Goal: Task Accomplishment & Management: Complete application form

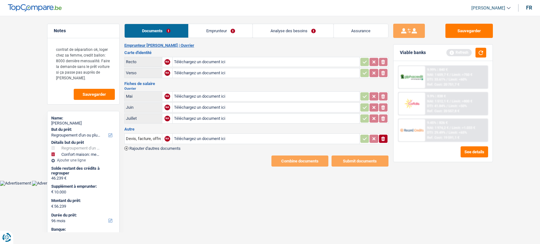
select select "refinancing"
select select "household"
select select "96"
click at [203, 27] on link "Emprunteur" at bounding box center [221, 31] width 64 height 14
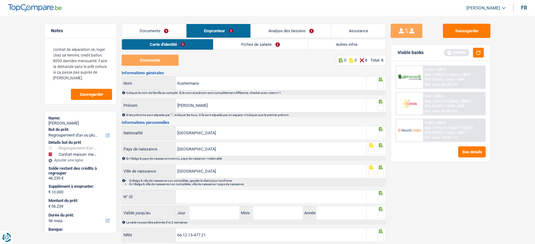
click at [167, 31] on link "Documents" at bounding box center [154, 31] width 64 height 14
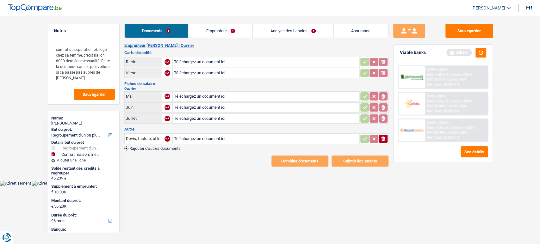
click at [218, 60] on input "Téléchargez un document ici" at bounding box center [266, 61] width 184 height 9
type input "C:\fakepath\27a88d3d-1755187222559_carte-d-identie-recto-.jpg"
click at [186, 76] on input "Téléchargez un document ici" at bounding box center [266, 72] width 184 height 9
type input "C:\fakepath\b6791720-1754747149305_2924.jpg"
click at [158, 152] on div "Emprunteur Serge Kustermans | Ouvrier Carte d'identité Recto A 27a88d3d-1755187…" at bounding box center [256, 105] width 264 height 124
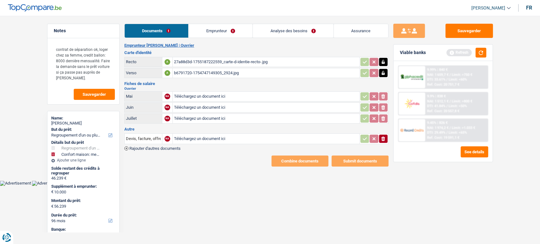
click at [159, 150] on div "Emprunteur Serge Kustermans | Ouvrier Carte d'identité Recto A 27a88d3d-1755187…" at bounding box center [256, 105] width 264 height 124
click at [161, 148] on span "Rajouter d'autres documents" at bounding box center [154, 149] width 51 height 4
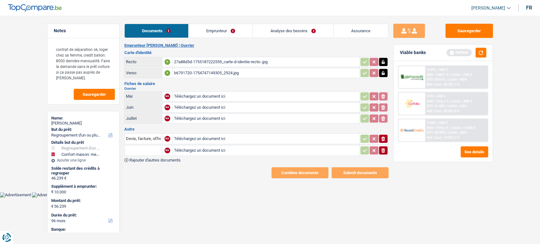
click at [147, 149] on input "text" at bounding box center [143, 151] width 35 height 10
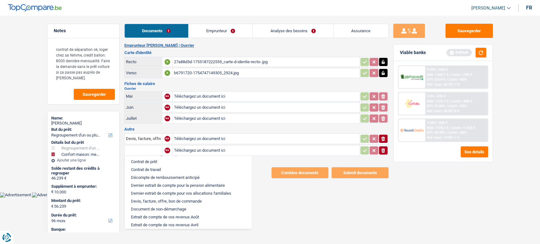
scroll to position [129, 0]
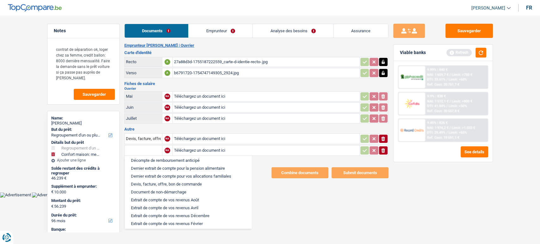
click at [186, 180] on li "Dernier extrait de compte pour vos allocations familiales" at bounding box center [188, 177] width 121 height 8
type input "Dernier extrait de compte pour vos allocations familiales"
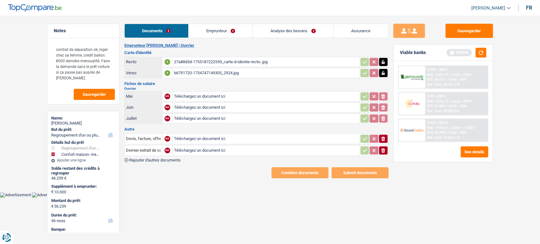
click at [217, 148] on input "Téléchargez un document ici" at bounding box center [266, 150] width 184 height 9
type input "C:\fakepath\b6791720-1754747228007_pro-rrl7yvsj-1-.jpeg"
click at [382, 137] on icon "button" at bounding box center [383, 139] width 4 height 4
click at [166, 158] on span "Rajouter d'autres documents" at bounding box center [154, 160] width 51 height 4
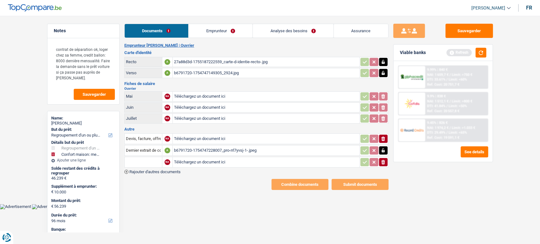
click at [198, 161] on input "Téléchargez un document ici" at bounding box center [266, 162] width 184 height 9
type input "C:\fakepath\b6791720-1754747234787_pro-spnufh1p-1-.jpeg"
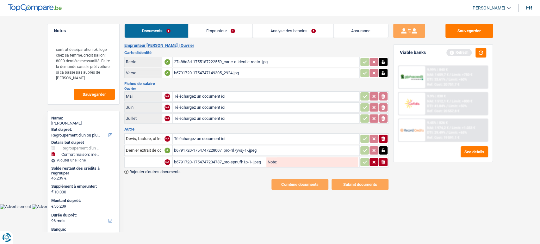
click at [145, 160] on input "text" at bounding box center [143, 162] width 35 height 10
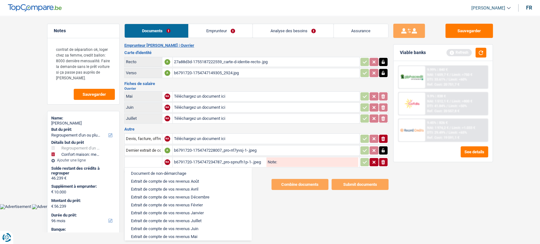
scroll to position [176, 0]
click at [190, 209] on li "Extrait de compte de vos revenus Juillet" at bounding box center [188, 205] width 121 height 8
type input "Extrait de compte de vos revenus Juillet"
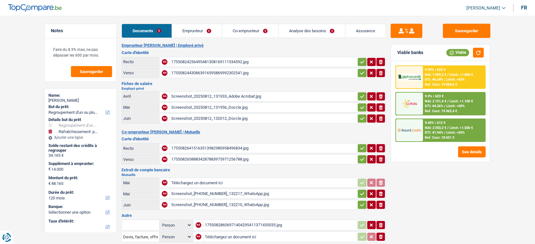
select select "refinancing"
select select "houseOrGarden"
select select "120"
click at [259, 63] on div "17550824256495481308169111534592.jpg" at bounding box center [263, 61] width 184 height 9
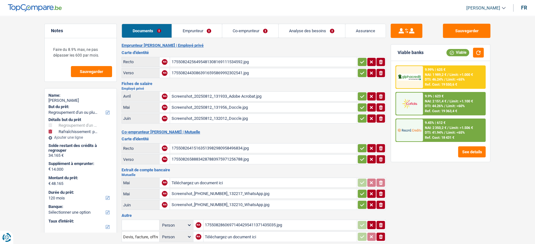
click at [200, 76] on div "17550824430863916595869992302541.jpg" at bounding box center [263, 72] width 184 height 9
click at [227, 97] on div "Screenshot_20250812_131933_Adobe Acrobat.jpg" at bounding box center [263, 96] width 184 height 9
click at [214, 103] on div "Screenshot_20250812_131956_Doccle.jpg" at bounding box center [263, 107] width 184 height 9
click at [225, 117] on div "Screenshot_20250812_132012_Doccle.jpg" at bounding box center [263, 118] width 184 height 9
click at [360, 98] on icon "button" at bounding box center [362, 96] width 5 height 6
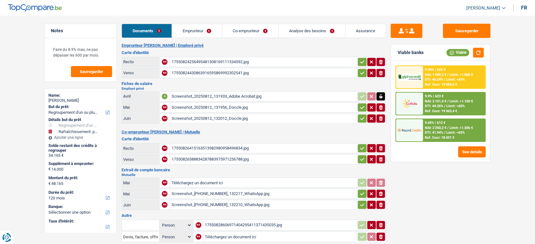
click at [360, 106] on icon "button" at bounding box center [362, 107] width 5 height 6
click at [362, 116] on icon "button" at bounding box center [362, 119] width 5 height 6
click at [360, 70] on icon "button" at bounding box center [362, 73] width 5 height 6
click at [360, 61] on icon "button" at bounding box center [362, 62] width 5 height 6
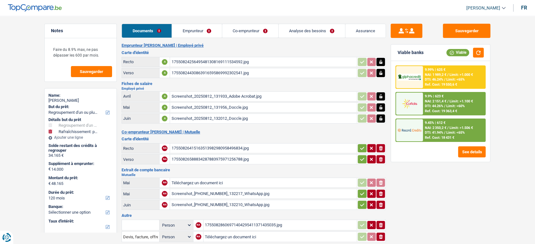
click at [226, 148] on div "17550826415163513982980958496834.jpg" at bounding box center [263, 148] width 184 height 9
click at [358, 148] on button "button" at bounding box center [362, 148] width 9 height 8
drag, startPoint x: 361, startPoint y: 155, endPoint x: 360, endPoint y: 164, distance: 8.6
click at [361, 156] on icon "button" at bounding box center [362, 159] width 5 height 6
click at [251, 193] on div "Screenshot_20250812_132217_WhatsApp.jpg" at bounding box center [263, 193] width 184 height 9
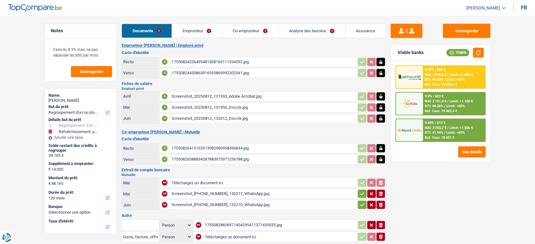
click at [233, 204] on div "Screenshot_20250812_132210_WhatsApp.jpg" at bounding box center [263, 204] width 184 height 9
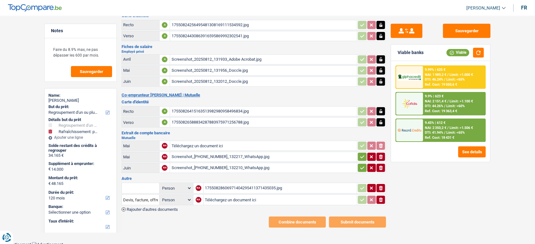
click at [259, 187] on div "17550828606971404295411371435035.jpg" at bounding box center [280, 188] width 151 height 9
click at [137, 186] on input "text" at bounding box center [140, 188] width 35 height 10
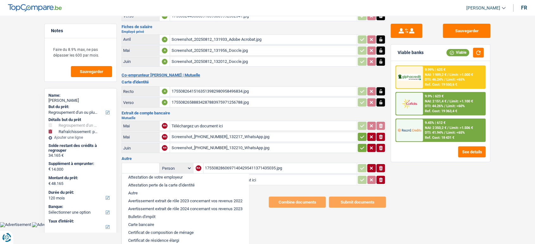
scroll to position [35, 0]
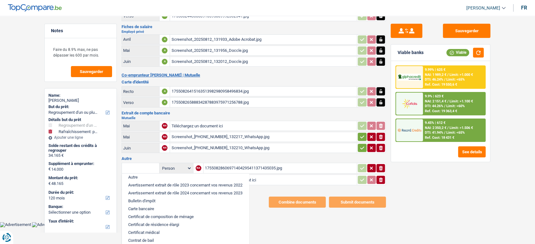
click at [159, 208] on li "Carte bancaire" at bounding box center [185, 209] width 121 height 8
type input "Carte bancaire"
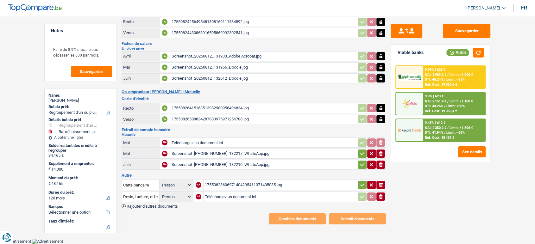
scroll to position [37, 0]
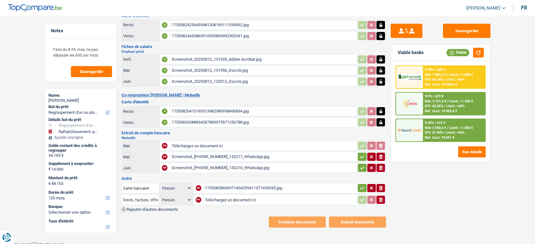
click at [360, 185] on icon "button" at bounding box center [362, 188] width 5 height 6
click at [382, 198] on icon "button" at bounding box center [381, 200] width 4 height 4
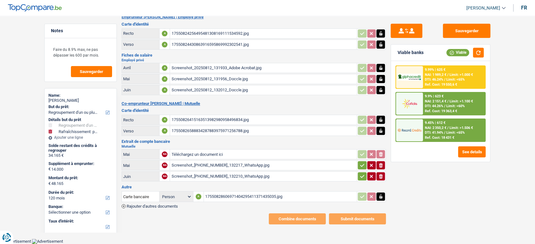
scroll to position [25, 0]
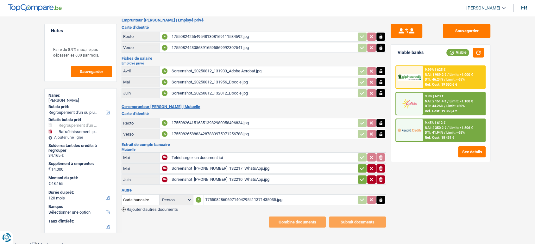
click at [362, 176] on button "button" at bounding box center [362, 180] width 9 height 8
click at [361, 167] on icon "button" at bounding box center [362, 168] width 4 height 3
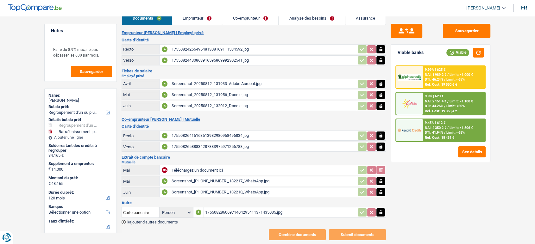
scroll to position [0, 0]
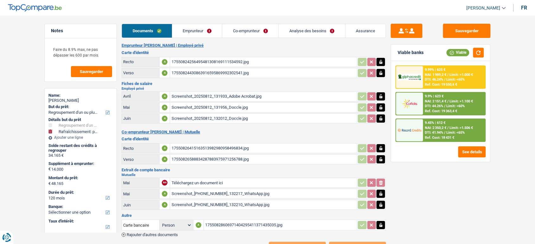
click at [218, 40] on div "Documents Emprunteur Co-emprunteur Analyse des besoins Assurance Emprunteur Oli…" at bounding box center [254, 139] width 264 height 230
click at [211, 37] on link "Emprunteur" at bounding box center [197, 31] width 50 height 14
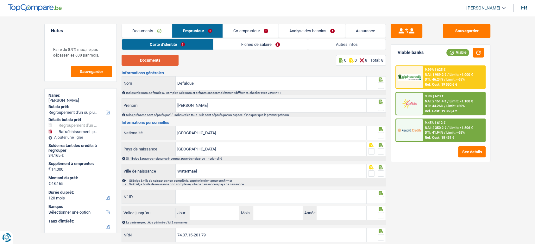
click at [161, 60] on button "Documents" at bounding box center [150, 60] width 57 height 11
click at [379, 84] on span at bounding box center [381, 86] width 6 height 6
click at [0, 0] on input "radio" at bounding box center [0, 0] width 0 height 0
click at [381, 108] on span at bounding box center [381, 108] width 6 height 6
click at [0, 0] on input "radio" at bounding box center [0, 0] width 0 height 0
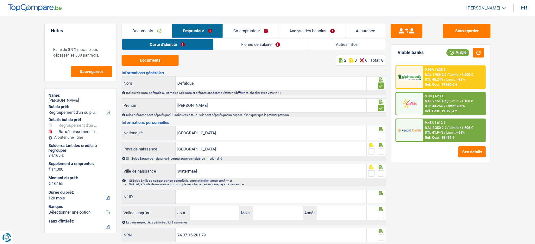
click at [380, 135] on span at bounding box center [381, 135] width 6 height 6
click at [0, 0] on input "radio" at bounding box center [0, 0] width 0 height 0
click at [381, 151] on span at bounding box center [381, 151] width 6 height 6
click at [0, 0] on input "radio" at bounding box center [0, 0] width 0 height 0
click at [205, 204] on div "Informations générales Defalque Nom Indiquer le nom de famille au complet. Si l…" at bounding box center [254, 157] width 264 height 173
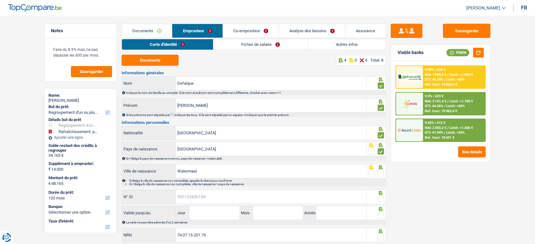
paste input "595-0445874-80"
click at [205, 202] on input "N° ID" at bounding box center [271, 197] width 191 height 14
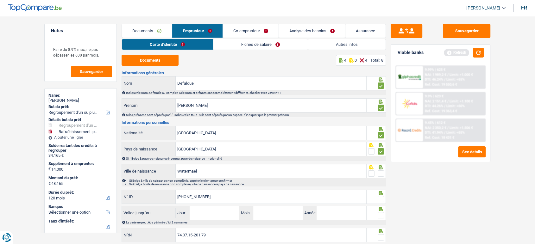
type input "595-0445874-80"
click at [217, 213] on input "Jour" at bounding box center [214, 213] width 49 height 14
type input "05"
type input "08"
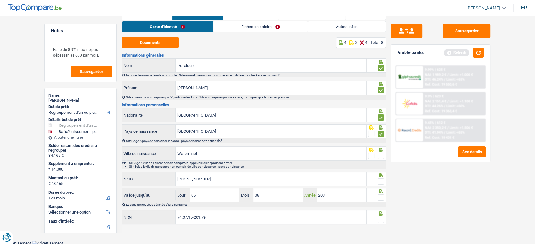
scroll to position [18, 0]
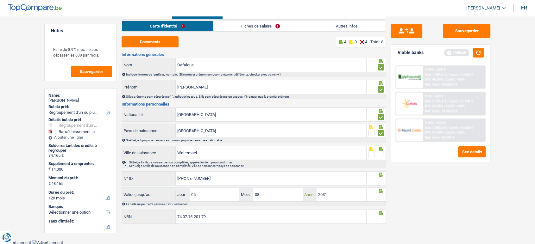
type input "2031"
drag, startPoint x: 382, startPoint y: 198, endPoint x: 391, endPoint y: 172, distance: 27.7
click at [382, 198] on span at bounding box center [381, 197] width 6 height 6
click at [0, 0] on input "radio" at bounding box center [0, 0] width 0 height 0
drag, startPoint x: 379, startPoint y: 183, endPoint x: 380, endPoint y: 164, distance: 19.0
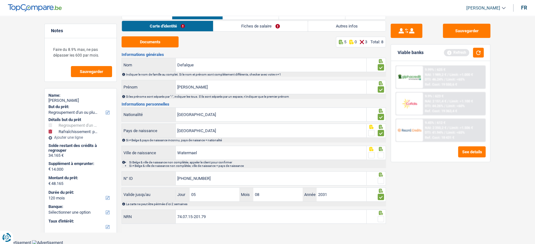
click at [379, 181] on span at bounding box center [381, 181] width 6 height 6
click at [0, 0] on input "radio" at bounding box center [0, 0] width 0 height 0
click at [380, 158] on span at bounding box center [381, 155] width 6 height 6
click at [0, 0] on input "radio" at bounding box center [0, 0] width 0 height 0
click at [379, 216] on span at bounding box center [381, 219] width 6 height 6
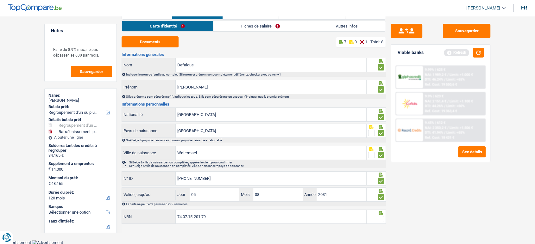
click at [0, 0] on input "radio" at bounding box center [0, 0] width 0 height 0
click at [251, 25] on link "Fiches de salaire" at bounding box center [260, 26] width 94 height 10
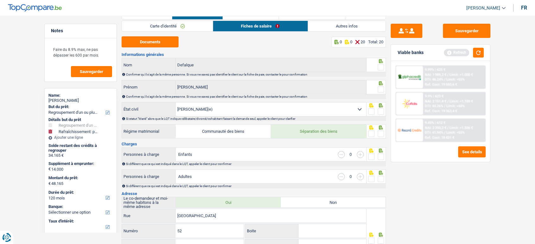
drag, startPoint x: 381, startPoint y: 67, endPoint x: 380, endPoint y: 71, distance: 3.7
click at [380, 69] on span at bounding box center [381, 67] width 6 height 6
click at [0, 0] on input "radio" at bounding box center [0, 0] width 0 height 0
click at [382, 89] on span at bounding box center [381, 89] width 6 height 6
click at [0, 0] on input "radio" at bounding box center [0, 0] width 0 height 0
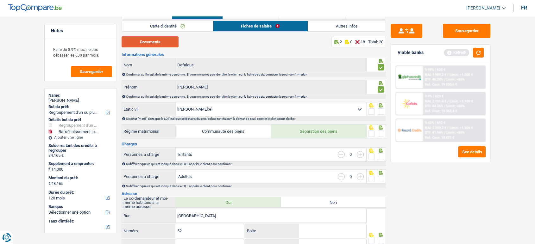
click at [147, 44] on button "Documents" at bounding box center [150, 41] width 57 height 11
click at [382, 110] on span at bounding box center [381, 112] width 6 height 6
click at [0, 0] on input "radio" at bounding box center [0, 0] width 0 height 0
click at [380, 133] on span at bounding box center [381, 134] width 6 height 6
click at [0, 0] on input "radio" at bounding box center [0, 0] width 0 height 0
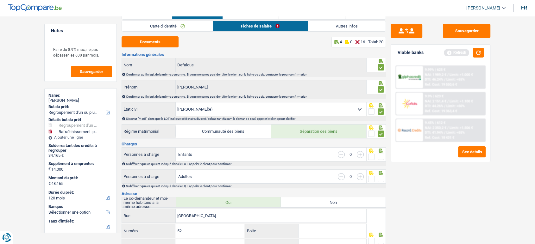
click at [381, 154] on span at bounding box center [381, 157] width 6 height 6
click at [0, 0] on input "radio" at bounding box center [0, 0] width 0 height 0
click at [382, 178] on span at bounding box center [381, 179] width 6 height 6
click at [0, 0] on input "radio" at bounding box center [0, 0] width 0 height 0
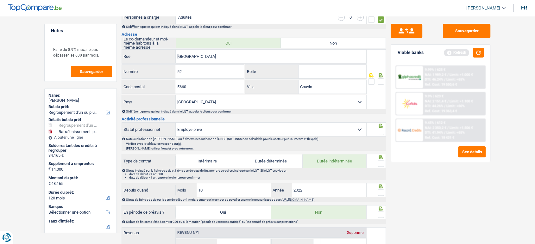
scroll to position [194, 0]
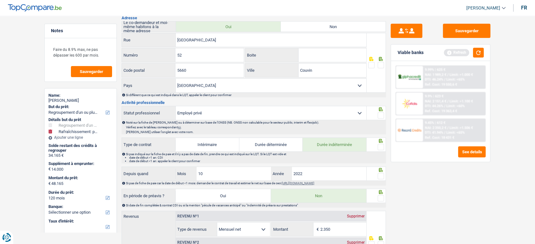
click at [387, 115] on div "Sauvegarder Viable banks Refresh 9.99% | 625 € NAI: 1 989,2 € / Limit: >1.000 €…" at bounding box center [440, 128] width 109 height 209
click at [381, 116] on span at bounding box center [381, 115] width 6 height 6
click at [0, 0] on input "radio" at bounding box center [0, 0] width 0 height 0
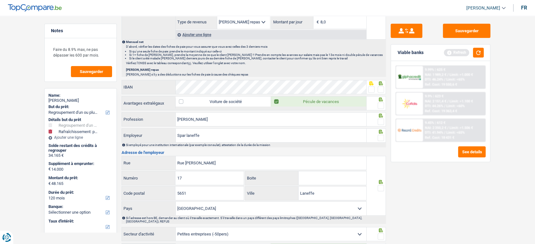
scroll to position [441, 0]
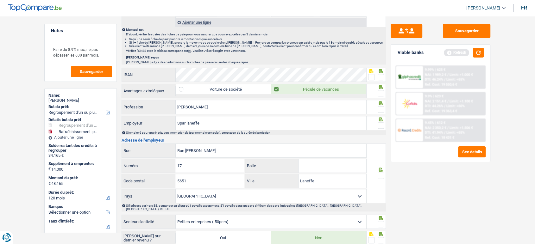
click at [382, 109] on span at bounding box center [381, 109] width 6 height 6
click at [0, 0] on input "radio" at bounding box center [0, 0] width 0 height 0
click at [377, 87] on div at bounding box center [376, 87] width 16 height 5
click at [383, 93] on span at bounding box center [381, 93] width 6 height 6
click at [0, 0] on input "radio" at bounding box center [0, 0] width 0 height 0
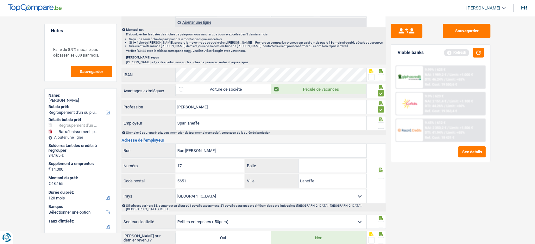
click at [383, 123] on span at bounding box center [381, 126] width 6 height 6
click at [0, 0] on input "radio" at bounding box center [0, 0] width 0 height 0
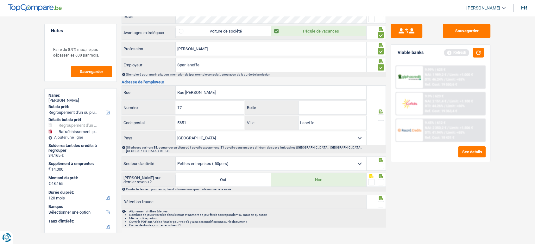
scroll to position [358, 0]
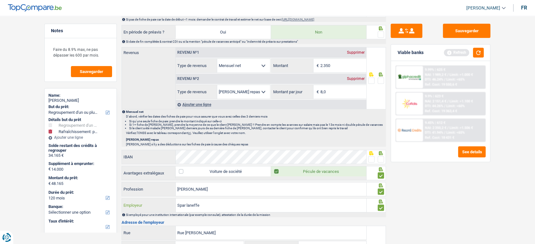
drag, startPoint x: 204, startPoint y: 203, endPoint x: 133, endPoint y: 190, distance: 72.6
click at [133, 191] on div "Informations générales Defalque Nom Confirmer qu'il s'agit de la même personne.…" at bounding box center [254, 41] width 264 height 656
paste input "Vivalis"
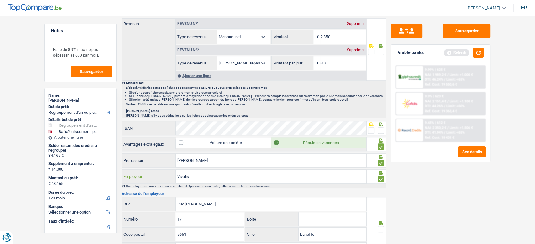
scroll to position [429, 0]
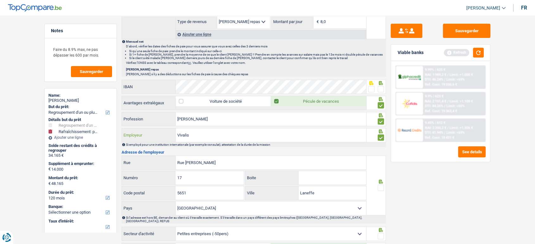
type input "Vivalis"
click at [177, 137] on input "Vivalis" at bounding box center [271, 136] width 191 height 14
click at [177, 116] on input "Boucher" at bounding box center [271, 119] width 191 height 14
type input "chef Boucher"
click at [372, 81] on icon at bounding box center [371, 83] width 6 height 4
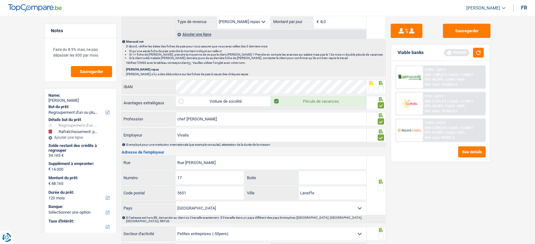
click at [371, 85] on div at bounding box center [371, 89] width 6 height 8
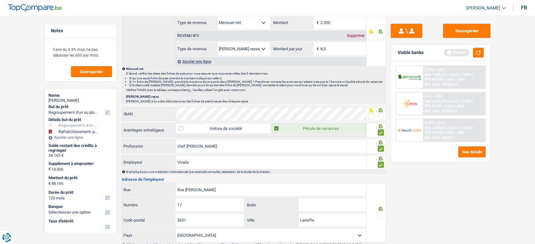
scroll to position [393, 0]
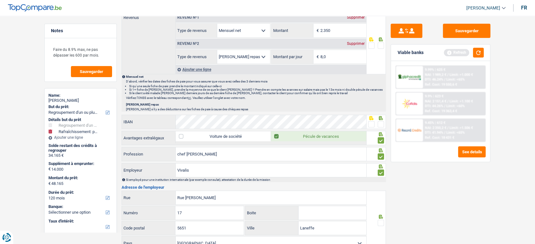
click at [381, 124] on span at bounding box center [381, 124] width 6 height 6
click at [0, 0] on input "radio" at bounding box center [0, 0] width 0 height 0
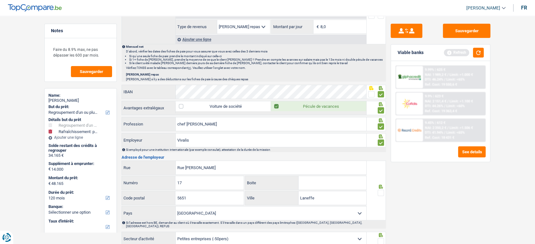
scroll to position [464, 0]
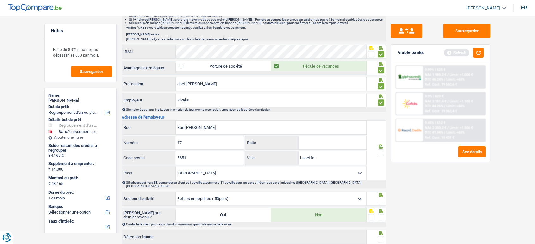
click at [381, 150] on span at bounding box center [381, 153] width 6 height 6
click at [0, 0] on input "radio" at bounding box center [0, 0] width 0 height 0
click at [185, 123] on input "Rue ty le Baudoin" at bounding box center [271, 128] width 191 height 14
click at [192, 124] on input "Rue de ty le Baudoin" at bounding box center [271, 128] width 191 height 14
click at [213, 127] on input "Rue de thy le Baudoin" at bounding box center [271, 128] width 191 height 14
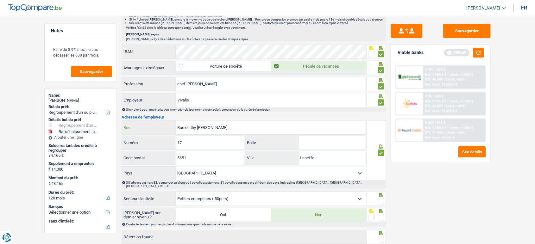
click at [213, 127] on input "Rue de thy le Baudoin" at bounding box center [271, 128] width 191 height 14
drag, startPoint x: 213, startPoint y: 127, endPoint x: 203, endPoint y: 127, distance: 10.1
click at [203, 127] on input "Rue de thy le Baudoin" at bounding box center [271, 128] width 191 height 14
drag, startPoint x: 203, startPoint y: 127, endPoint x: 195, endPoint y: 124, distance: 7.7
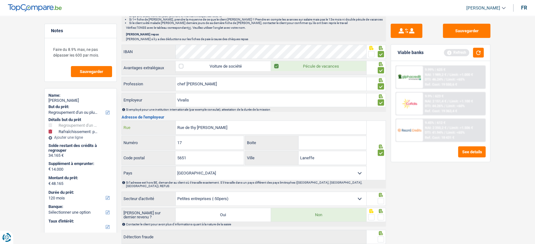
click at [195, 124] on input "Rue de thy le Baudoin" at bounding box center [271, 128] width 191 height 14
click at [204, 124] on input "Rue de thy le Baudoin" at bounding box center [271, 128] width 191 height 14
paste input "u"
type input "Rue de thy le Bauduin"
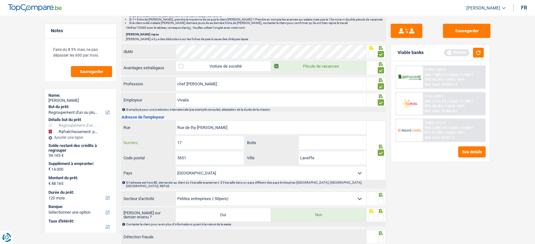
click at [218, 141] on input "17" at bounding box center [209, 143] width 68 height 14
click at [380, 198] on span at bounding box center [381, 201] width 6 height 6
click at [0, 0] on input "radio" at bounding box center [0, 0] width 0 height 0
click at [377, 214] on fieldset at bounding box center [376, 218] width 16 height 8
click at [380, 236] on span at bounding box center [381, 239] width 6 height 6
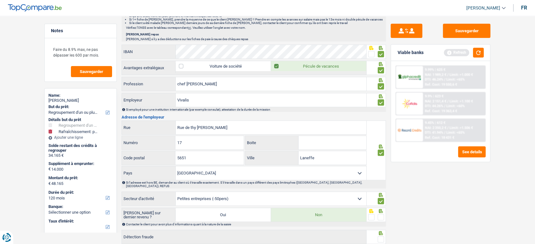
click at [0, 0] on input "radio" at bounding box center [0, 0] width 0 height 0
click at [382, 214] on span at bounding box center [381, 217] width 6 height 6
click at [0, 0] on input "radio" at bounding box center [0, 0] width 0 height 0
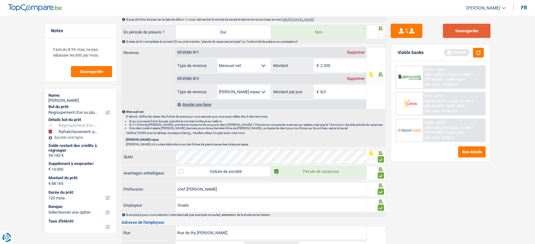
click at [471, 25] on button "Sauvegarder" at bounding box center [466, 31] width 47 height 14
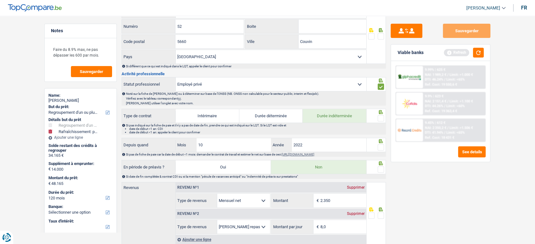
scroll to position [218, 0]
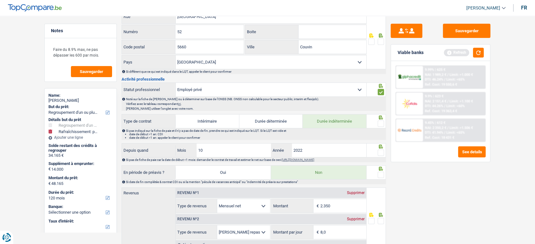
click at [381, 121] on span at bounding box center [381, 124] width 6 height 6
click at [0, 0] on input "radio" at bounding box center [0, 0] width 0 height 0
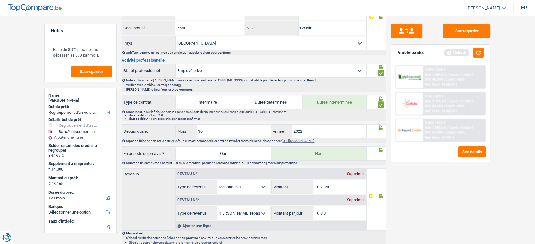
scroll to position [253, 0]
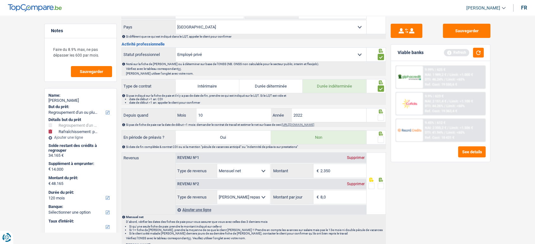
click at [380, 115] on span at bounding box center [381, 118] width 6 height 6
click at [0, 0] on input "radio" at bounding box center [0, 0] width 0 height 0
click at [383, 140] on span at bounding box center [381, 140] width 6 height 6
click at [0, 0] on input "radio" at bounding box center [0, 0] width 0 height 0
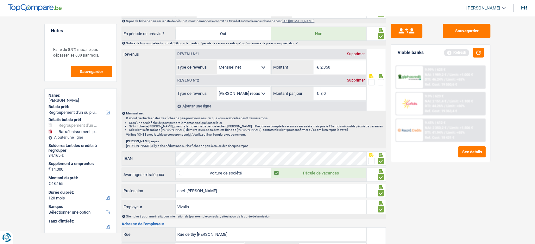
scroll to position [358, 0]
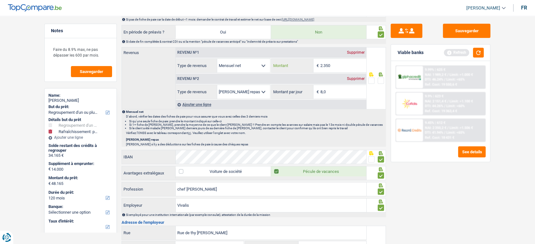
click at [267, 55] on div "Revenu nº1 Supprimer Allocation d'handicap Allocations chômage Allocations fami…" at bounding box center [271, 59] width 191 height 25
type input "2.373"
click at [382, 78] on span at bounding box center [381, 81] width 6 height 6
click at [0, 0] on input "radio" at bounding box center [0, 0] width 0 height 0
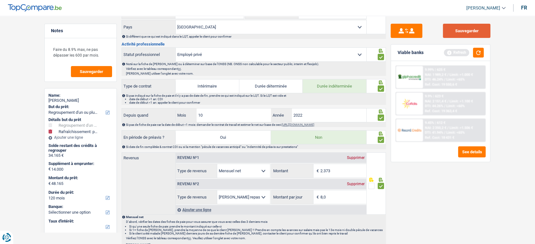
click at [463, 37] on button "Sauvegarder" at bounding box center [466, 31] width 47 height 14
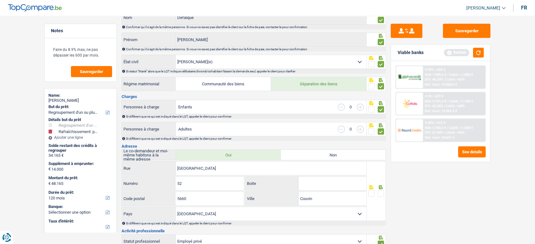
scroll to position [112, 0]
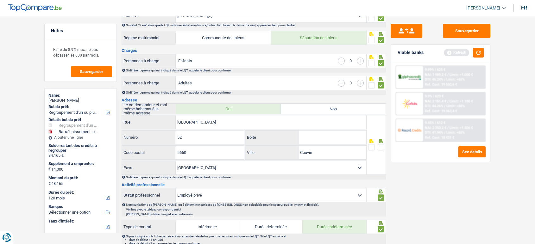
drag, startPoint x: 381, startPoint y: 146, endPoint x: 392, endPoint y: 132, distance: 17.8
click at [381, 146] on span at bounding box center [381, 147] width 6 height 6
click at [0, 0] on input "radio" at bounding box center [0, 0] width 0 height 0
click at [462, 34] on button "Sauvegarder" at bounding box center [466, 31] width 47 height 14
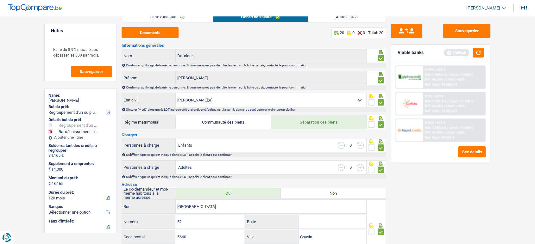
scroll to position [0, 0]
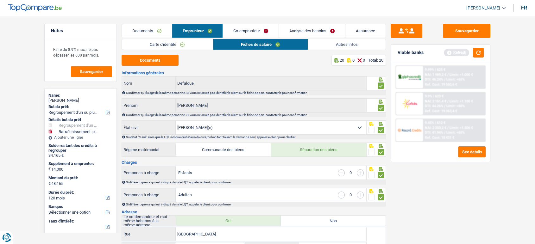
drag, startPoint x: 349, startPoint y: 57, endPoint x: 352, endPoint y: 56, distance: 3.6
click at [349, 57] on div "20 0 0 Total: 20" at bounding box center [358, 60] width 54 height 11
drag, startPoint x: 341, startPoint y: 46, endPoint x: 480, endPoint y: 37, distance: 139.6
click at [341, 46] on link "Autres infos" at bounding box center [347, 44] width 78 height 10
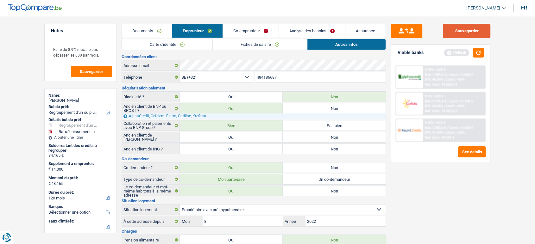
click at [489, 36] on button "Sauvegarder" at bounding box center [466, 31] width 47 height 14
drag, startPoint x: 481, startPoint y: 55, endPoint x: 315, endPoint y: 121, distance: 178.8
click at [481, 55] on button "button" at bounding box center [478, 53] width 11 height 10
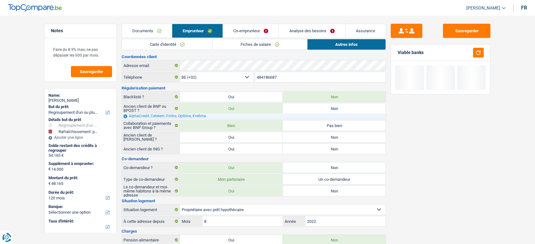
click at [318, 147] on label "Non" at bounding box center [334, 149] width 103 height 10
click at [318, 147] on input "Non" at bounding box center [334, 149] width 103 height 10
radio input "true"
click at [313, 141] on label "Non" at bounding box center [334, 137] width 103 height 10
click at [313, 141] on input "Non" at bounding box center [334, 137] width 103 height 10
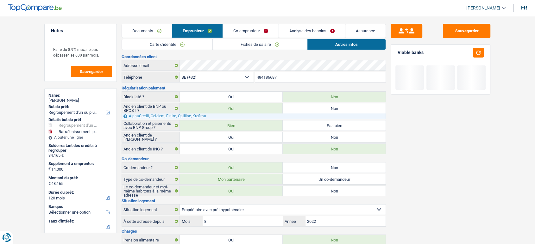
radio input "true"
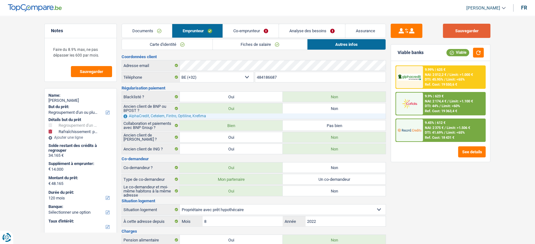
click at [452, 34] on button "Sauvegarder" at bounding box center [466, 31] width 47 height 14
drag, startPoint x: 241, startPoint y: 30, endPoint x: 226, endPoint y: 36, distance: 15.9
click at [241, 30] on link "Co-emprunteur" at bounding box center [251, 31] width 56 height 14
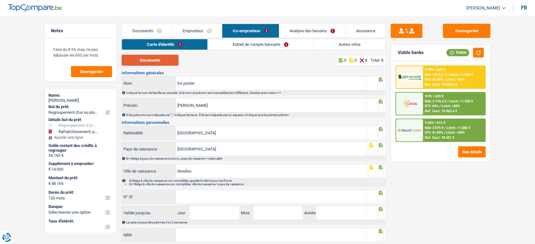
click at [144, 62] on button "Documents" at bounding box center [150, 60] width 57 height 11
drag, startPoint x: 381, startPoint y: 86, endPoint x: 379, endPoint y: 103, distance: 17.2
click at [380, 86] on span at bounding box center [381, 86] width 6 height 6
click at [0, 0] on input "radio" at bounding box center [0, 0] width 0 height 0
click at [378, 109] on span at bounding box center [381, 108] width 6 height 6
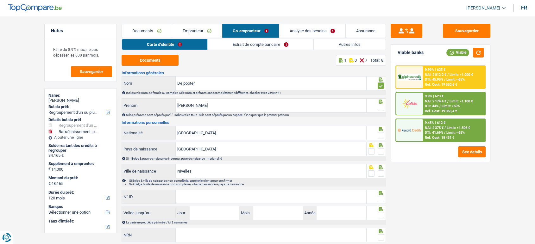
click at [0, 0] on input "radio" at bounding box center [0, 0] width 0 height 0
click at [385, 137] on div at bounding box center [377, 133] width 20 height 14
drag, startPoint x: 382, startPoint y: 136, endPoint x: 378, endPoint y: 139, distance: 4.7
click at [379, 137] on span at bounding box center [381, 135] width 6 height 6
click at [0, 0] on input "radio" at bounding box center [0, 0] width 0 height 0
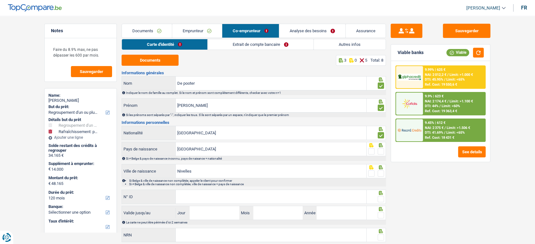
click at [378, 154] on span at bounding box center [381, 151] width 6 height 6
click at [0, 0] on input "radio" at bounding box center [0, 0] width 0 height 0
drag, startPoint x: 380, startPoint y: 168, endPoint x: 382, endPoint y: 174, distance: 6.4
click at [380, 169] on icon at bounding box center [381, 168] width 6 height 4
click at [382, 174] on span at bounding box center [381, 174] width 6 height 6
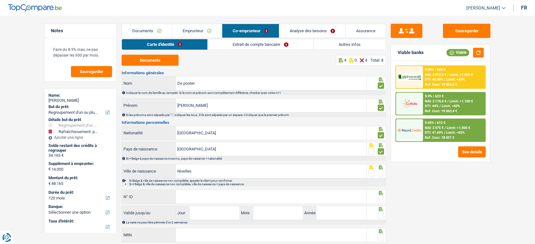
click at [0, 0] on input "radio" at bounding box center [0, 0] width 0 height 0
click at [250, 197] on input "N° ID" at bounding box center [271, 197] width 191 height 14
paste input "592-3312208-30"
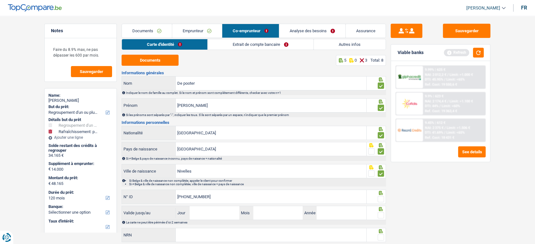
type input "592-3312208-30"
click at [212, 214] on input "Jour" at bounding box center [214, 213] width 49 height 14
type input "21"
type input "03"
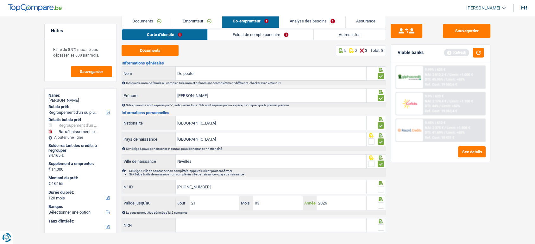
scroll to position [18, 0]
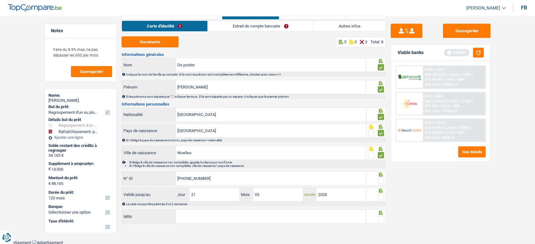
type input "2026"
drag, startPoint x: 382, startPoint y: 179, endPoint x: 380, endPoint y: 189, distance: 10.0
click at [382, 179] on span at bounding box center [381, 181] width 6 height 6
click at [0, 0] on input "radio" at bounding box center [0, 0] width 0 height 0
drag, startPoint x: 383, startPoint y: 192, endPoint x: 380, endPoint y: 199, distance: 7.8
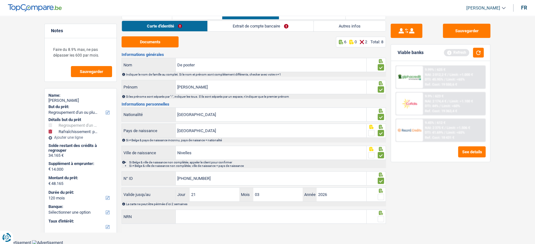
click at [383, 192] on div at bounding box center [377, 195] width 20 height 14
click at [380, 199] on span at bounding box center [381, 197] width 6 height 6
click at [0, 0] on input "radio" at bounding box center [0, 0] width 0 height 0
click at [380, 220] on span at bounding box center [381, 219] width 6 height 6
click at [0, 0] on input "radio" at bounding box center [0, 0] width 0 height 0
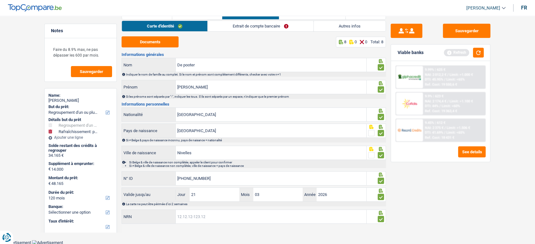
click at [204, 218] on input "NRN" at bounding box center [271, 217] width 191 height 14
paste input "67.05.28-172.42"
type input "67.05.28-172.42"
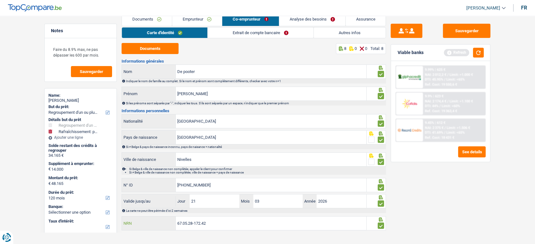
scroll to position [0, 0]
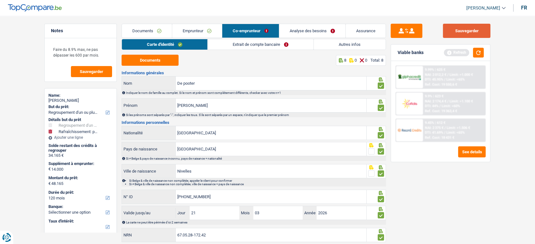
drag, startPoint x: 459, startPoint y: 30, endPoint x: 210, endPoint y: 53, distance: 250.1
click at [458, 30] on button "Sauvegarder" at bounding box center [466, 31] width 47 height 14
click at [225, 43] on link "Extrait de compte bancaire" at bounding box center [261, 44] width 106 height 10
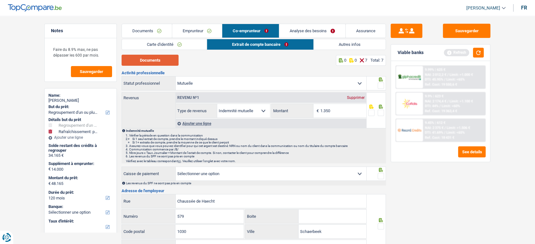
drag, startPoint x: 167, startPoint y: 60, endPoint x: 187, endPoint y: 59, distance: 19.6
click at [167, 60] on button "Documents" at bounding box center [150, 60] width 57 height 11
click at [286, 105] on div "1.350 € Montant" at bounding box center [319, 111] width 94 height 14
type input "1.331"
click at [379, 111] on span at bounding box center [381, 113] width 6 height 6
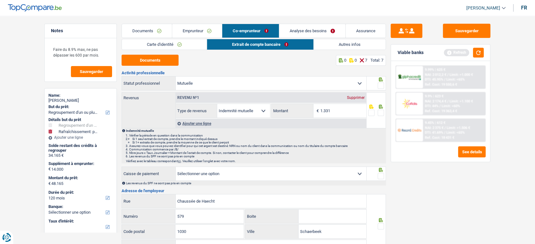
click at [0, 0] on input "radio" at bounding box center [0, 0] width 0 height 0
click at [380, 89] on div at bounding box center [381, 86] width 6 height 8
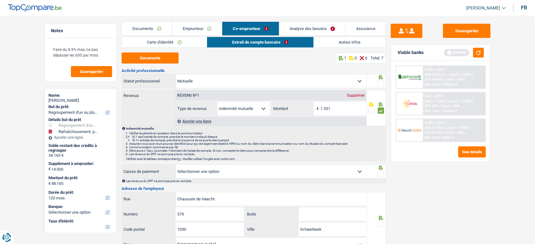
scroll to position [70, 0]
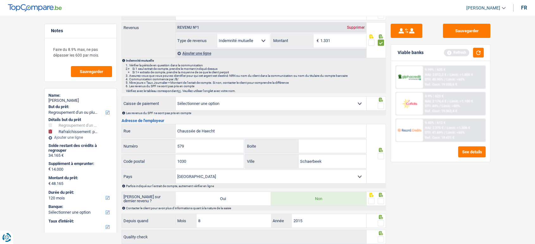
click at [382, 104] on span at bounding box center [381, 106] width 6 height 6
click at [0, 0] on input "radio" at bounding box center [0, 0] width 0 height 0
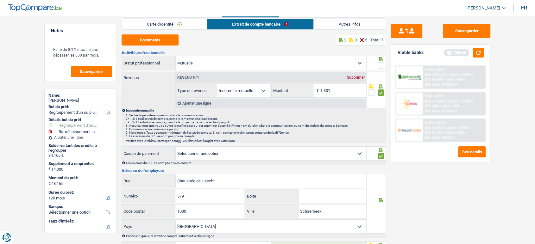
scroll to position [0, 0]
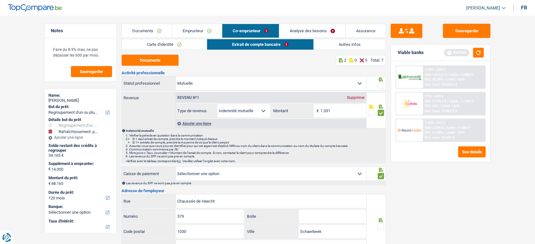
click at [378, 84] on span at bounding box center [381, 86] width 6 height 6
click at [0, 0] on input "radio" at bounding box center [0, 0] width 0 height 0
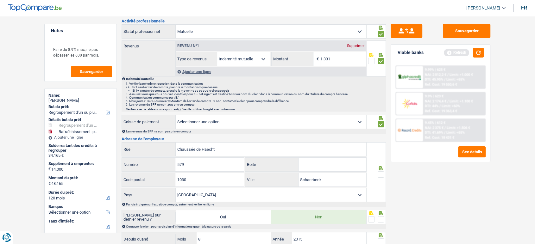
scroll to position [114, 0]
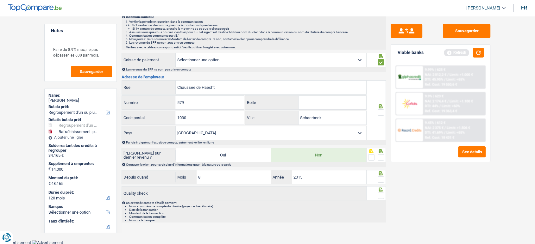
click at [378, 106] on icon at bounding box center [381, 106] width 6 height 4
click at [378, 110] on span at bounding box center [381, 113] width 6 height 6
click at [0, 0] on input "radio" at bounding box center [0, 0] width 0 height 0
click at [380, 154] on span at bounding box center [381, 157] width 6 height 6
click at [0, 0] on input "radio" at bounding box center [0, 0] width 0 height 0
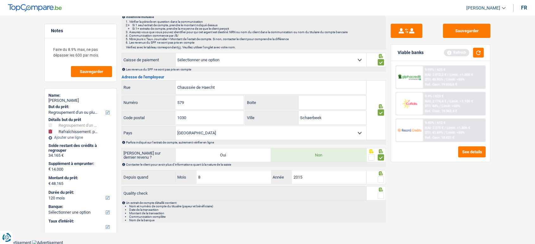
click at [383, 187] on div at bounding box center [381, 189] width 6 height 4
click at [381, 179] on span at bounding box center [381, 180] width 6 height 6
click at [0, 0] on input "radio" at bounding box center [0, 0] width 0 height 0
click at [381, 193] on span at bounding box center [381, 196] width 6 height 6
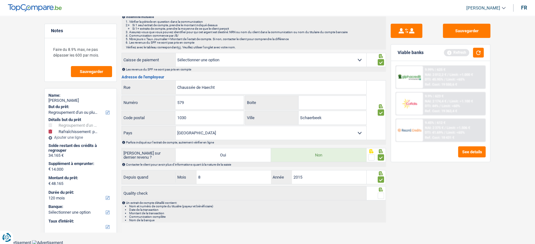
click at [0, 0] on input "radio" at bounding box center [0, 0] width 0 height 0
click at [473, 34] on button "Sauvegarder" at bounding box center [466, 31] width 47 height 14
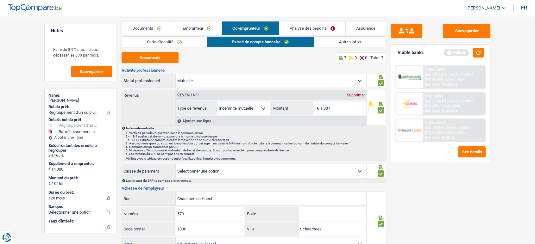
scroll to position [0, 0]
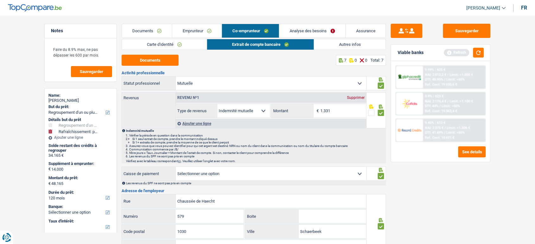
click at [346, 41] on link "Autres infos" at bounding box center [350, 44] width 72 height 10
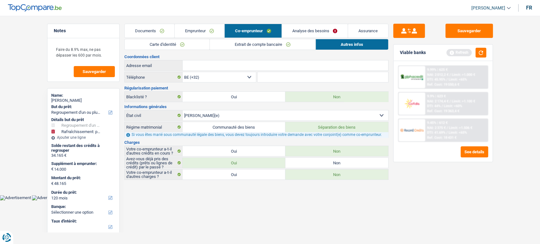
click at [484, 23] on main "Notes Faire du 8.9% max, ne pas dépasser les 600 par mois. Sauvegarder Name: Ol…" at bounding box center [270, 102] width 540 height 186
click at [481, 53] on button "button" at bounding box center [481, 53] width 11 height 10
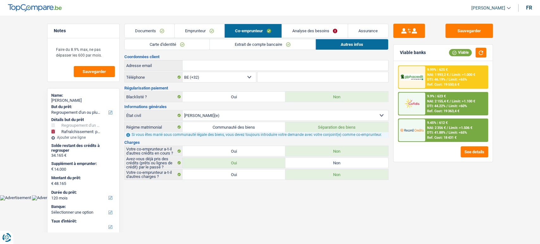
click at [318, 29] on link "Analyse des besoins" at bounding box center [315, 31] width 66 height 14
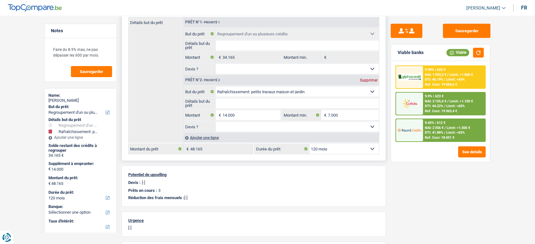
scroll to position [105, 0]
click at [243, 113] on input "14.000" at bounding box center [252, 116] width 58 height 10
click at [233, 115] on input "14.000" at bounding box center [252, 116] width 58 height 10
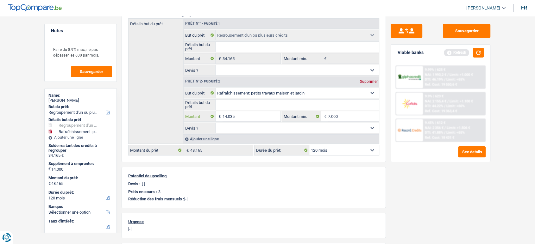
type input "14.035"
type input "48.200"
select select "144"
type input "48.200"
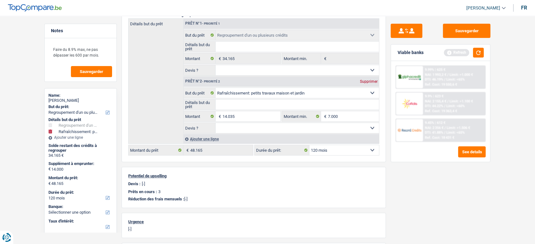
select select "144"
type input "48.200"
select select "144"
click at [469, 46] on div "Viable banks Refresh" at bounding box center [440, 53] width 99 height 16
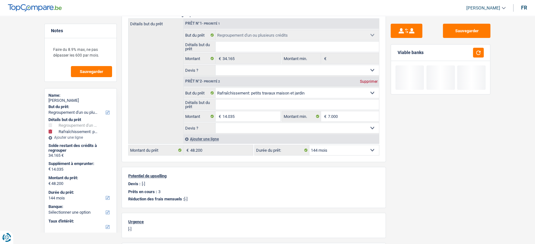
click at [485, 52] on div "Viable banks" at bounding box center [440, 53] width 99 height 16
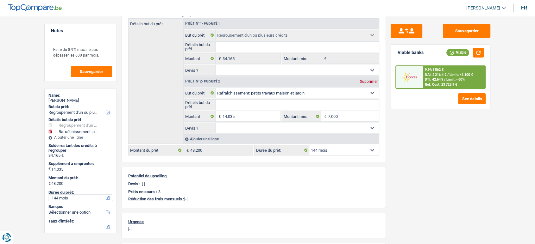
click at [53, 201] on select "12 mois 18 mois 24 mois 30 mois 36 mois 42 mois 48 mois 60 mois 72 mois 84 mois…" at bounding box center [80, 198] width 64 height 6
select select "120"
click at [48, 195] on select "12 mois 18 mois 24 mois 30 mois 36 mois 42 mois 48 mois 60 mois 72 mois 84 mois…" at bounding box center [80, 198] width 64 height 6
select select "120"
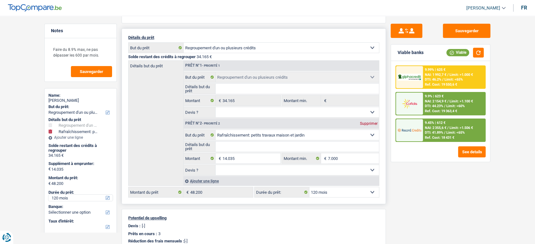
scroll to position [0, 0]
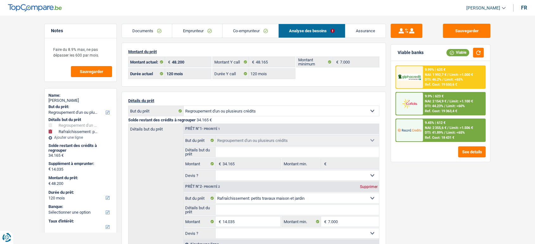
click at [306, 32] on link "Analyse des besoins" at bounding box center [312, 31] width 66 height 14
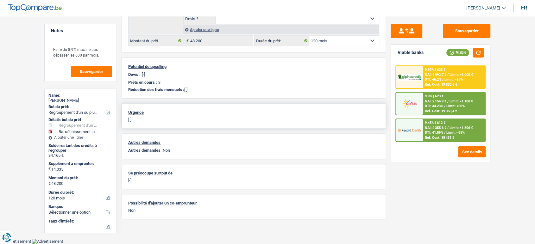
scroll to position [112, 0]
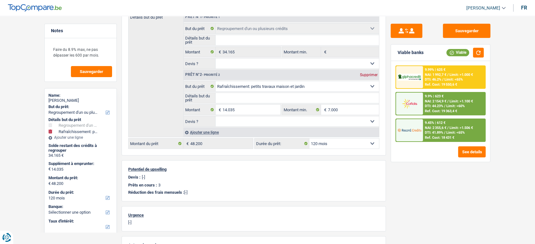
click at [451, 209] on div "Sauvegarder Viable banks Viable 9.99% | 625 € NAI: 1 992,7 € / Limit: >1.000 € …" at bounding box center [440, 128] width 109 height 209
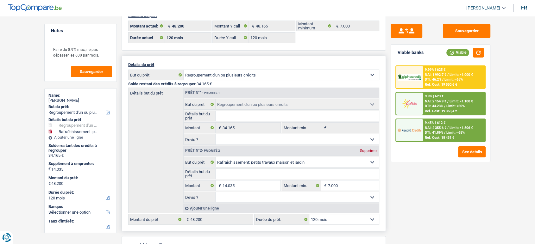
scroll to position [0, 0]
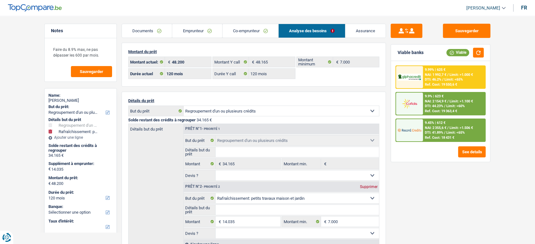
click at [252, 35] on link "Co-emprunteur" at bounding box center [251, 31] width 56 height 14
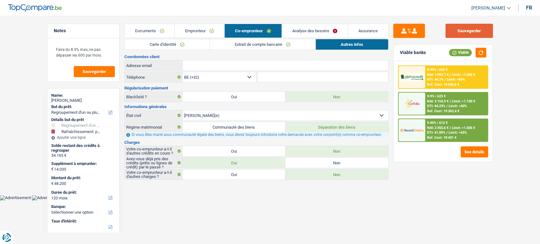
click at [463, 35] on button "Sauvegarder" at bounding box center [469, 31] width 47 height 14
click at [444, 74] on span "NAI: 1 992,7 €" at bounding box center [438, 75] width 22 height 4
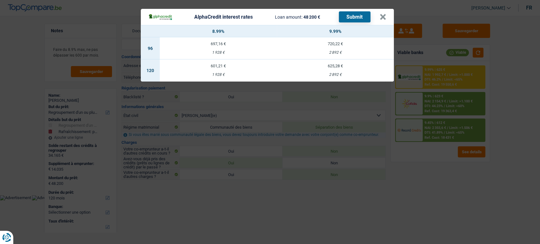
click at [251, 74] on div "1 928 €" at bounding box center [218, 75] width 117 height 4
select select "alphacredit"
type input "8,99"
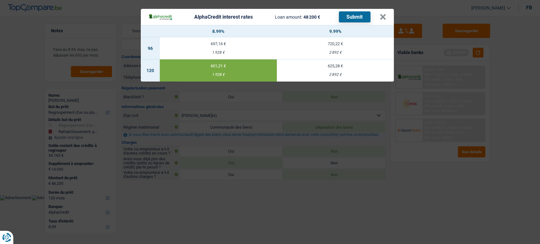
click at [357, 17] on button "Submit" at bounding box center [355, 16] width 32 height 11
click at [385, 16] on button "×" at bounding box center [383, 17] width 7 height 6
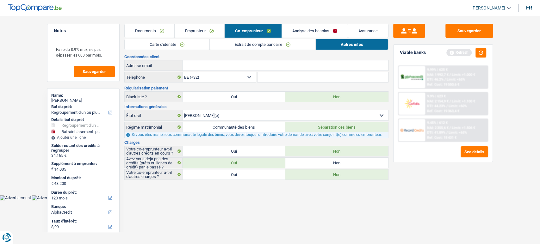
click at [445, 105] on span "DTI: 44.23%" at bounding box center [436, 106] width 18 height 4
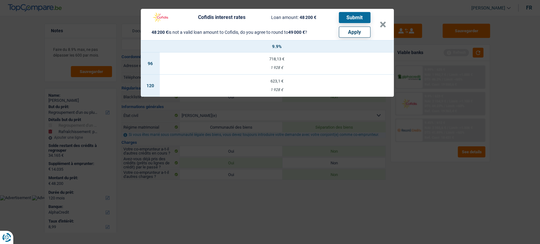
click at [387, 25] on header "Cofidis interest rates Loan amount: 48 200 € Submit 48 200 € is not a valid loa…" at bounding box center [267, 24] width 253 height 31
click at [385, 25] on button "×" at bounding box center [383, 25] width 7 height 6
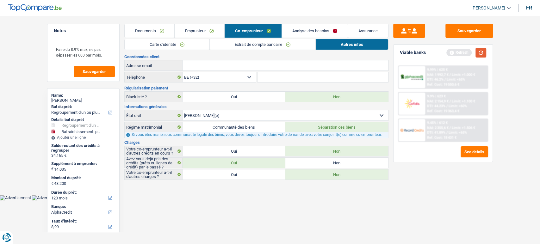
click at [480, 54] on button "button" at bounding box center [481, 53] width 11 height 10
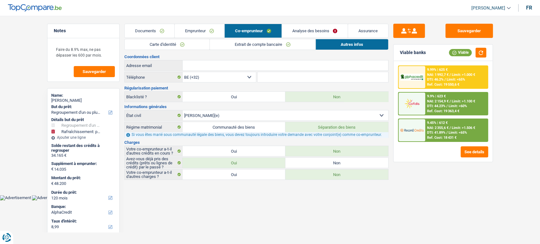
click at [450, 69] on div "9.99% | 625 € NAI: 1 992,7 € / Limit: >1.000 € DTI: 46.2% / Limit: <65% Ref. Co…" at bounding box center [456, 77] width 62 height 22
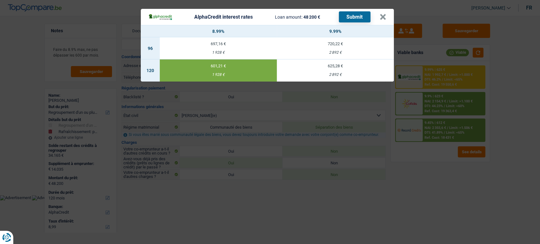
click at [425, 172] on div "AlphaCredit interest rates Loan amount: 48 200 € Submit × 8.99% 9.99% 96 697,16…" at bounding box center [270, 122] width 540 height 244
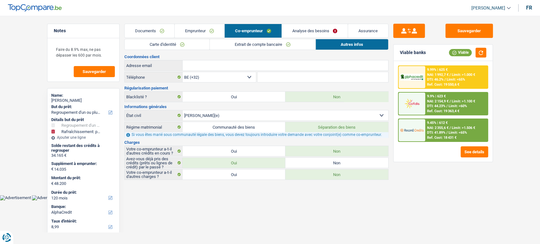
click at [431, 136] on div "Ref. Cost: 18 431 €" at bounding box center [441, 138] width 29 height 4
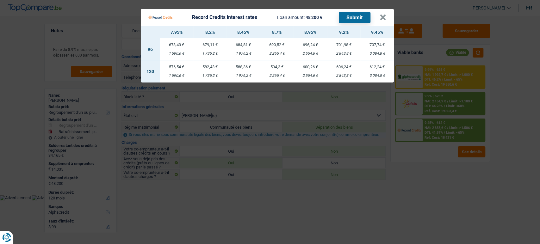
click at [312, 73] on td "600,26 € 2 554,6 €" at bounding box center [311, 71] width 34 height 22
select select "record credits"
type input "8,95"
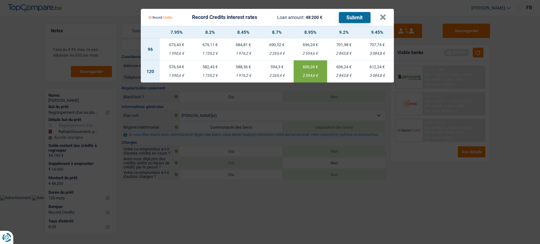
click at [351, 15] on button "Submit" at bounding box center [355, 17] width 32 height 11
click at [384, 17] on button "×" at bounding box center [383, 17] width 7 height 6
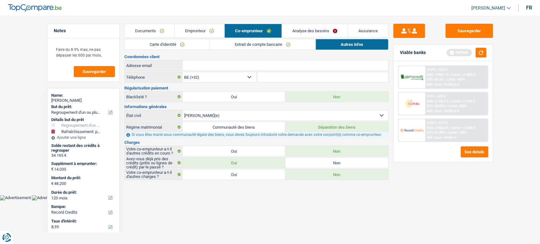
click at [473, 98] on div "9.9% | 623 € NAI: 2 154,9 € / Limit: >1.100 € DTI: 44.23% / Limit: <60% Ref. Co…" at bounding box center [456, 104] width 62 height 22
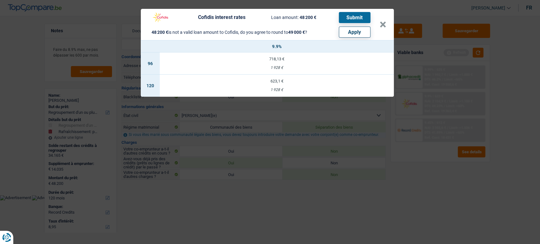
click at [351, 32] on button "Apply" at bounding box center [355, 32] width 32 height 11
type input "14.835"
type input "49.000"
select select "144"
select select "other"
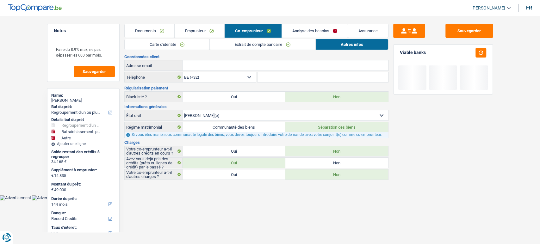
click at [148, 27] on link "Documents" at bounding box center [150, 31] width 50 height 14
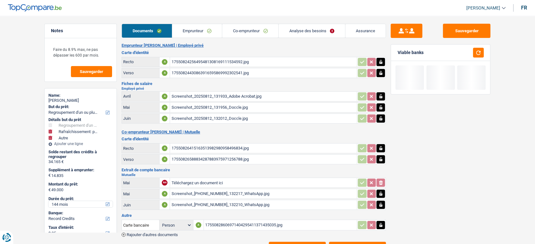
click at [64, 202] on select "12 mois 18 mois 24 mois 30 mois 36 mois 42 mois 48 mois 60 mois 72 mois 84 mois…" at bounding box center [80, 204] width 64 height 6
select select "120"
click at [48, 201] on select "12 mois 18 mois 24 mois 30 mois 36 mois 42 mois 48 mois 60 mois 72 mois 84 mois…" at bounding box center [80, 204] width 64 height 6
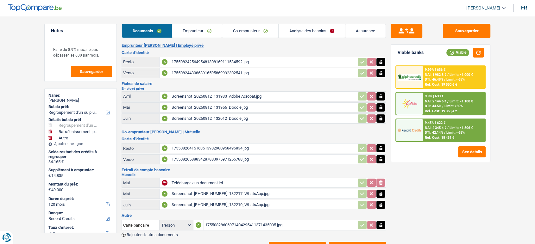
click at [433, 107] on span "DTI: 44.5%" at bounding box center [433, 106] width 16 height 4
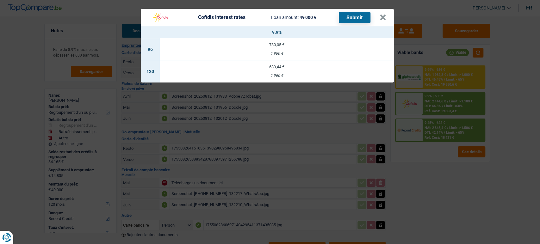
click at [279, 75] on div "1 960 €" at bounding box center [277, 76] width 234 height 4
select select "cofidis"
type input "9,90"
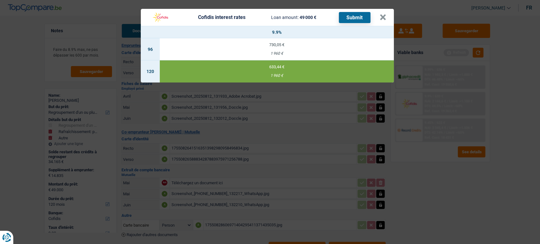
click at [359, 23] on div "Cofidis interest rates Loan amount: 49 000 € Submit" at bounding box center [259, 17] width 222 height 12
click at [358, 20] on button "Submit" at bounding box center [355, 17] width 32 height 11
click at [384, 16] on button "×" at bounding box center [383, 17] width 7 height 6
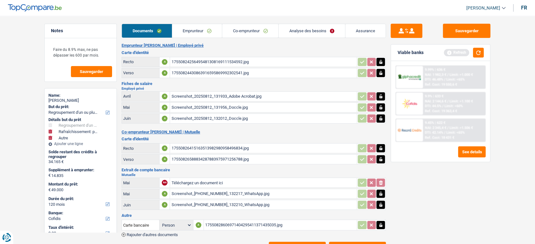
click at [177, 37] on link "Emprunteur" at bounding box center [197, 31] width 50 height 14
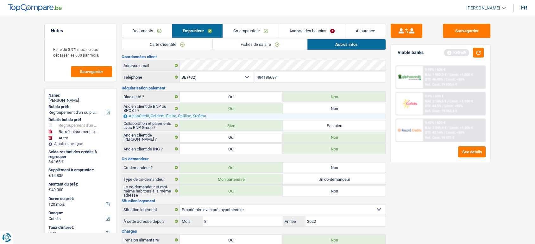
click at [179, 35] on link "Emprunteur" at bounding box center [197, 31] width 50 height 14
click at [161, 41] on link "Carte d'identité" at bounding box center [167, 44] width 91 height 10
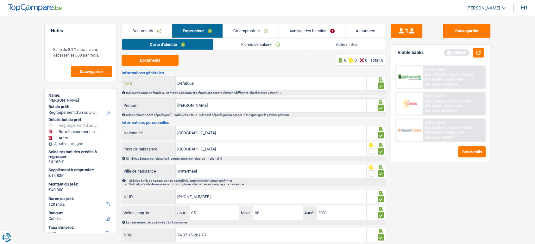
drag, startPoint x: 205, startPoint y: 83, endPoint x: 170, endPoint y: 86, distance: 35.0
click at [166, 85] on div "Defalque Nom" at bounding box center [244, 84] width 244 height 14
click at [438, 129] on span "NAI: 2 345,4 €" at bounding box center [436, 128] width 22 height 4
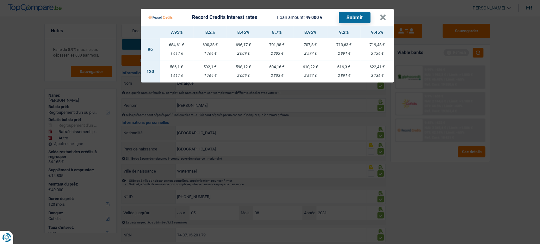
click at [420, 150] on Credits "Record Credits interest rates Loan amount: 49 000 € Submit × 7.95% 8.2% 8.45% 8…" at bounding box center [270, 122] width 540 height 244
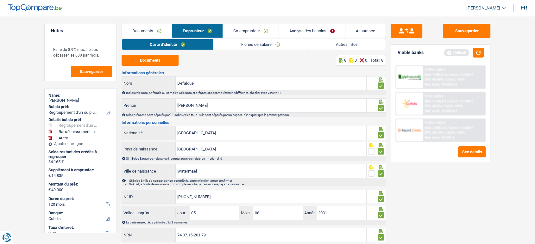
click at [444, 60] on div "Viable banks Refresh" at bounding box center [440, 53] width 99 height 16
click at [437, 72] on div "9.99% | 636 € NAI: 1 982,3 € / Limit: >1.000 € DTI: 46.48% / Limit: <65% Ref. C…" at bounding box center [454, 77] width 62 height 22
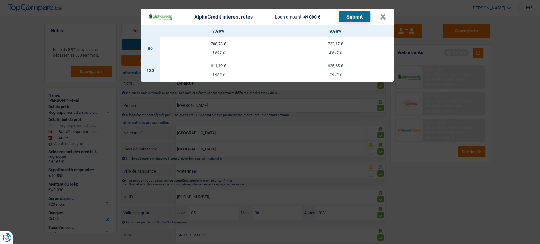
click at [428, 189] on div "AlphaCredit interest rates Loan amount: 49 000 € Submit × 8.99% 9.99% 96 708,73…" at bounding box center [270, 122] width 540 height 244
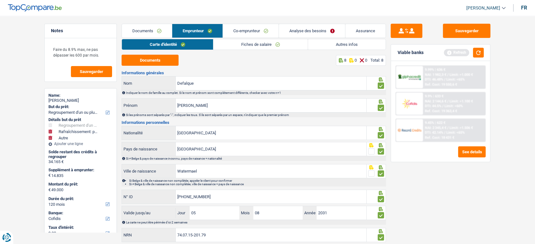
click at [433, 132] on span "DTI: 42.14%" at bounding box center [434, 133] width 18 height 4
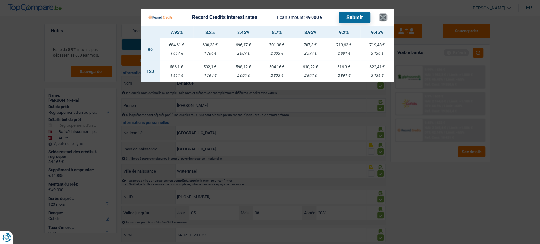
click at [380, 16] on button "×" at bounding box center [383, 17] width 7 height 6
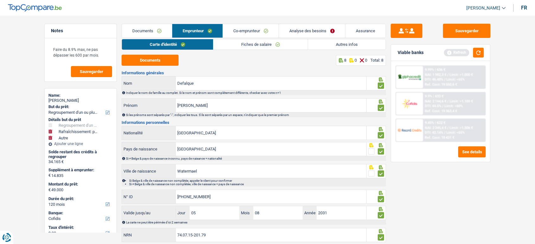
click at [311, 32] on link "Analyse des besoins" at bounding box center [312, 31] width 66 height 14
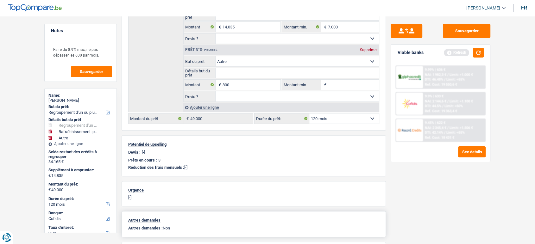
scroll to position [211, 0]
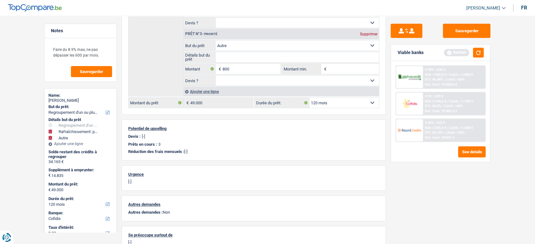
click at [436, 129] on span "NAI: 2 345,4 €" at bounding box center [436, 128] width 22 height 4
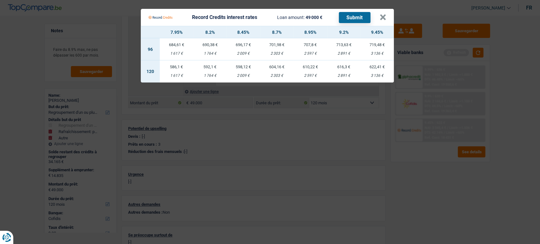
click at [441, 69] on Credits "Record Credits interest rates Loan amount: 49 000 € Submit × 7.95% 8.2% 8.45% 8…" at bounding box center [270, 122] width 540 height 244
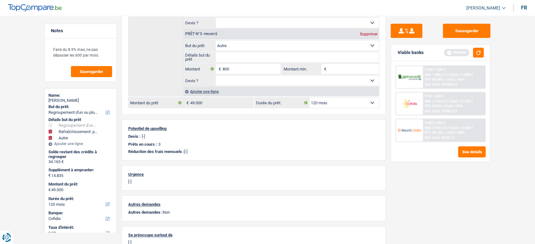
click at [441, 83] on div "Ref. Cost: 19 550,6 €" at bounding box center [441, 85] width 32 height 4
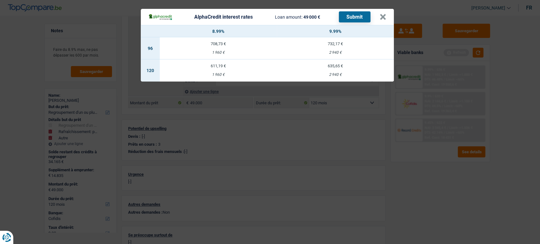
click at [437, 154] on div "AlphaCredit interest rates Loan amount: 49 000 € Submit × 8.99% 9.99% 96 708,73…" at bounding box center [270, 122] width 540 height 244
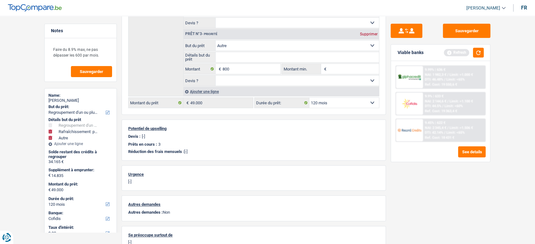
click at [436, 136] on div "Ref. Cost: 18 431 €" at bounding box center [439, 138] width 29 height 4
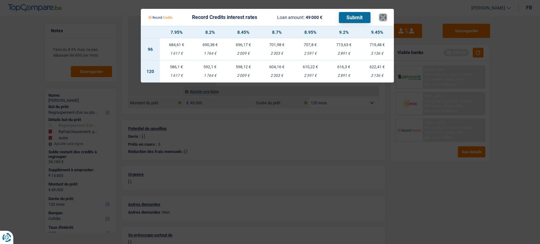
click at [384, 18] on button "×" at bounding box center [383, 17] width 7 height 6
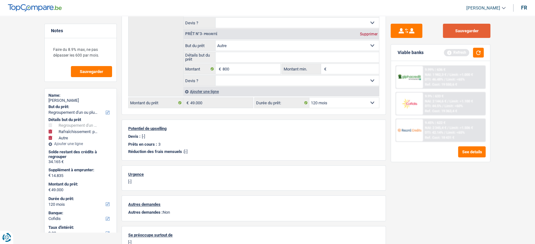
click at [486, 33] on button "Sauvegarder" at bounding box center [466, 31] width 47 height 14
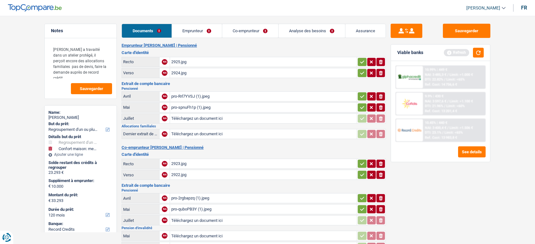
select select "refinancing"
select select "household"
select select "120"
select select "record credits"
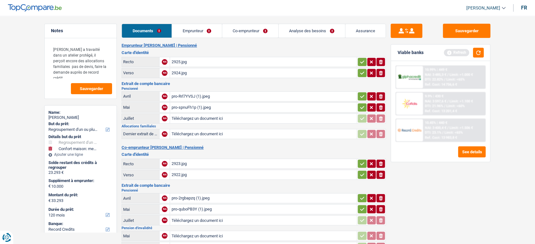
click at [365, 60] on button "button" at bounding box center [362, 62] width 9 height 8
click at [363, 73] on icon "button" at bounding box center [362, 73] width 5 height 6
click at [362, 97] on icon "button" at bounding box center [362, 96] width 5 height 6
click at [360, 108] on icon "button" at bounding box center [362, 107] width 5 height 6
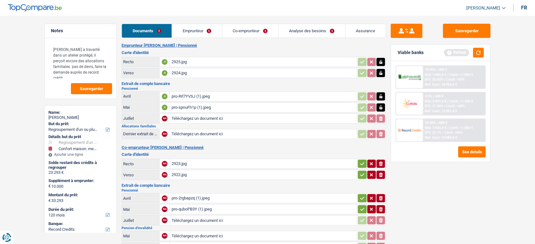
click at [182, 94] on div "pro-Rrl7YVSJ (1).jpeg" at bounding box center [263, 96] width 184 height 9
click at [200, 96] on div "pro-Rrl7YVSJ (1).jpeg" at bounding box center [263, 96] width 184 height 9
click at [184, 104] on div "pro-spnuFh1p (1).jpeg" at bounding box center [263, 107] width 184 height 9
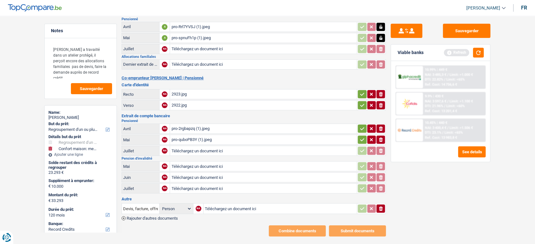
scroll to position [70, 0]
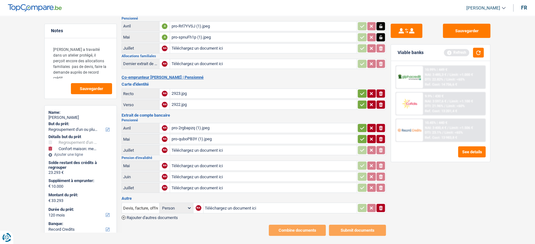
click at [217, 123] on div "pro-2rgbapzq (1).jpeg" at bounding box center [263, 127] width 184 height 9
click at [190, 137] on div "pro-quboPB3Y (1).jpeg" at bounding box center [263, 139] width 184 height 9
click at [384, 137] on button "ionicons-v5-e" at bounding box center [380, 139] width 9 height 8
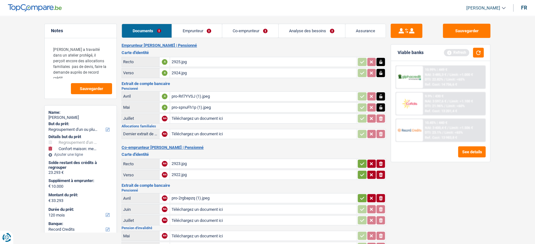
click at [188, 27] on link "Emprunteur" at bounding box center [197, 31] width 50 height 14
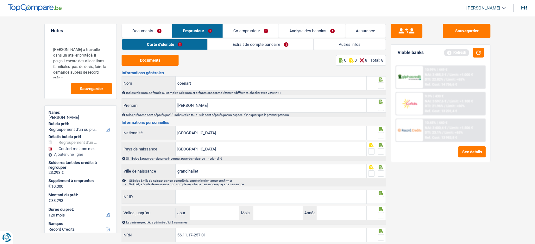
drag, startPoint x: 221, startPoint y: 44, endPoint x: 236, endPoint y: 44, distance: 14.6
click at [222, 44] on link "Extrait de compte bancaire" at bounding box center [261, 44] width 106 height 10
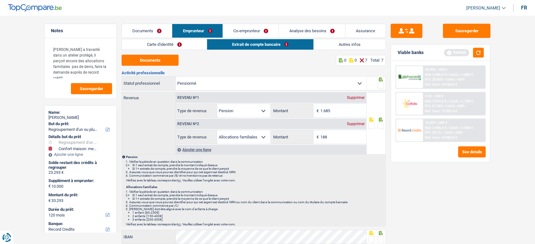
click at [244, 26] on link "Co-emprunteur" at bounding box center [251, 31] width 56 height 14
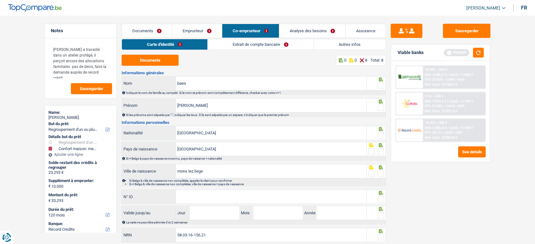
click at [242, 42] on link "Extrait de compte bancaire" at bounding box center [261, 44] width 106 height 10
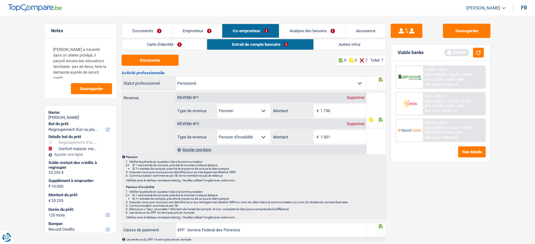
click at [162, 30] on link "Documents" at bounding box center [147, 31] width 50 height 14
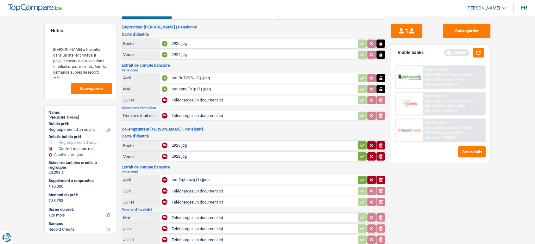
scroll to position [35, 0]
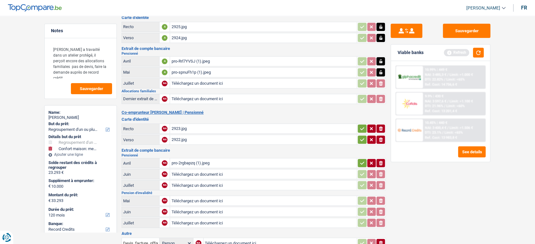
type input "C:\fakepath\pro-Cw5kUJtd.jpeg"
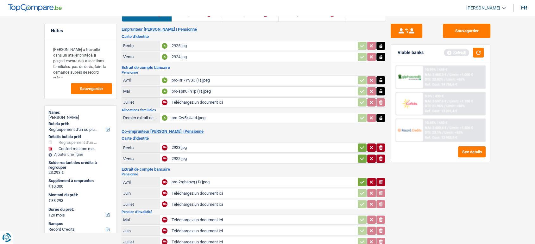
scroll to position [0, 0]
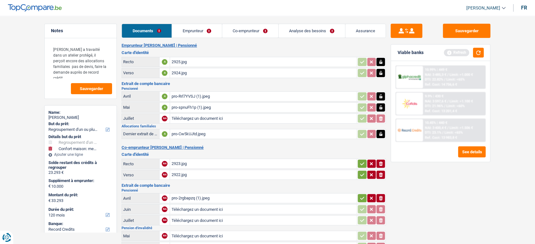
click at [202, 28] on link "Emprunteur" at bounding box center [197, 31] width 50 height 14
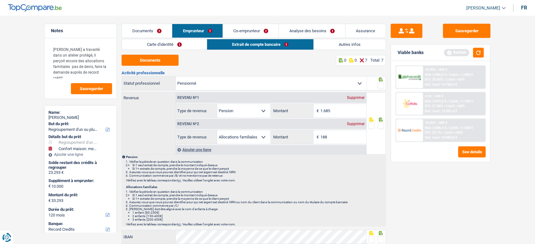
click at [265, 27] on link "Co-emprunteur" at bounding box center [251, 31] width 56 height 14
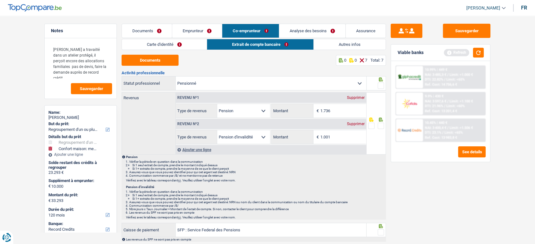
click at [134, 32] on link "Documents" at bounding box center [147, 31] width 50 height 14
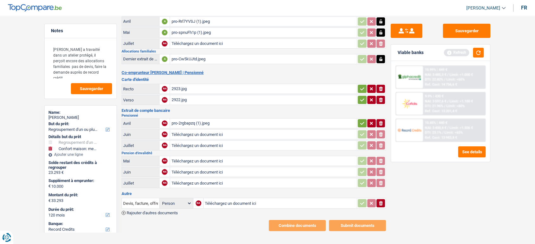
scroll to position [78, 0]
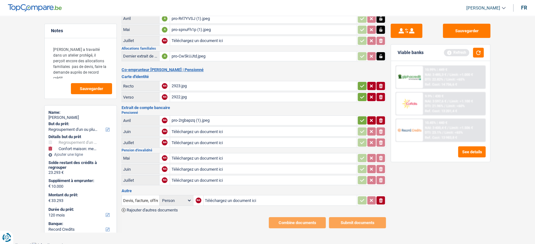
click at [202, 119] on div "pro-2rgbapzq (1).jpeg" at bounding box center [263, 120] width 184 height 9
type input "C:\fakepath\pro-akTpCO8R.jpeg"
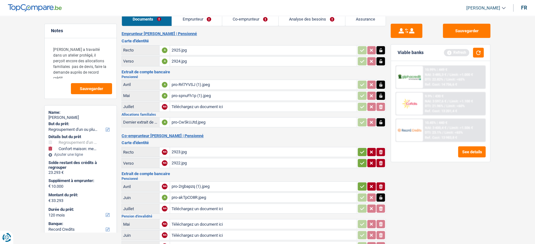
scroll to position [8, 0]
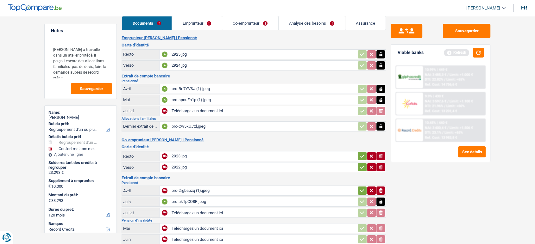
click at [182, 88] on div "pro-Rrl7YVSJ (1).jpeg" at bounding box center [263, 88] width 184 height 9
click at [383, 88] on icon "button" at bounding box center [380, 89] width 5 height 6
click at [383, 88] on icon "ionicons-v5-e" at bounding box center [380, 89] width 5 height 6
click at [238, 102] on div "pro-spnuFh1p (1).jpeg" at bounding box center [263, 99] width 184 height 9
type input "C:\fakepath\pro-i4GDjWrC.jpeg"
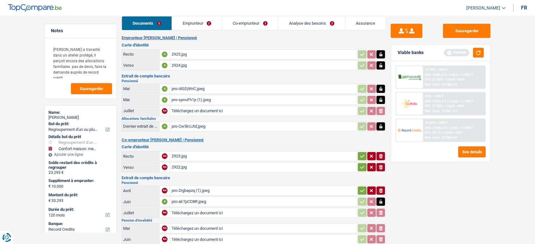
type input "C:\fakepath\pro-W9pGwuiX.jpeg"
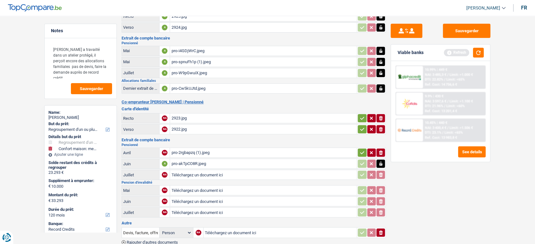
scroll to position [78, 0]
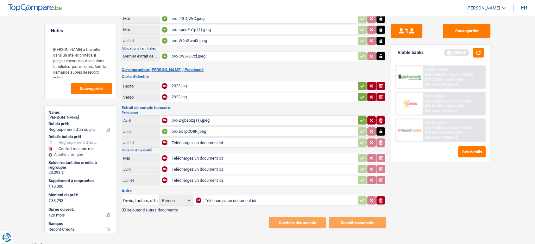
type input "C:\fakepath\pro-zqP1jbTF.jpeg"
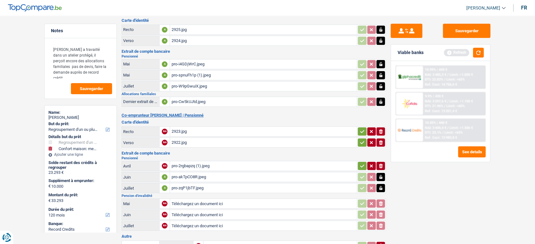
scroll to position [0, 0]
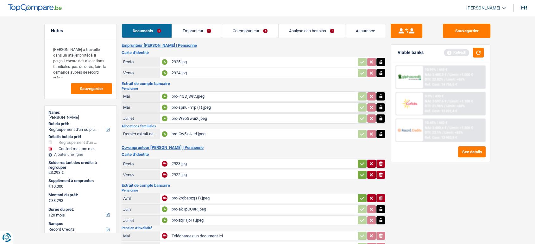
click at [363, 171] on button "button" at bounding box center [362, 175] width 9 height 8
click at [362, 165] on icon "button" at bounding box center [362, 164] width 5 height 6
click at [174, 28] on link "Emprunteur" at bounding box center [197, 31] width 50 height 14
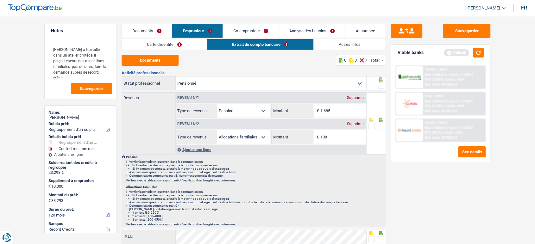
click at [253, 28] on link "Co-emprunteur" at bounding box center [251, 31] width 56 height 14
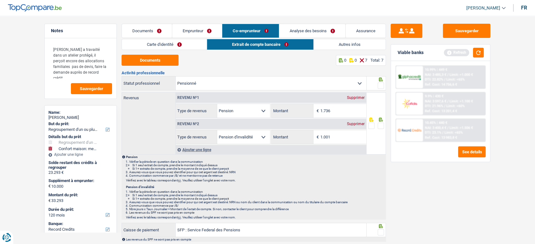
click at [349, 122] on div "Supprimer" at bounding box center [355, 124] width 21 height 4
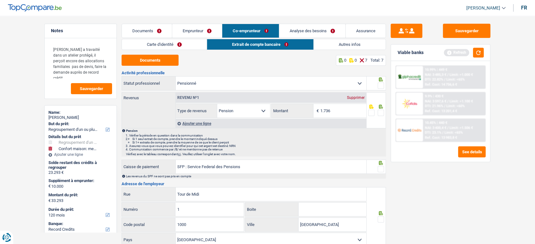
click at [378, 85] on span at bounding box center [381, 86] width 6 height 6
click at [0, 0] on input "radio" at bounding box center [0, 0] width 0 height 0
drag, startPoint x: 179, startPoint y: 28, endPoint x: 176, endPoint y: 41, distance: 12.7
click at [179, 28] on link "Emprunteur" at bounding box center [197, 31] width 50 height 14
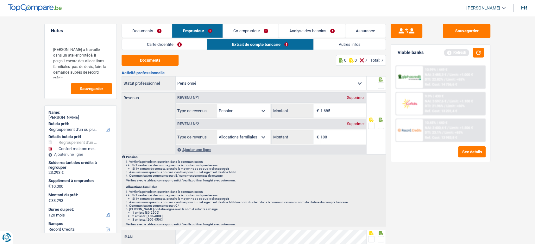
click at [165, 46] on link "Carte d'identité" at bounding box center [164, 44] width 85 height 10
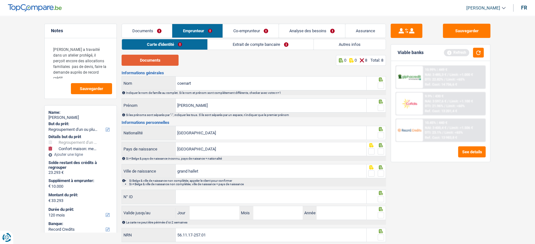
click at [159, 59] on button "Documents" at bounding box center [150, 60] width 57 height 11
drag, startPoint x: 381, startPoint y: 85, endPoint x: 383, endPoint y: 118, distance: 32.7
click at [382, 85] on span at bounding box center [381, 86] width 6 height 6
click at [0, 0] on input "radio" at bounding box center [0, 0] width 0 height 0
click at [382, 118] on div "Informations générales coenart Nom Indiquer le nom de famille au complet. Si le…" at bounding box center [254, 157] width 264 height 173
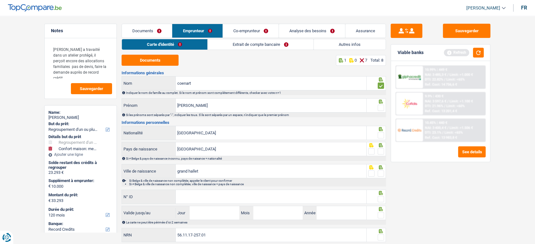
click at [378, 103] on icon at bounding box center [381, 102] width 6 height 4
click at [380, 107] on span at bounding box center [381, 108] width 6 height 6
click at [0, 0] on input "radio" at bounding box center [0, 0] width 0 height 0
click at [380, 133] on span at bounding box center [381, 135] width 6 height 6
click at [0, 0] on input "radio" at bounding box center [0, 0] width 0 height 0
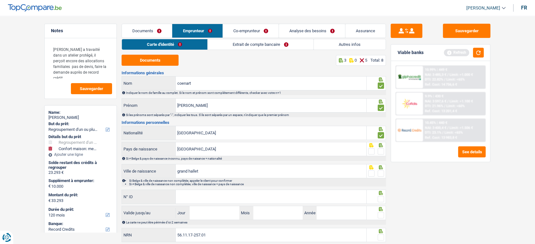
click at [379, 153] on span at bounding box center [381, 151] width 6 height 6
click at [0, 0] on input "radio" at bounding box center [0, 0] width 0 height 0
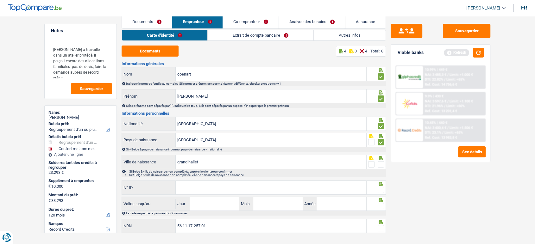
scroll to position [18, 0]
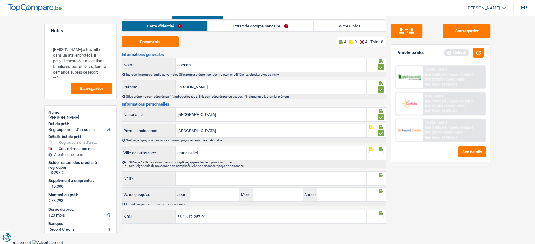
click at [382, 156] on span at bounding box center [381, 155] width 6 height 6
click at [0, 0] on input "radio" at bounding box center [0, 0] width 0 height 0
paste input "592-8142909-34"
type input "592-8142909-34"
click at [216, 193] on input "Jour" at bounding box center [214, 195] width 49 height 14
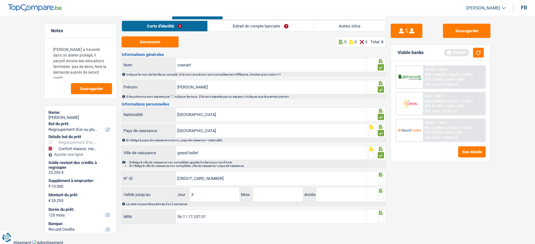
type input "31"
type input "5"
type input "05"
type input "2028"
click at [383, 199] on span at bounding box center [381, 197] width 6 height 6
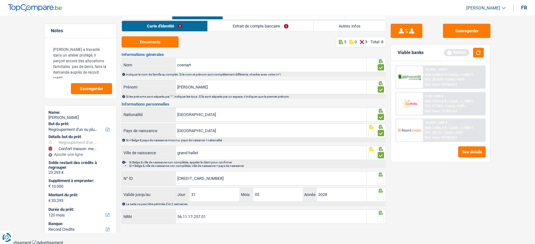
click at [0, 0] on input "radio" at bounding box center [0, 0] width 0 height 0
click at [383, 182] on span at bounding box center [381, 181] width 6 height 6
click at [0, 0] on input "radio" at bounding box center [0, 0] width 0 height 0
click at [383, 220] on span at bounding box center [381, 219] width 6 height 6
click at [0, 0] on input "radio" at bounding box center [0, 0] width 0 height 0
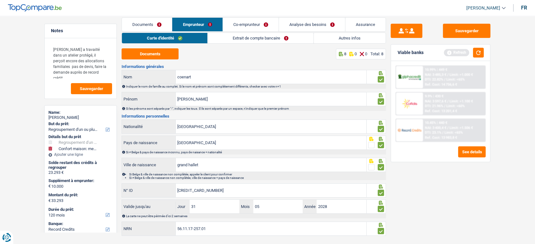
scroll to position [0, 0]
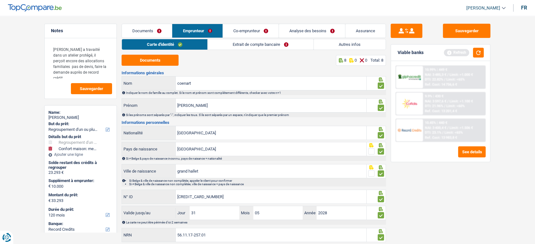
drag, startPoint x: 234, startPoint y: 39, endPoint x: 235, endPoint y: 45, distance: 6.0
click at [235, 39] on li "Extrait de compte bancaire" at bounding box center [260, 44] width 106 height 11
click at [235, 46] on link "Extrait de compte bancaire" at bounding box center [261, 44] width 106 height 10
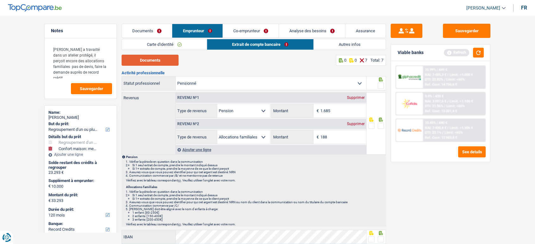
click at [145, 64] on button "Documents" at bounding box center [150, 60] width 57 height 11
drag, startPoint x: 383, startPoint y: 126, endPoint x: 383, endPoint y: 108, distance: 18.4
click at [383, 126] on span at bounding box center [381, 126] width 6 height 6
click at [0, 0] on input "radio" at bounding box center [0, 0] width 0 height 0
click at [380, 86] on span at bounding box center [381, 86] width 6 height 6
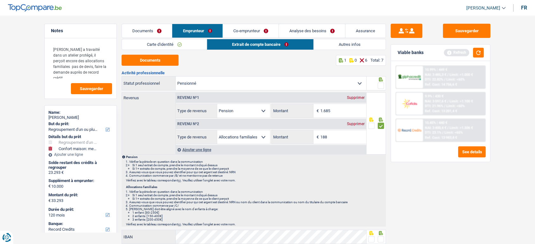
click at [0, 0] on input "radio" at bounding box center [0, 0] width 0 height 0
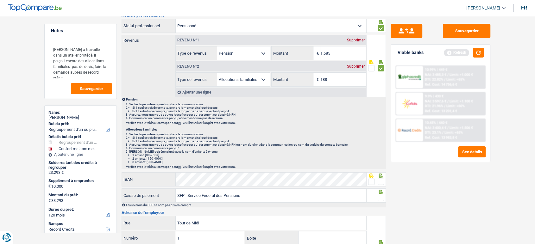
scroll to position [176, 0]
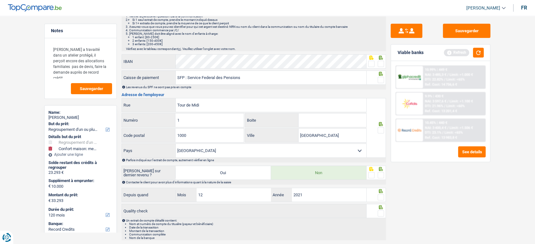
click at [382, 62] on span at bounding box center [381, 64] width 6 height 6
click at [0, 0] on input "radio" at bounding box center [0, 0] width 0 height 0
click at [380, 85] on div "Les revenus du SPF ne sont pas pris en compte" at bounding box center [255, 86] width 259 height 3
click at [383, 78] on span at bounding box center [381, 80] width 6 height 6
click at [0, 0] on input "radio" at bounding box center [0, 0] width 0 height 0
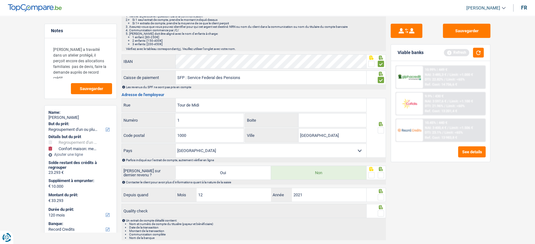
click at [367, 59] on div at bounding box center [377, 61] width 20 height 14
click at [368, 61] on span at bounding box center [371, 64] width 6 height 6
click at [0, 0] on input "radio" at bounding box center [0, 0] width 0 height 0
drag, startPoint x: 380, startPoint y: 126, endPoint x: 382, endPoint y: 171, distance: 44.7
click at [380, 127] on span at bounding box center [381, 130] width 6 height 6
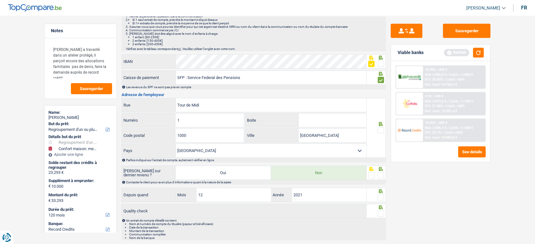
click at [0, 0] on input "radio" at bounding box center [0, 0] width 0 height 0
click at [381, 175] on span at bounding box center [381, 175] width 6 height 6
click at [0, 0] on input "radio" at bounding box center [0, 0] width 0 height 0
click at [380, 202] on div "Activité professionnelle Ouvrier Employé privé Employé public Invalide Indépend…" at bounding box center [254, 67] width 264 height 345
click at [380, 199] on div at bounding box center [381, 198] width 6 height 8
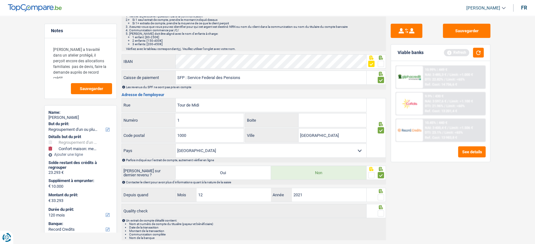
click at [381, 196] on span at bounding box center [381, 197] width 6 height 6
click at [0, 0] on input "radio" at bounding box center [0, 0] width 0 height 0
click at [382, 206] on icon at bounding box center [381, 207] width 6 height 4
click at [381, 211] on span at bounding box center [381, 214] width 6 height 6
click at [0, 0] on input "radio" at bounding box center [0, 0] width 0 height 0
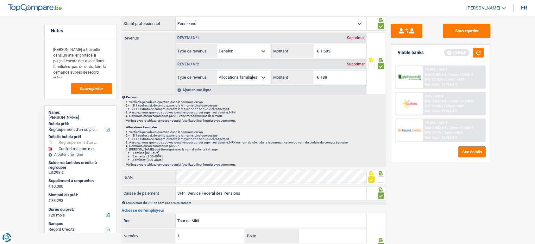
scroll to position [0, 0]
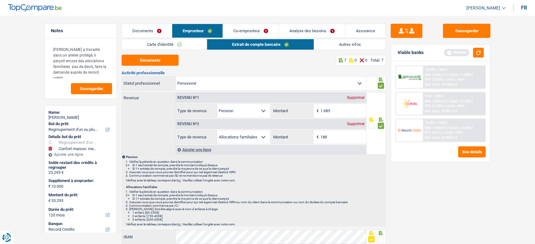
click at [336, 48] on link "Autres infos" at bounding box center [350, 44] width 72 height 10
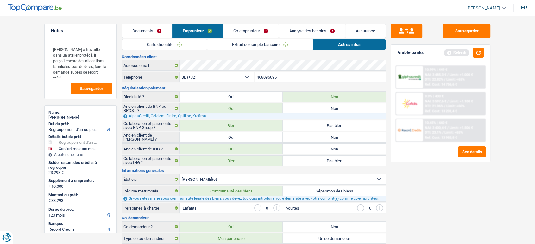
click at [259, 28] on link "Co-emprunteur" at bounding box center [251, 31] width 56 height 14
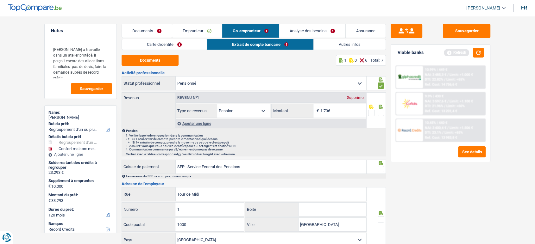
click at [154, 42] on link "Carte d'identité" at bounding box center [164, 44] width 85 height 10
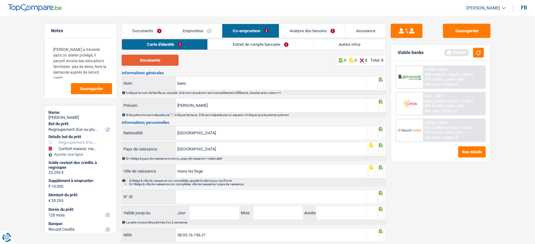
click at [156, 55] on button "Documents" at bounding box center [150, 60] width 57 height 11
click at [157, 62] on button "Documents" at bounding box center [150, 60] width 57 height 11
click at [381, 106] on span at bounding box center [381, 108] width 6 height 6
click at [0, 0] on input "radio" at bounding box center [0, 0] width 0 height 0
click at [380, 90] on div at bounding box center [377, 83] width 20 height 14
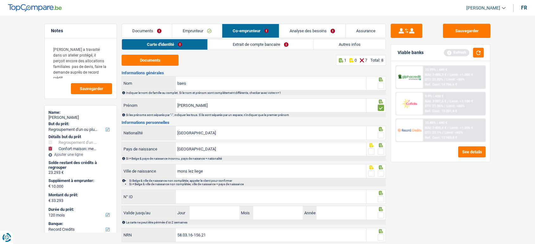
click at [380, 86] on span at bounding box center [381, 86] width 6 height 6
click at [0, 0] on input "radio" at bounding box center [0, 0] width 0 height 0
click at [381, 82] on icon at bounding box center [381, 80] width 4 height 4
click at [381, 151] on span at bounding box center [381, 151] width 6 height 6
click at [0, 0] on input "radio" at bounding box center [0, 0] width 0 height 0
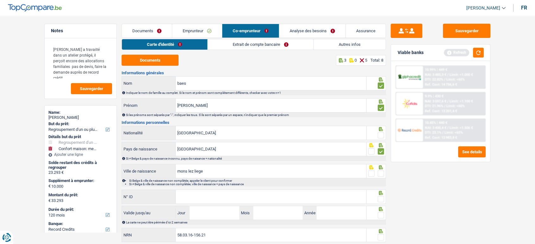
click at [381, 135] on span at bounding box center [381, 135] width 6 height 6
click at [0, 0] on input "radio" at bounding box center [0, 0] width 0 height 0
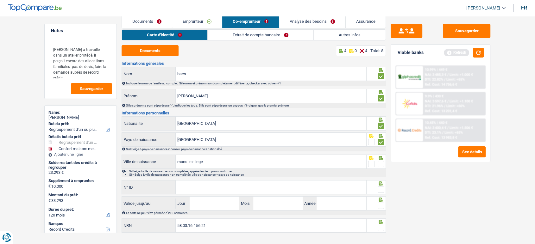
scroll to position [18, 0]
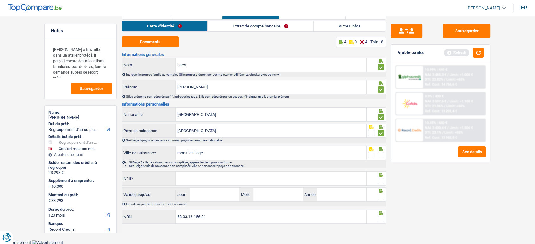
click at [383, 179] on span at bounding box center [381, 181] width 6 height 6
click at [0, 0] on input "radio" at bounding box center [0, 0] width 0 height 0
click at [378, 154] on span at bounding box center [381, 155] width 6 height 6
click at [0, 0] on input "radio" at bounding box center [0, 0] width 0 height 0
paste input "592-8142876-01"
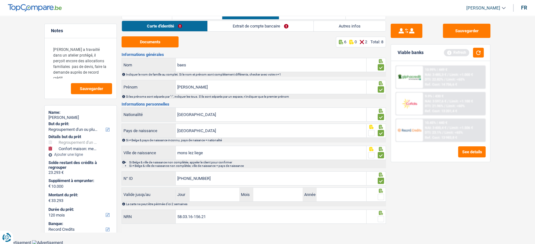
type input "592-8142876-01"
click at [201, 200] on input "Jour" at bounding box center [214, 195] width 49 height 14
type input "31"
type input "05"
type input "2028"
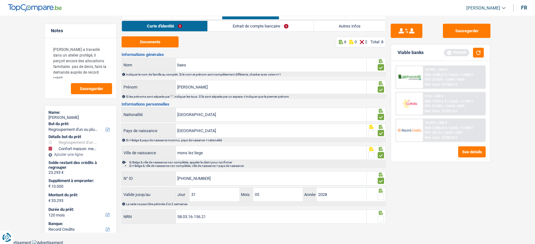
drag, startPoint x: 376, startPoint y: 197, endPoint x: 382, endPoint y: 197, distance: 6.3
click at [378, 197] on fieldset at bounding box center [376, 197] width 16 height 8
click at [382, 197] on span at bounding box center [381, 197] width 6 height 6
click at [0, 0] on input "radio" at bounding box center [0, 0] width 0 height 0
click at [381, 216] on div at bounding box center [381, 220] width 6 height 8
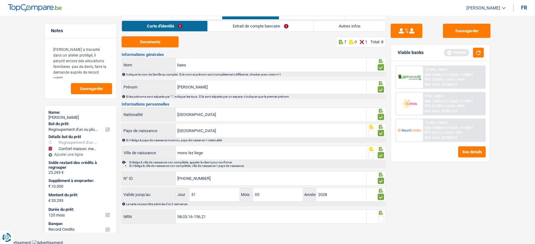
click at [381, 218] on span at bounding box center [381, 219] width 6 height 6
click at [0, 0] on input "radio" at bounding box center [0, 0] width 0 height 0
click at [251, 31] on li "Extrait de compte bancaire" at bounding box center [260, 26] width 106 height 11
click at [225, 26] on link "Extrait de compte bancaire" at bounding box center [261, 26] width 106 height 10
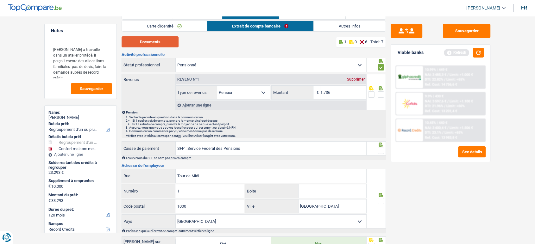
click at [157, 37] on button "Documents" at bounding box center [150, 41] width 57 height 11
click at [383, 93] on span at bounding box center [381, 94] width 6 height 6
click at [0, 0] on input "radio" at bounding box center [0, 0] width 0 height 0
drag, startPoint x: 383, startPoint y: 150, endPoint x: 382, endPoint y: 154, distance: 4.3
click at [383, 150] on span at bounding box center [381, 151] width 6 height 6
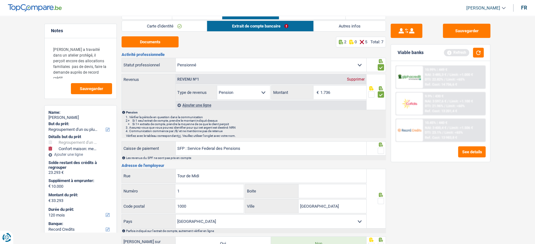
click at [0, 0] on input "radio" at bounding box center [0, 0] width 0 height 0
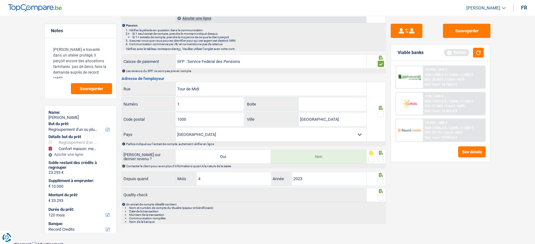
scroll to position [107, 0]
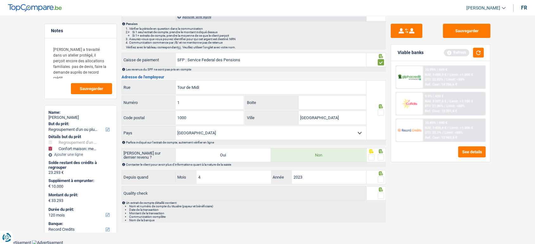
click at [380, 110] on span at bounding box center [381, 113] width 6 height 6
click at [0, 0] on input "radio" at bounding box center [0, 0] width 0 height 0
click at [380, 157] on span at bounding box center [381, 157] width 6 height 6
click at [0, 0] on input "radio" at bounding box center [0, 0] width 0 height 0
click at [383, 177] on span at bounding box center [381, 180] width 6 height 6
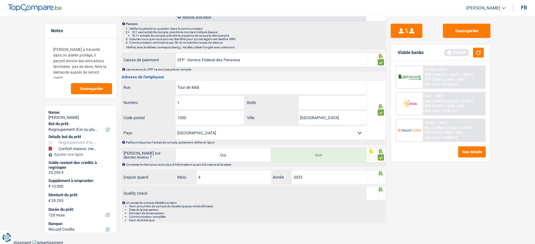
click at [0, 0] on input "radio" at bounding box center [0, 0] width 0 height 0
click at [382, 193] on span at bounding box center [381, 196] width 6 height 6
click at [0, 0] on input "radio" at bounding box center [0, 0] width 0 height 0
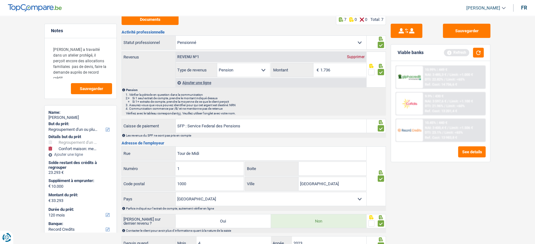
scroll to position [0, 0]
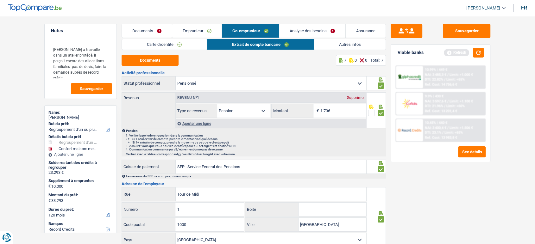
click at [339, 41] on link "Autres infos" at bounding box center [350, 44] width 72 height 10
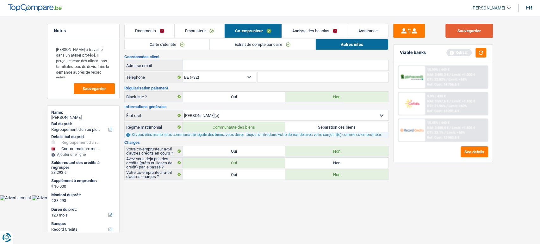
click at [468, 34] on button "Sauvegarder" at bounding box center [469, 31] width 47 height 14
click at [481, 51] on button "button" at bounding box center [481, 53] width 11 height 10
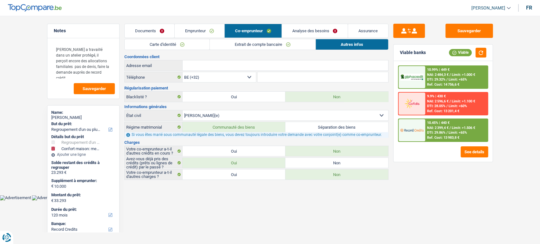
click at [449, 80] on span "Limit: <65%" at bounding box center [458, 80] width 18 height 4
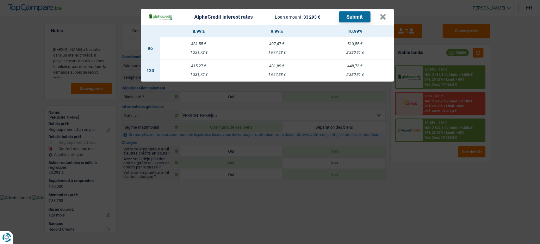
click at [312, 172] on div "AlphaCredit interest rates Loan amount: 33 293 € Submit × 8.99% 9.99% 10.99% 96…" at bounding box center [270, 122] width 540 height 244
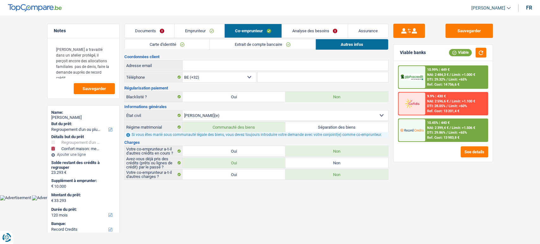
click at [320, 24] on link "Analyse des besoins" at bounding box center [315, 31] width 66 height 14
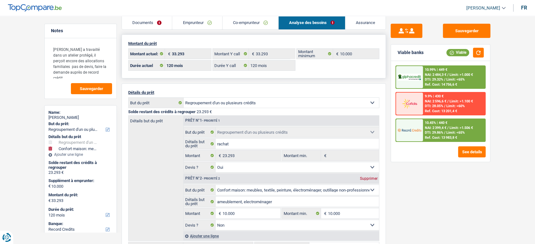
scroll to position [70, 0]
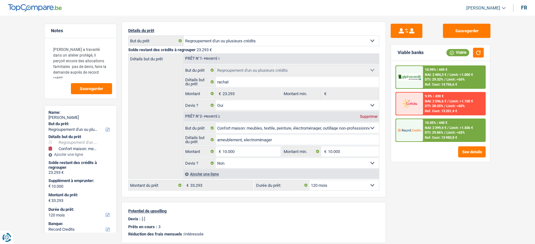
click at [454, 75] on span "Limit: >1.000 €" at bounding box center [461, 75] width 23 height 4
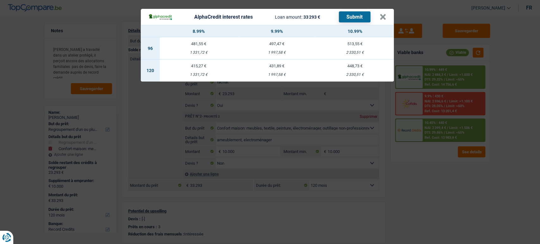
drag, startPoint x: 458, startPoint y: 192, endPoint x: 464, endPoint y: 143, distance: 49.4
click at [458, 192] on div "AlphaCredit interest rates Loan amount: 33 293 € Submit × 8.99% 9.99% 10.99% 96…" at bounding box center [270, 122] width 540 height 244
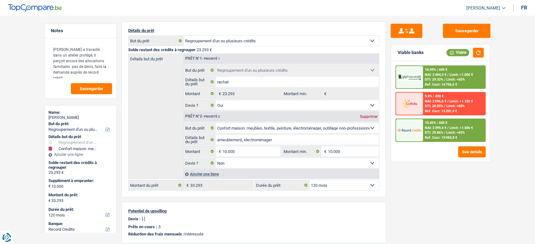
click at [463, 126] on span "Limit: >1.506 €" at bounding box center [461, 128] width 23 height 4
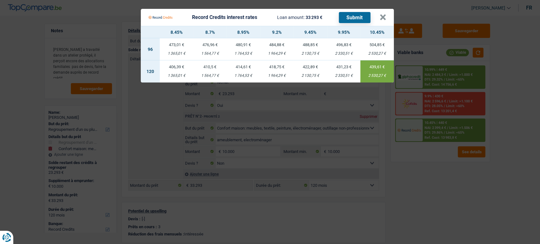
click at [355, 16] on button "Submit" at bounding box center [355, 17] width 32 height 11
click at [383, 18] on button "×" at bounding box center [383, 17] width 7 height 6
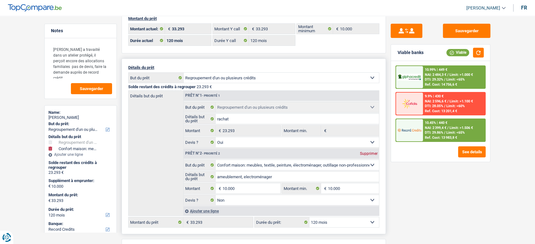
scroll to position [0, 0]
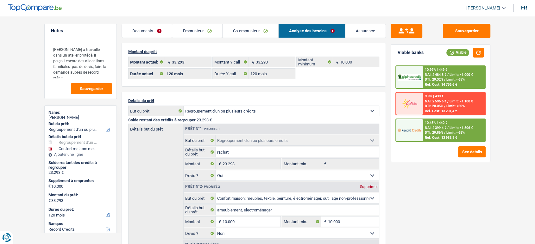
click at [453, 145] on div "10.99% | 449 € NAI: 2 484,3 € / Limit: >1.000 € DTI: 29.32% / Limit: <65% Ref. …" at bounding box center [440, 111] width 99 height 101
click at [450, 134] on span "Limit: <65%" at bounding box center [455, 133] width 18 height 4
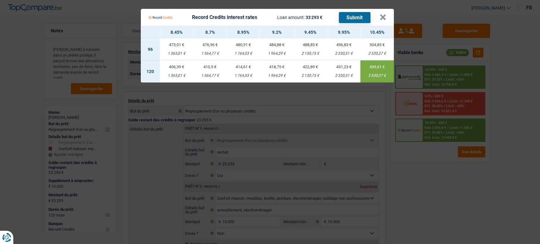
click at [440, 167] on Credits "Record Credits interest rates Loan amount: 33 293 € Submit × 8.45% 8.7% 8.95% 9…" at bounding box center [270, 122] width 540 height 244
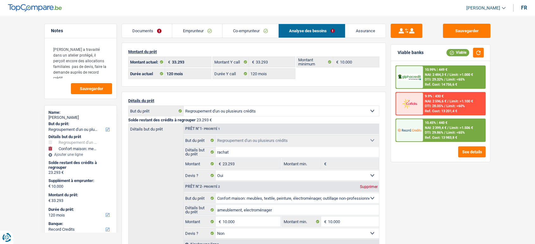
click at [185, 33] on link "Emprunteur" at bounding box center [197, 31] width 50 height 14
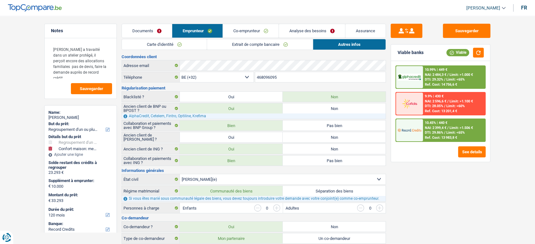
click at [266, 42] on link "Extrait de compte bancaire" at bounding box center [260, 44] width 106 height 10
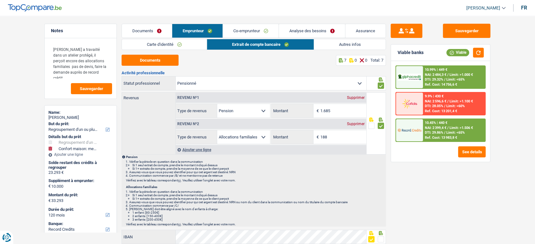
click at [183, 43] on link "Carte d'identité" at bounding box center [164, 44] width 85 height 10
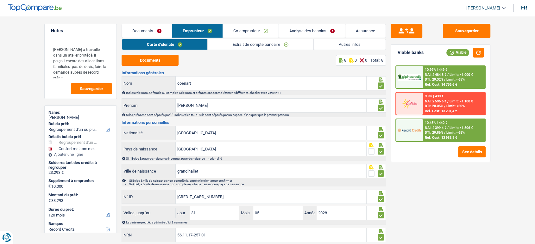
click at [291, 49] on link "Extrait de compte bancaire" at bounding box center [261, 44] width 106 height 10
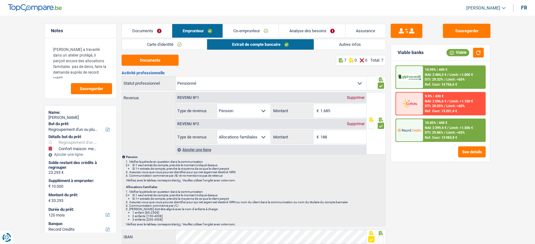
click at [338, 54] on div "Carte d'identité Extrait de compte bancaire Autres infos Documents 8 0 0 Total:…" at bounding box center [254, 227] width 264 height 377
click at [335, 49] on link "Autres infos" at bounding box center [350, 44] width 72 height 10
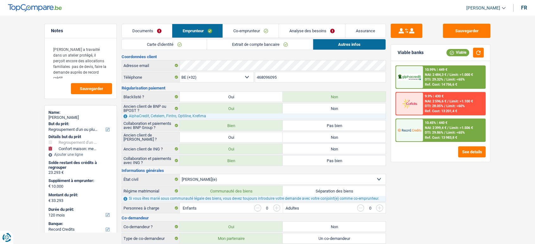
click at [270, 49] on link "Extrait de compte bancaire" at bounding box center [260, 44] width 106 height 10
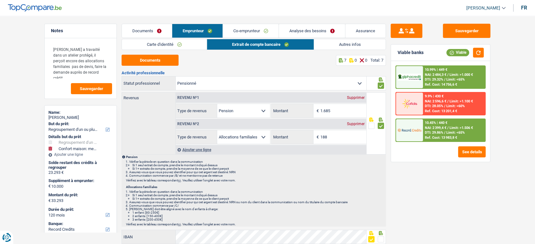
click at [186, 46] on link "Carte d'identité" at bounding box center [164, 44] width 85 height 10
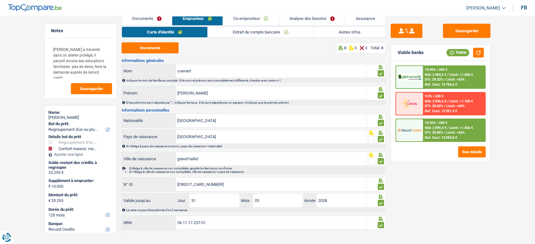
scroll to position [18, 0]
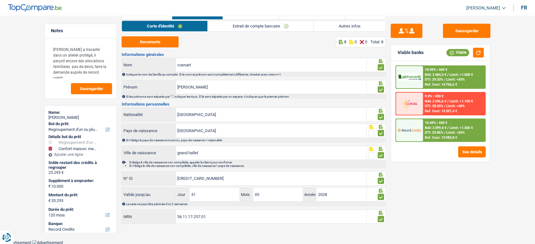
click at [230, 29] on link "Extrait de compte bancaire" at bounding box center [261, 26] width 106 height 10
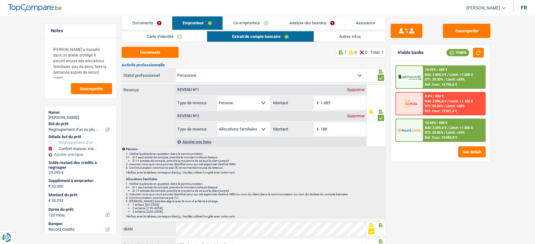
scroll to position [0, 0]
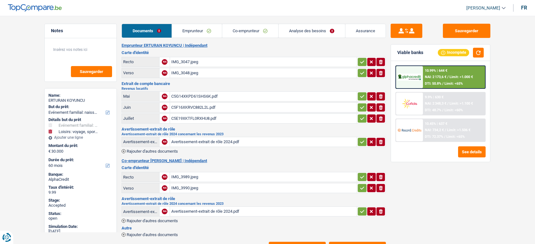
select select "familyEvent"
select select "hobbies"
select select "60"
click at [194, 92] on div "C5G14XKPD61SHS6K.pdf" at bounding box center [263, 96] width 184 height 9
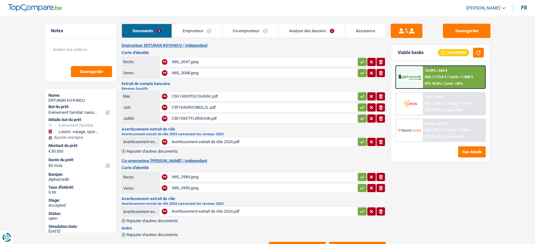
click at [218, 145] on div "Avertissement-extrait de rôle 2024.pdf" at bounding box center [263, 141] width 184 height 9
click at [186, 37] on link "Emprunteur" at bounding box center [197, 31] width 50 height 14
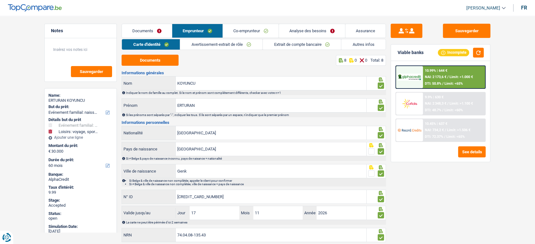
click at [238, 41] on link "Avertissement-extrait de rôle" at bounding box center [221, 44] width 82 height 10
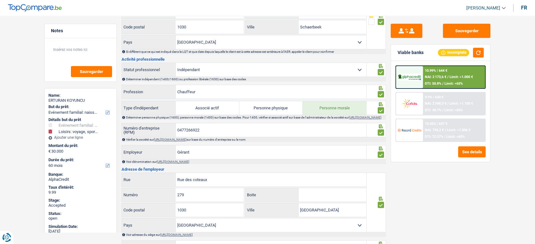
scroll to position [281, 0]
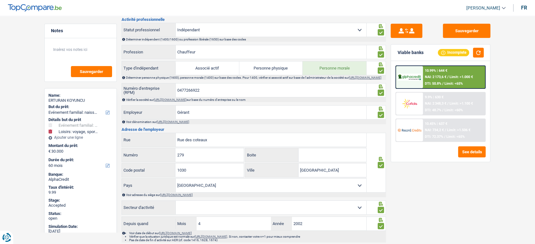
click at [185, 26] on select "Ouvrier Employé privé Employé public Invalide Indépendant Pensionné Chômeur Mut…" at bounding box center [271, 30] width 191 height 14
click at [518, 51] on main "Notes Sauvegarder Name: ERTURAN KOYUNCU But du prêt: Confort maison: meubles, t…" at bounding box center [267, 111] width 535 height 766
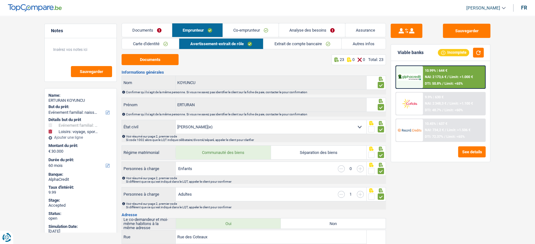
scroll to position [0, 0]
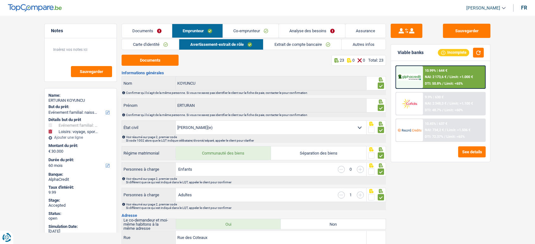
click at [263, 30] on link "Co-emprunteur" at bounding box center [251, 31] width 56 height 14
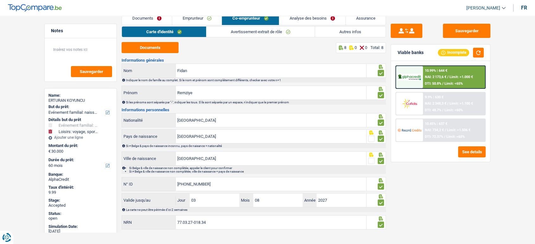
scroll to position [18, 0]
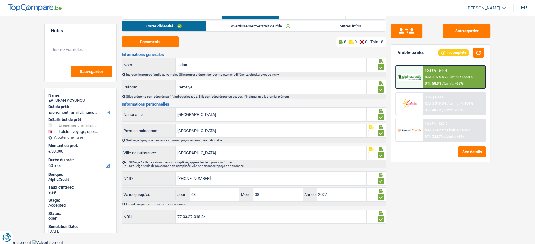
click at [265, 30] on link "Avertissement-extrait de rôle" at bounding box center [260, 26] width 108 height 10
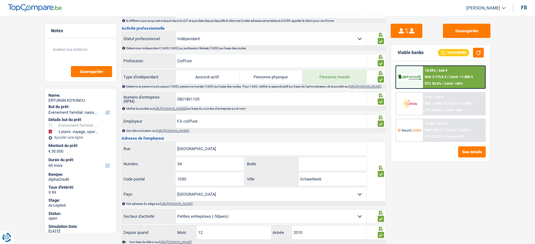
scroll to position [230, 0]
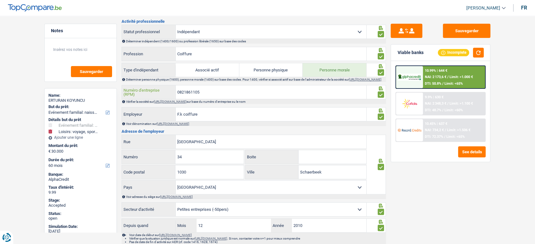
click at [190, 91] on input "0821861105" at bounding box center [271, 92] width 191 height 14
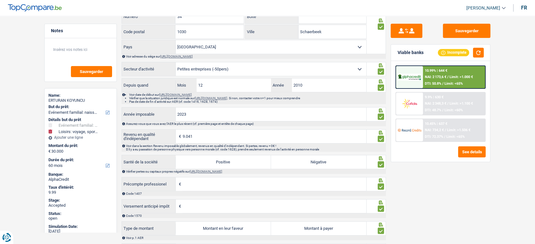
scroll to position [456, 0]
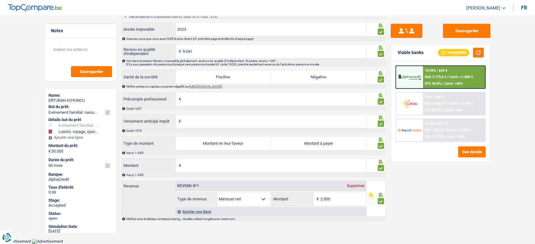
click at [332, 144] on label "Montant à payer" at bounding box center [318, 144] width 95 height 14
click at [332, 144] on input "Montant à payer" at bounding box center [318, 144] width 95 height 14
radio input "true"
type input "753"
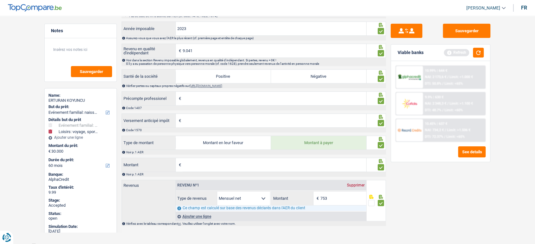
click at [298, 161] on input "Montant" at bounding box center [275, 165] width 184 height 14
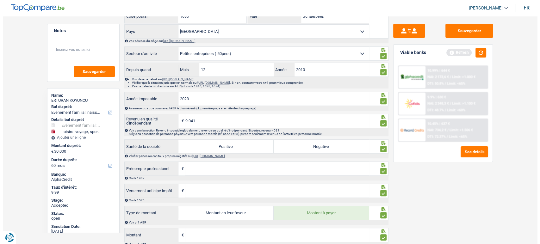
scroll to position [315, 0]
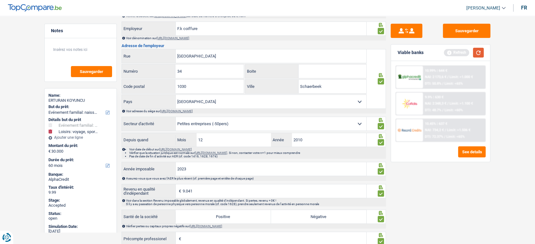
click at [483, 52] on button "button" at bounding box center [478, 53] width 11 height 10
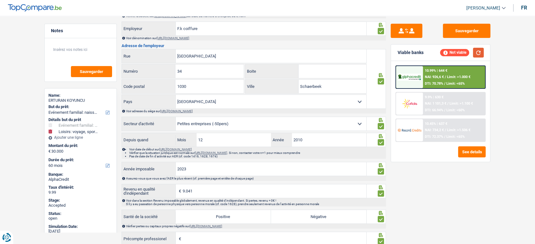
click at [481, 50] on button "button" at bounding box center [478, 53] width 11 height 10
click at [471, 104] on span "Limit: >1.100 €" at bounding box center [461, 104] width 23 height 4
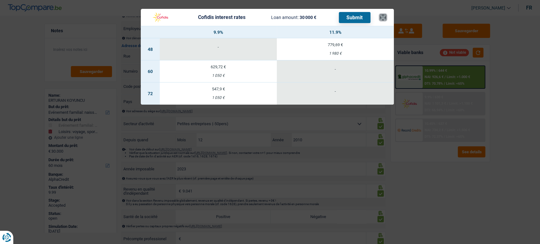
click at [380, 20] on button "×" at bounding box center [383, 17] width 7 height 6
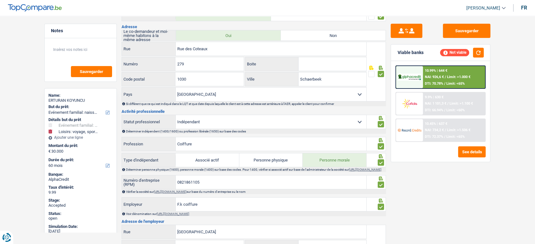
scroll to position [0, 0]
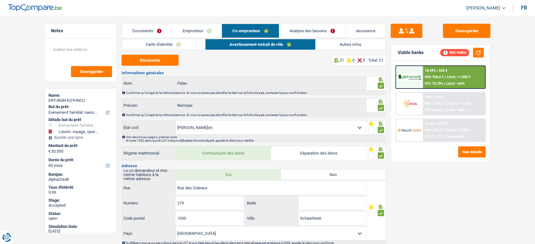
click at [146, 27] on link "Documents" at bounding box center [147, 31] width 50 height 14
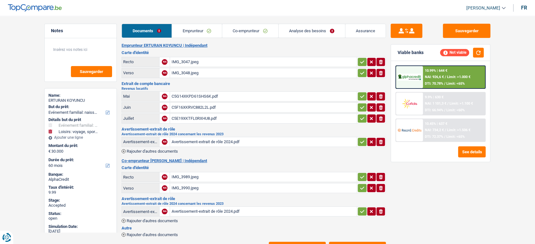
click at [207, 32] on link "Emprunteur" at bounding box center [197, 31] width 50 height 14
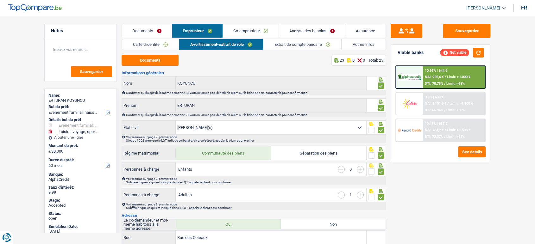
click at [313, 42] on link "Extrait de compte bancaire" at bounding box center [302, 44] width 78 height 10
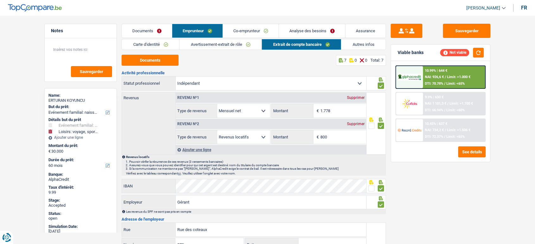
click at [280, 28] on link "Analyse des besoins" at bounding box center [312, 31] width 66 height 14
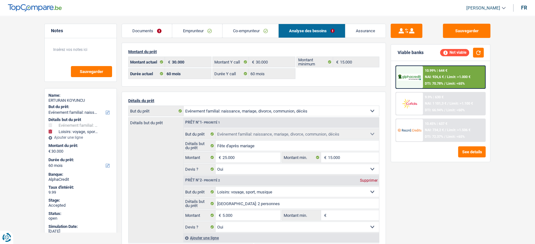
click at [435, 104] on span "NAI: 1 101,3 €" at bounding box center [436, 104] width 22 height 4
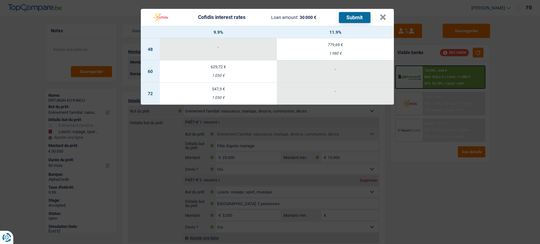
click at [230, 78] on td "629,72 € 1 050 €" at bounding box center [218, 71] width 117 height 22
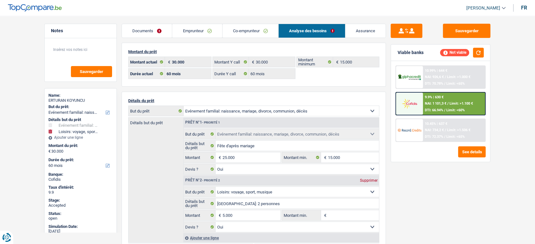
click at [446, 104] on span "NAI: 1 101,3 €" at bounding box center [436, 104] width 22 height 4
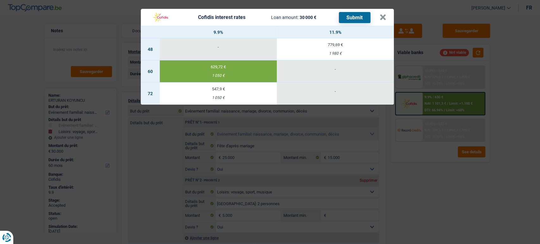
click at [344, 22] on button "Submit" at bounding box center [355, 17] width 32 height 11
click at [385, 17] on button "×" at bounding box center [383, 17] width 7 height 6
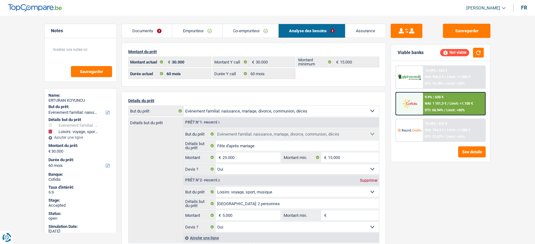
click at [444, 135] on span "/" at bounding box center [444, 137] width 1 height 4
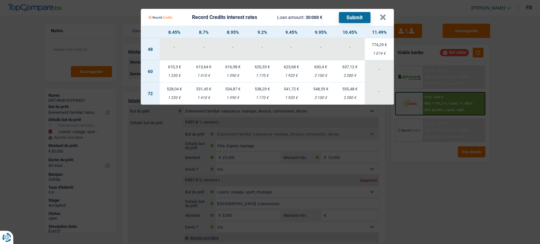
click at [442, 176] on Credits "Record Credits interest rates Loan amount: 30 000 € Submit × 8.45% 8.7% 8.95% 9…" at bounding box center [270, 122] width 540 height 244
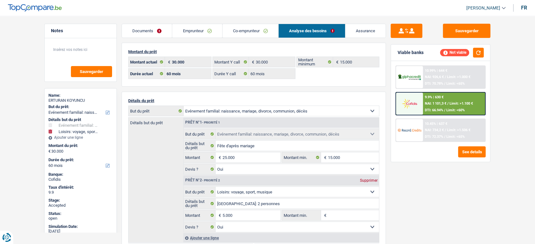
click at [432, 78] on span "NAI: 926,6 €" at bounding box center [434, 77] width 19 height 4
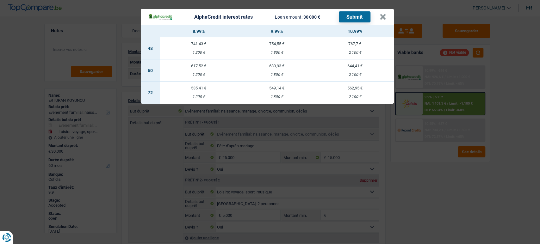
click at [409, 184] on div "AlphaCredit interest rates Loan amount: 30 000 € Submit × 8.99% 9.99% 10.99% 48…" at bounding box center [270, 122] width 540 height 244
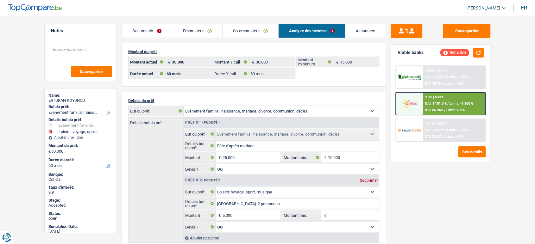
click at [438, 134] on div "10.45% | 637 € NAI: 734,2 € / Limit: >1.506 € DTI: 72.37% / Limit: <65%" at bounding box center [454, 130] width 62 height 22
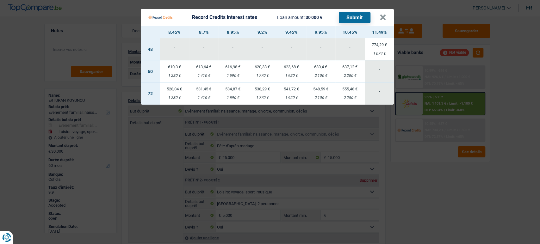
click at [321, 74] on div "2 100 €" at bounding box center [320, 76] width 29 height 4
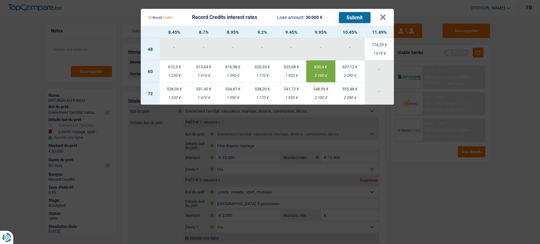
click at [367, 16] on button "Submit" at bounding box center [355, 17] width 32 height 11
click at [383, 18] on button "×" at bounding box center [383, 17] width 7 height 6
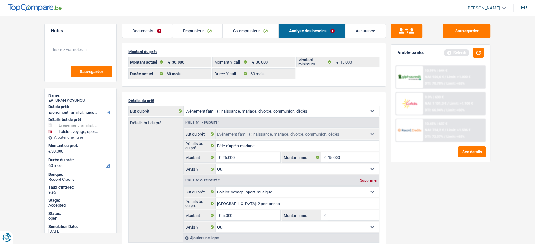
click at [202, 36] on link "Emprunteur" at bounding box center [197, 31] width 50 height 14
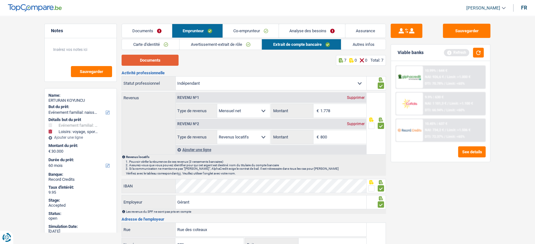
click at [155, 61] on button "Documents" at bounding box center [150, 60] width 57 height 11
click at [264, 28] on link "Co-emprunteur" at bounding box center [251, 31] width 56 height 14
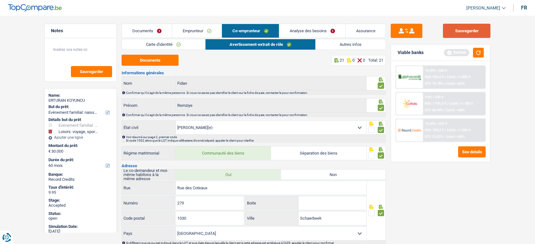
click at [466, 25] on button "Sauvegarder" at bounding box center [466, 31] width 47 height 14
click at [484, 53] on div "Viable banks Refresh" at bounding box center [440, 53] width 99 height 16
click at [478, 53] on button "button" at bounding box center [478, 53] width 11 height 10
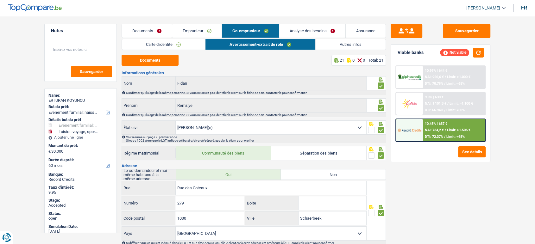
click at [446, 123] on div "10.45% | 637 €" at bounding box center [436, 124] width 22 height 4
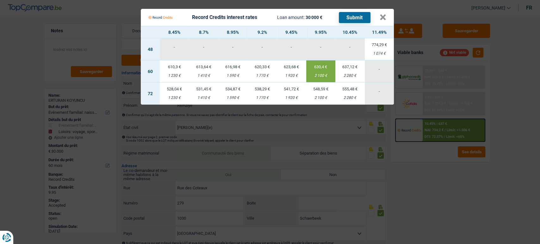
click at [360, 22] on button "Submit" at bounding box center [355, 17] width 32 height 11
click at [392, 18] on Credits___BV_modal_header_ "Record Credits interest rates Loan amount: 30 000 € Submit ×" at bounding box center [267, 17] width 253 height 17
click at [384, 17] on button "×" at bounding box center [383, 17] width 7 height 6
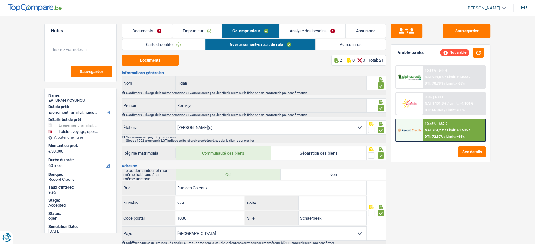
click at [457, 131] on span "Limit: >1.506 €" at bounding box center [458, 130] width 23 height 4
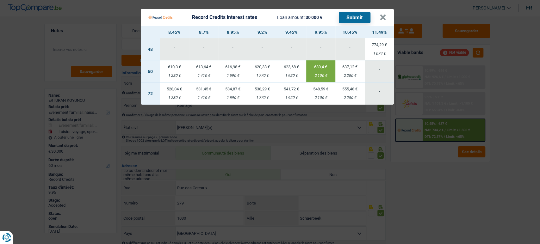
click at [446, 178] on Credits "Record Credits interest rates Loan amount: 30 000 € Submit × 8.45% 8.7% 8.95% 9…" at bounding box center [270, 122] width 540 height 244
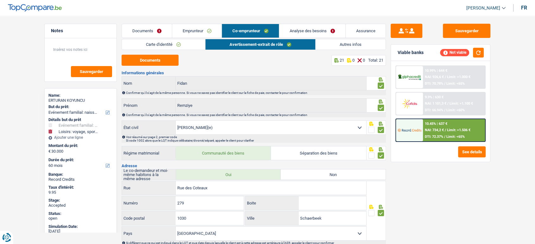
click at [156, 48] on link "Carte d'identité" at bounding box center [163, 44] width 83 height 10
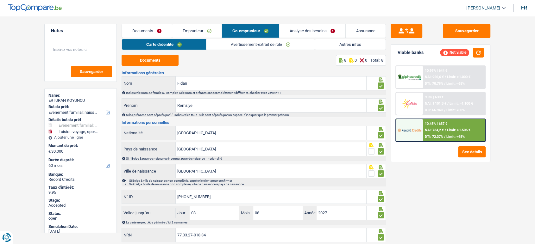
click at [138, 26] on link "Documents" at bounding box center [147, 31] width 50 height 14
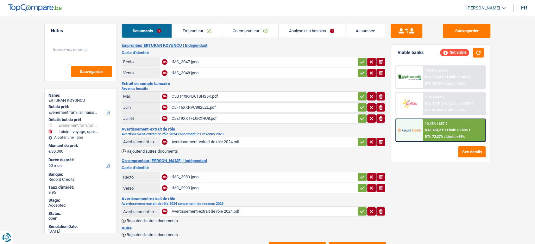
click at [180, 60] on div "IMG_3047.jpeg" at bounding box center [263, 61] width 184 height 9
drag, startPoint x: 206, startPoint y: 73, endPoint x: 206, endPoint y: 68, distance: 5.1
click at [206, 73] on div "IMG_3048.jpeg" at bounding box center [263, 72] width 184 height 9
click at [202, 30] on link "Emprunteur" at bounding box center [197, 31] width 50 height 14
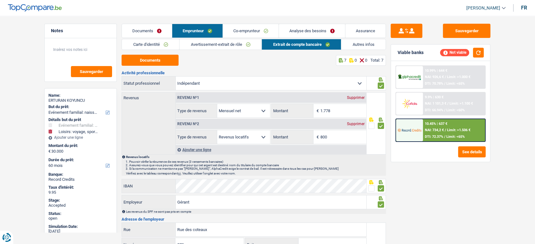
click at [168, 37] on link "Documents" at bounding box center [147, 31] width 50 height 14
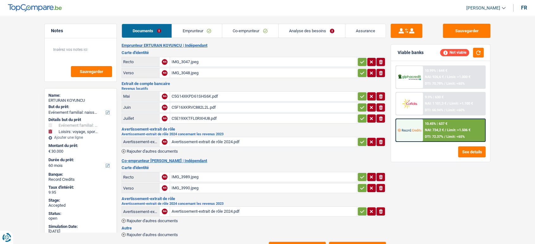
click at [191, 30] on link "Emprunteur" at bounding box center [197, 31] width 50 height 14
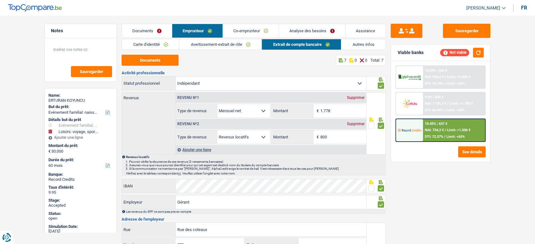
click at [194, 41] on link "Avertissement-extrait de rôle" at bounding box center [220, 44] width 82 height 10
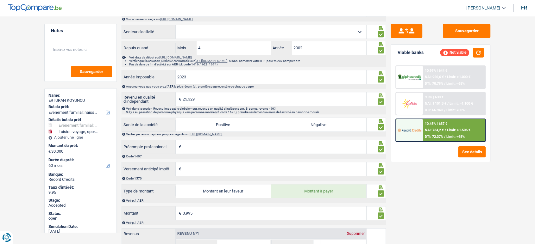
scroll to position [527, 0]
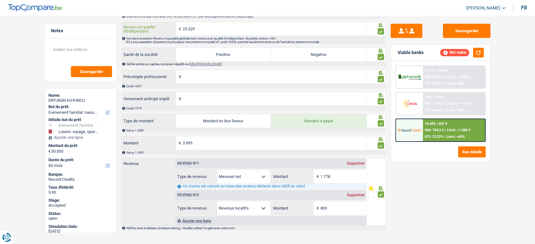
drag, startPoint x: 210, startPoint y: 31, endPoint x: 159, endPoint y: 33, distance: 51.0
click at [159, 33] on div "25.329 € Revenu en qualité d'indépendant" at bounding box center [244, 29] width 244 height 14
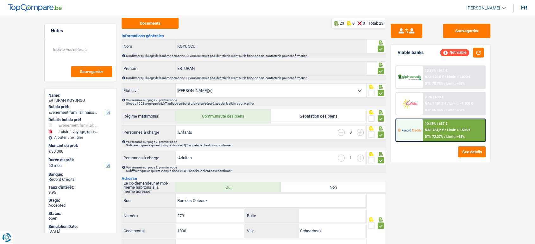
scroll to position [0, 0]
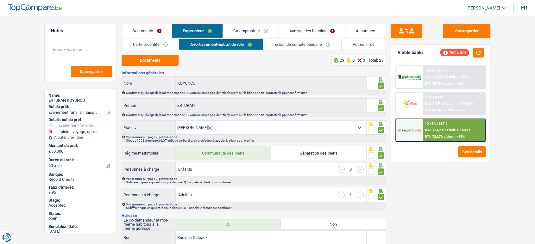
click at [285, 33] on link "Analyse des besoins" at bounding box center [312, 31] width 66 height 14
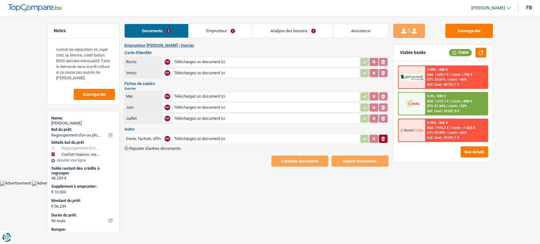
select select "refinancing"
select select "household"
select select "96"
click at [197, 63] on input "Téléchargez un document ici" at bounding box center [266, 61] width 184 height 9
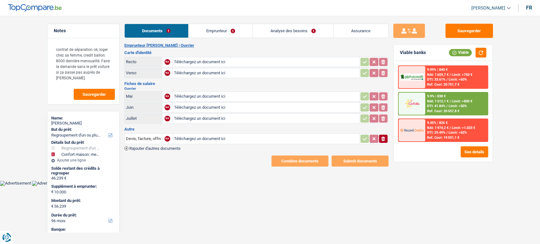
type input "C:\fakepath\27a88d3d-1755187222559_carte-d-identie-recto- (1).jpg"
click at [192, 73] on input "Téléchargez un document ici" at bounding box center [266, 72] width 184 height 9
type input "C:\fakepath\27a88d3d-1755187234459_carte-d-identie-verso-.jpg"
click at [270, 96] on input "Téléchargez un document ici" at bounding box center [266, 96] width 184 height 9
type input "C:\fakepath\27a88d3d-1755187255614_fiche-de-paie-de-mai-2025.pdf"
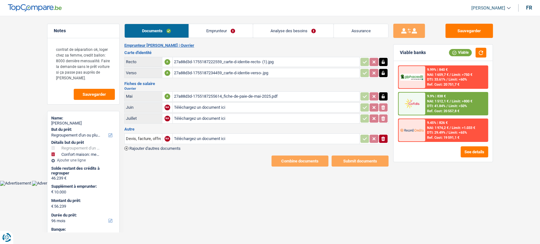
click at [190, 107] on input "Téléchargez un document ici" at bounding box center [266, 107] width 184 height 9
type input "C:\fakepath\27a88d3d-1755187260161_fiche-de-paie-de-juin-2025.pdf"
click at [227, 120] on input "Téléchargez un document ici" at bounding box center [266, 118] width 184 height 9
type input "C:\fakepath\27a88d3d-1755187264117_fiche-de-paie-de-juillet-2025.pdf"
click at [389, 136] on div "Sauvegarder Viable banks Viable 9.99% | 840 € NAI: 1 659,7 € / Limit: >750 € DT…" at bounding box center [443, 128] width 109 height 209
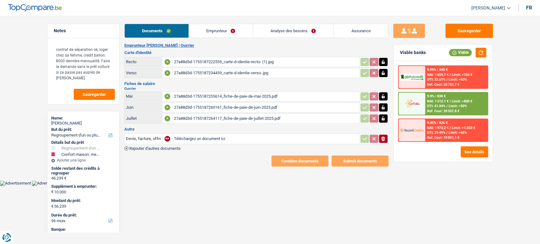
click at [384, 138] on icon "button" at bounding box center [383, 139] width 4 height 4
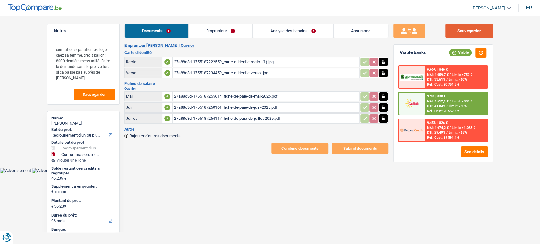
click at [455, 37] on button "Sauvegarder" at bounding box center [469, 31] width 47 height 14
drag, startPoint x: 225, startPoint y: 32, endPoint x: 229, endPoint y: 32, distance: 3.5
click at [225, 32] on link "Emprunteur" at bounding box center [221, 31] width 64 height 14
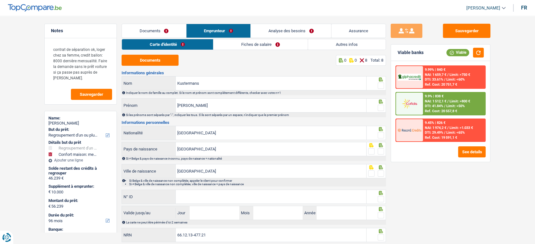
scroll to position [18, 0]
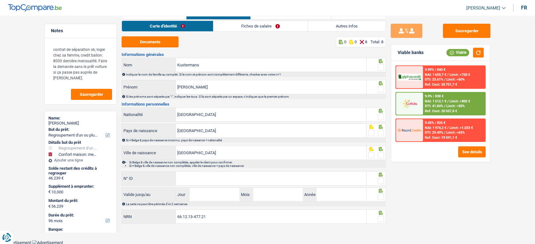
click at [380, 66] on span at bounding box center [381, 67] width 6 height 6
click at [0, 0] on input "radio" at bounding box center [0, 0] width 0 height 0
click at [384, 89] on div at bounding box center [377, 87] width 20 height 14
click at [149, 46] on button "Documents" at bounding box center [150, 41] width 57 height 11
click at [379, 90] on span at bounding box center [381, 89] width 6 height 6
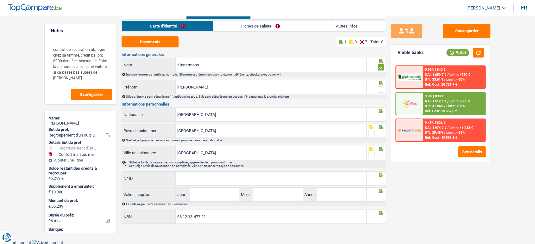
click at [0, 0] on input "radio" at bounding box center [0, 0] width 0 height 0
click at [379, 112] on icon at bounding box center [381, 111] width 6 height 4
click at [379, 134] on span at bounding box center [381, 133] width 6 height 6
click at [0, 0] on input "radio" at bounding box center [0, 0] width 0 height 0
click at [380, 117] on span at bounding box center [381, 117] width 6 height 6
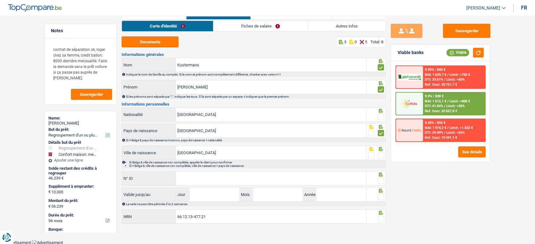
click at [0, 0] on input "radio" at bounding box center [0, 0] width 0 height 0
click at [379, 156] on span at bounding box center [381, 155] width 6 height 6
click at [0, 0] on input "radio" at bounding box center [0, 0] width 0 height 0
drag, startPoint x: 211, startPoint y: 172, endPoint x: 211, endPoint y: 179, distance: 7.0
paste input "[PHONE_NUMBER]"
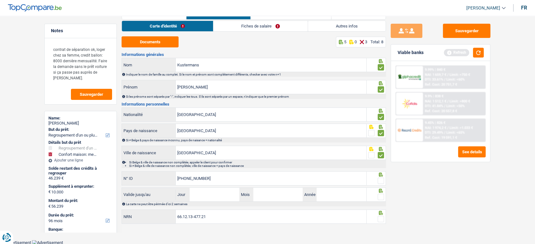
type input "[PHONE_NUMBER]"
click at [381, 194] on span at bounding box center [381, 197] width 6 height 6
click at [0, 0] on input "radio" at bounding box center [0, 0] width 0 height 0
click at [380, 178] on span at bounding box center [381, 181] width 6 height 6
click at [0, 0] on input "radio" at bounding box center [0, 0] width 0 height 0
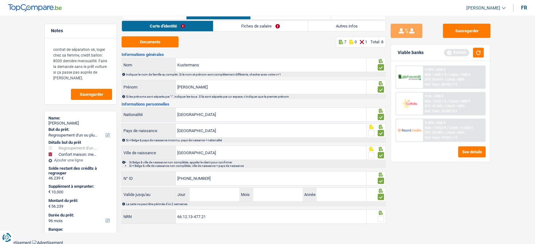
click at [383, 220] on span at bounding box center [381, 219] width 6 height 6
click at [0, 0] on input "radio" at bounding box center [0, 0] width 0 height 0
click at [198, 186] on div "Informations générales Kustermans Nom Indiquer le nom de famille au complet. Si…" at bounding box center [254, 139] width 264 height 173
click at [193, 184] on input "[PHONE_NUMBER]" at bounding box center [271, 179] width 191 height 14
click at [197, 194] on input "Jour" at bounding box center [214, 195] width 49 height 14
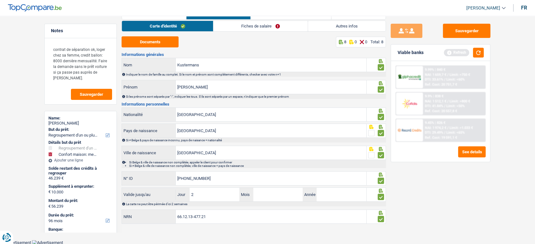
type input "28"
type input "04"
type input "2035"
click at [238, 29] on link "Fiches de salaire" at bounding box center [260, 26] width 94 height 10
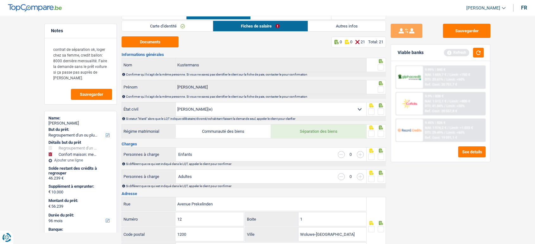
drag, startPoint x: 382, startPoint y: 65, endPoint x: 381, endPoint y: 79, distance: 14.0
click at [382, 66] on span at bounding box center [381, 67] width 6 height 6
click at [0, 0] on input "radio" at bounding box center [0, 0] width 0 height 0
click at [381, 90] on span at bounding box center [381, 89] width 6 height 6
click at [0, 0] on input "radio" at bounding box center [0, 0] width 0 height 0
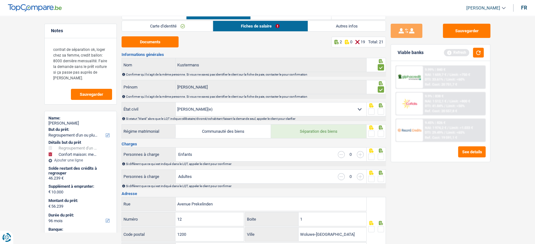
click at [380, 113] on span at bounding box center [381, 112] width 6 height 6
click at [0, 0] on input "radio" at bounding box center [0, 0] width 0 height 0
click at [155, 41] on button "Documents" at bounding box center [150, 41] width 57 height 11
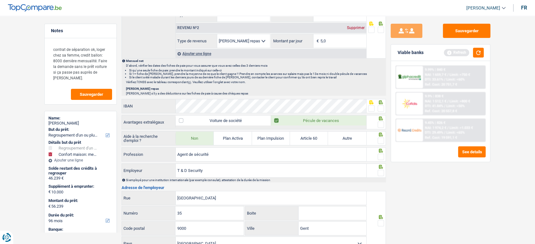
scroll to position [476, 0]
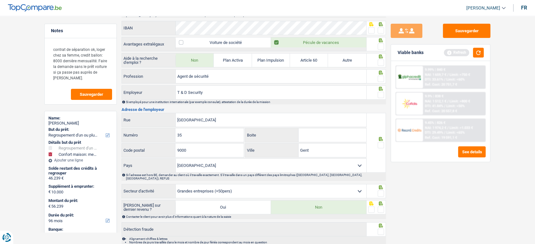
click at [381, 92] on span at bounding box center [381, 95] width 6 height 6
click at [0, 0] on input "radio" at bounding box center [0, 0] width 0 height 0
click at [378, 76] on span at bounding box center [381, 79] width 6 height 6
click at [0, 0] on input "radio" at bounding box center [0, 0] width 0 height 0
click at [380, 60] on span at bounding box center [381, 63] width 6 height 6
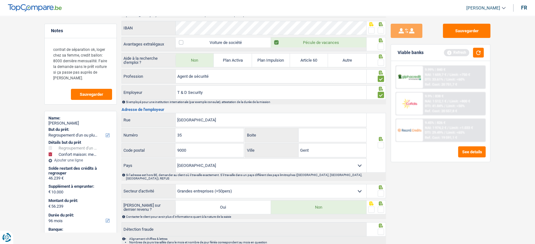
click at [0, 0] on input "radio" at bounding box center [0, 0] width 0 height 0
click at [381, 44] on span at bounding box center [381, 46] width 6 height 6
click at [0, 0] on input "radio" at bounding box center [0, 0] width 0 height 0
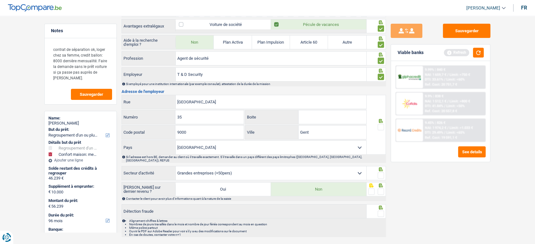
scroll to position [504, 0]
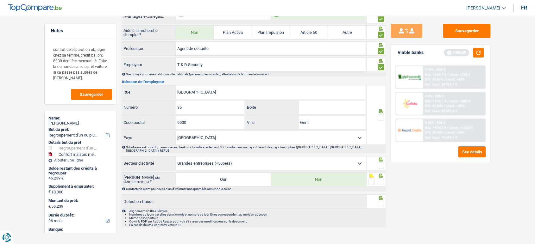
paste input "B16"
type input "B16"
click at [380, 116] on span at bounding box center [381, 117] width 6 height 6
click at [0, 0] on input "radio" at bounding box center [0, 0] width 0 height 0
click at [380, 163] on span at bounding box center [381, 166] width 6 height 6
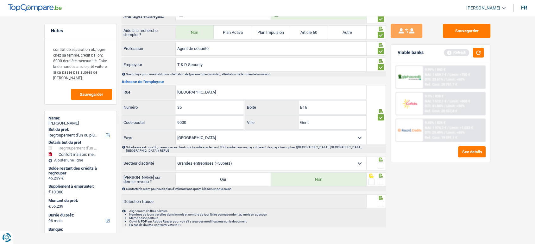
click at [0, 0] on input "radio" at bounding box center [0, 0] width 0 height 0
drag, startPoint x: 381, startPoint y: 175, endPoint x: 381, endPoint y: 188, distance: 13.3
click at [381, 179] on span at bounding box center [381, 182] width 6 height 6
click at [0, 0] on input "radio" at bounding box center [0, 0] width 0 height 0
click at [381, 201] on span at bounding box center [381, 204] width 6 height 6
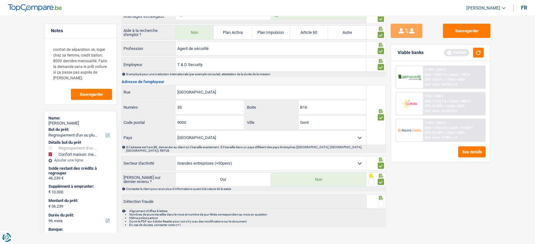
click at [0, 0] on input "radio" at bounding box center [0, 0] width 0 height 0
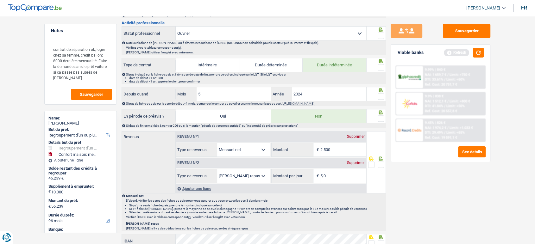
scroll to position [257, 0]
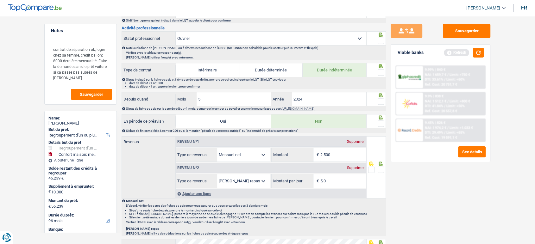
click at [383, 123] on span at bounding box center [381, 124] width 6 height 6
click at [0, 0] on input "radio" at bounding box center [0, 0] width 0 height 0
click at [381, 101] on span at bounding box center [381, 101] width 6 height 6
click at [0, 0] on input "radio" at bounding box center [0, 0] width 0 height 0
drag, startPoint x: 255, startPoint y: 95, endPoint x: 140, endPoint y: 95, distance: 115.9
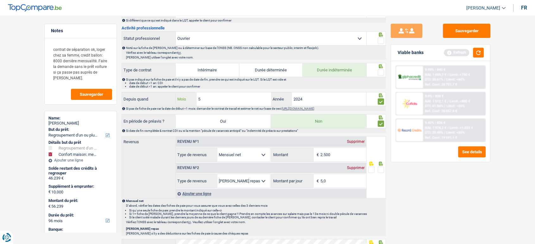
click at [140, 95] on div "Depuis quand 5 Mois / 2024 Année" at bounding box center [244, 99] width 244 height 14
type input "8"
click at [385, 75] on div at bounding box center [377, 70] width 20 height 14
click at [383, 73] on span at bounding box center [381, 72] width 6 height 6
click at [0, 0] on input "radio" at bounding box center [0, 0] width 0 height 0
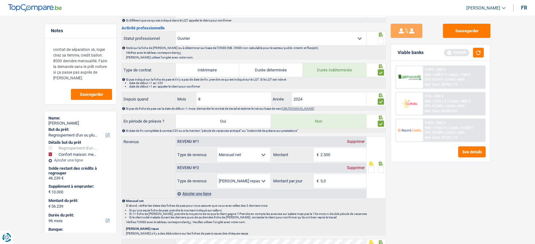
click at [384, 43] on label at bounding box center [381, 41] width 6 height 6
click at [0, 0] on input "radio" at bounding box center [0, 0] width 0 height 0
click at [382, 42] on span at bounding box center [381, 41] width 6 height 6
click at [0, 0] on input "radio" at bounding box center [0, 0] width 0 height 0
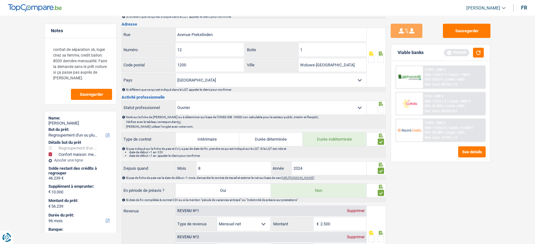
scroll to position [187, 0]
click at [382, 110] on span at bounding box center [381, 111] width 6 height 6
click at [0, 0] on input "radio" at bounding box center [0, 0] width 0 height 0
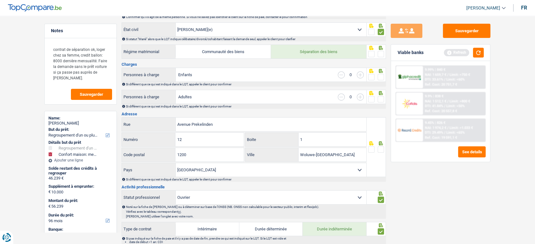
scroll to position [81, 0]
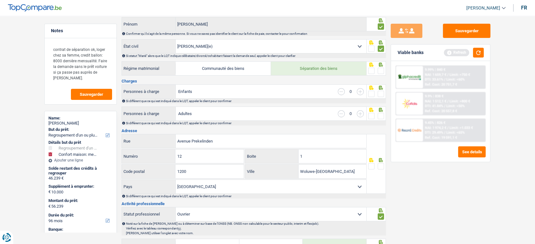
click at [380, 45] on icon at bounding box center [381, 43] width 4 height 4
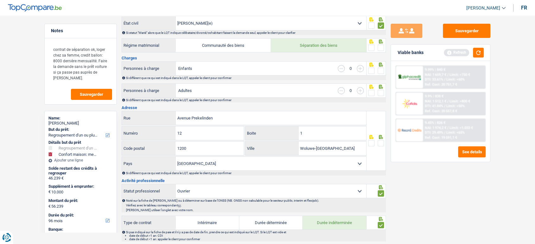
scroll to position [116, 0]
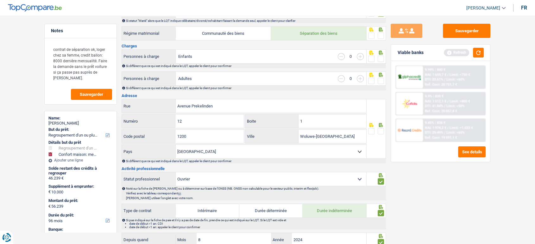
click at [381, 129] on span at bounding box center [381, 131] width 6 height 6
click at [0, 0] on input "radio" at bounding box center [0, 0] width 0 height 0
drag, startPoint x: 336, startPoint y: 124, endPoint x: 324, endPoint y: 124, distance: 12.0
click at [324, 124] on input "1" at bounding box center [333, 122] width 68 height 14
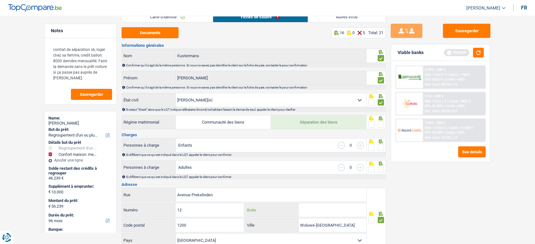
scroll to position [11, 0]
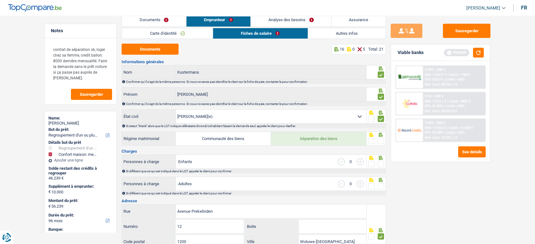
click at [380, 184] on span at bounding box center [381, 186] width 6 height 6
click at [0, 0] on input "radio" at bounding box center [0, 0] width 0 height 0
click at [381, 162] on span at bounding box center [381, 164] width 6 height 6
click at [0, 0] on input "radio" at bounding box center [0, 0] width 0 height 0
click at [371, 161] on span at bounding box center [371, 164] width 6 height 6
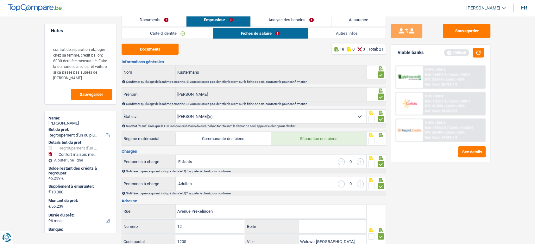
click at [0, 0] on input "radio" at bounding box center [0, 0] width 0 height 0
click at [380, 142] on span at bounding box center [381, 141] width 6 height 6
click at [0, 0] on input "radio" at bounding box center [0, 0] width 0 height 0
click at [463, 33] on button "Sauvegarder" at bounding box center [466, 31] width 47 height 14
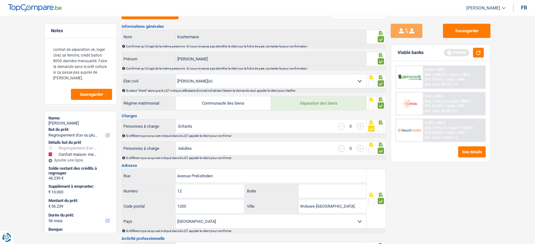
scroll to position [0, 0]
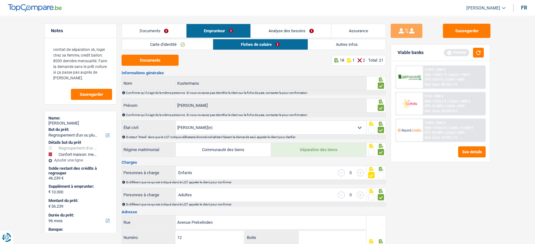
click at [333, 48] on link "Autres infos" at bounding box center [347, 44] width 78 height 10
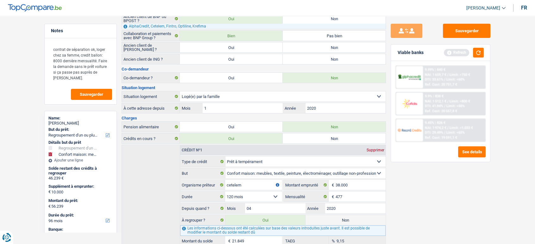
scroll to position [35, 0]
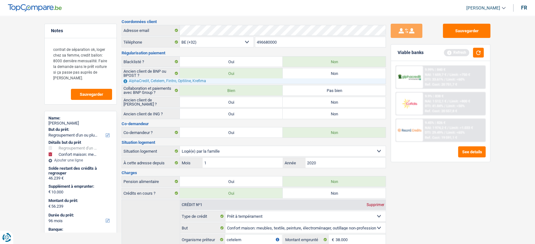
click at [334, 115] on label "Non" at bounding box center [334, 114] width 103 height 10
click at [334, 115] on input "Non" at bounding box center [334, 114] width 103 height 10
radio input "true"
click at [328, 105] on label "Non" at bounding box center [334, 102] width 103 height 10
click at [328, 105] on input "Non" at bounding box center [334, 102] width 103 height 10
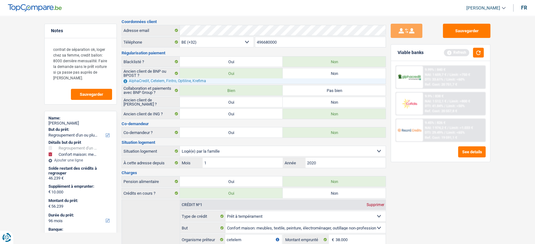
radio input "true"
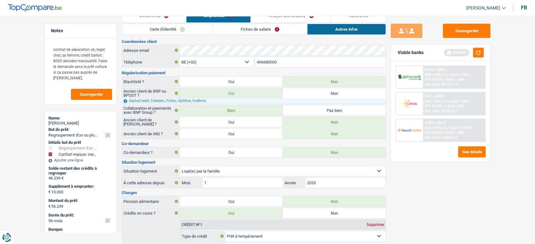
scroll to position [0, 0]
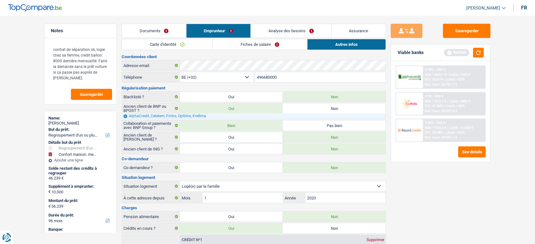
click at [292, 34] on link "Analyse des besoins" at bounding box center [291, 31] width 80 height 14
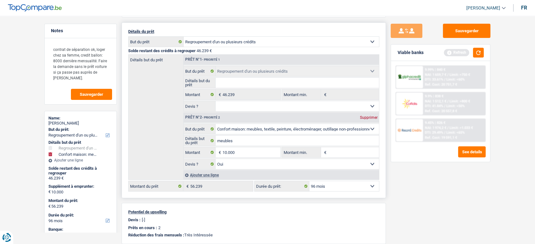
scroll to position [70, 0]
click at [248, 152] on input "10.000" at bounding box center [252, 152] width 58 height 10
type input "10.040"
type input "56.279"
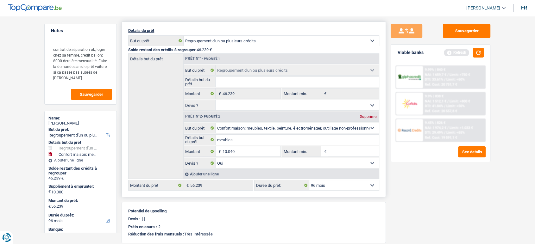
select select "144"
type input "56.279"
select select "144"
type input "56.279"
select select "144"
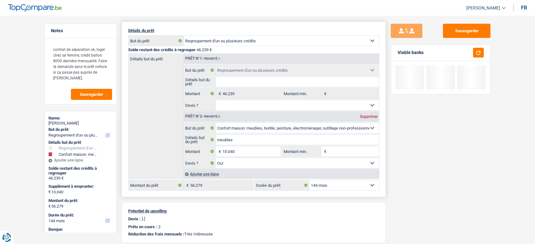
click at [253, 163] on select "Oui Non Non répondu Sélectionner une option" at bounding box center [298, 163] width 164 height 10
click at [253, 154] on input "10.040" at bounding box center [252, 152] width 58 height 10
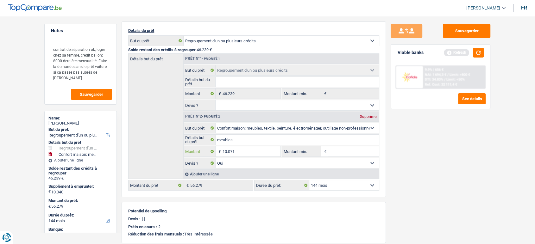
type input "10.071"
type input "56.310"
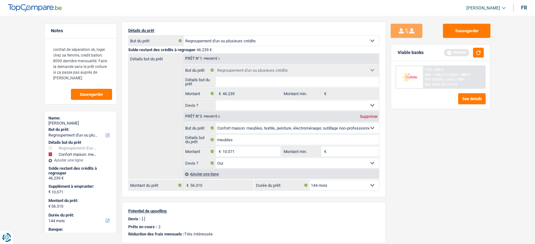
click at [476, 184] on div "Sauvegarder Viable banks Refresh 9.9% | 656 € NAI: 1 694,3 € / Limit: >800 € DT…" at bounding box center [440, 128] width 109 height 209
click at [252, 148] on input "10.071" at bounding box center [252, 152] width 58 height 10
type input "10.070"
type input "56.309"
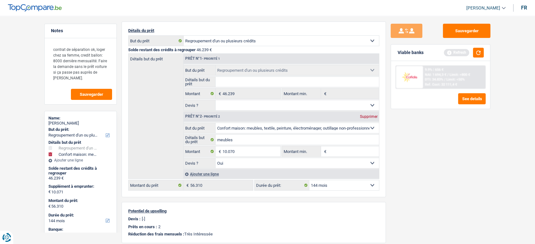
type input "56.309"
click at [510, 242] on main "Notes contrat de séparation ok, loger chez sa femme, credit ballon: 8000 derniè…" at bounding box center [267, 165] width 535 height 452
click at [259, 144] on input "meubles" at bounding box center [298, 140] width 164 height 10
click at [258, 149] on input "10.070" at bounding box center [252, 152] width 58 height 10
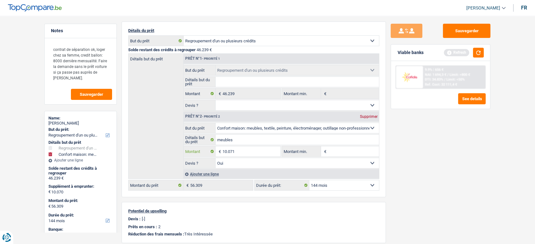
type input "10.071"
type input "56.310"
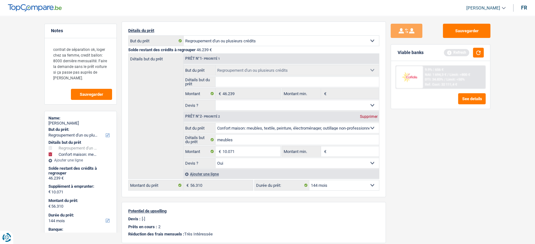
click at [467, 208] on div "Sauvegarder Viable banks Refresh 9.9% | 656 € NAI: 1 694,3 € / Limit: >800 € DT…" at bounding box center [440, 128] width 109 height 209
click at [242, 151] on input "10.071" at bounding box center [252, 152] width 58 height 10
type input "10.070"
type input "56.309"
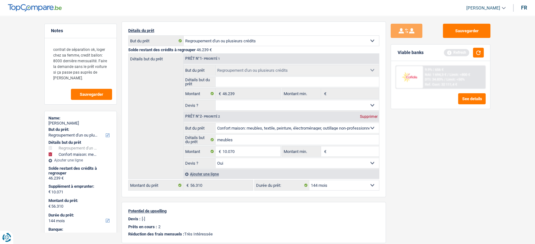
type input "56.309"
click at [466, 167] on div "Sauvegarder Viable banks Refresh 9.9% | 656 € NAI: 1 694,3 € / Limit: >800 € DT…" at bounding box center [440, 128] width 109 height 209
click at [235, 151] on input "10.070" at bounding box center [252, 152] width 58 height 10
type input "10.071"
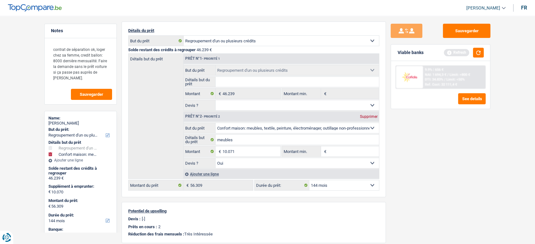
type input "10.071"
type input "56.310"
click at [466, 169] on div "Sauvegarder Viable banks Refresh 9.9% | 656 € NAI: 1 694,3 € / Limit: >800 € DT…" at bounding box center [440, 128] width 109 height 209
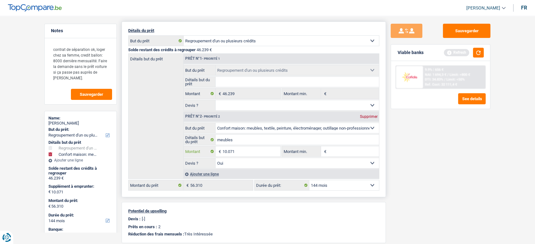
click at [239, 151] on input "10.071" at bounding box center [252, 152] width 58 height 10
type input "10.070"
type input "56.309"
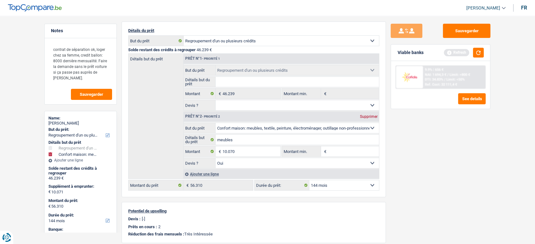
type input "56.309"
click at [433, 164] on div "Sauvegarder Viable banks Refresh 9.9% | 656 € NAI: 1 694,3 € / Limit: >800 € DT…" at bounding box center [440, 128] width 109 height 209
click at [243, 149] on input "10.070" at bounding box center [252, 152] width 58 height 10
click at [230, 149] on input "10.070" at bounding box center [252, 152] width 58 height 10
click at [241, 151] on input "10.170" at bounding box center [252, 152] width 58 height 10
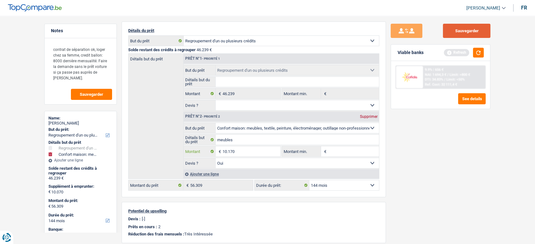
type input "10.170"
click at [466, 33] on button "Sauvegarder" at bounding box center [466, 31] width 47 height 14
type input "10.170"
type input "56.409"
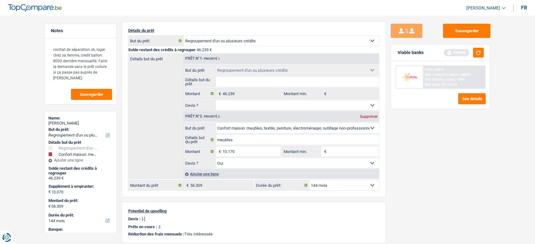
type input "56.409"
click at [480, 50] on button "button" at bounding box center [478, 53] width 11 height 10
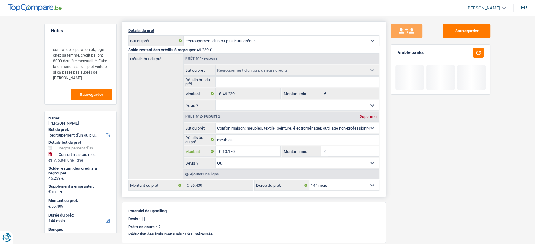
click at [270, 154] on input "10.170" at bounding box center [252, 152] width 58 height 10
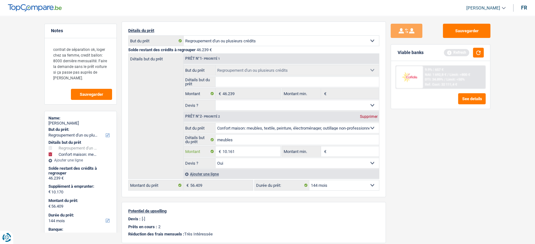
type input "10.161"
type input "56.400"
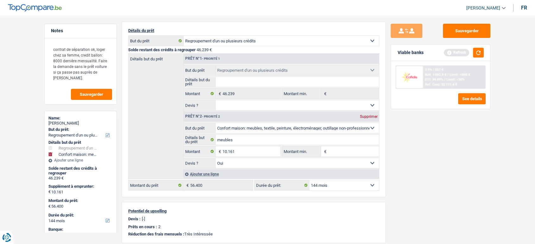
click at [444, 174] on div "Sauvegarder Viable banks Refresh 9.9% | 657 € NAI: 1 692,8 € / Limit: >800 € DT…" at bounding box center [440, 128] width 109 height 209
click at [68, 221] on select "12 mois 18 mois 24 mois 30 mois 36 mois 42 mois 48 mois 60 mois 72 mois 84 mois…" at bounding box center [80, 221] width 64 height 6
select select "120"
click at [48, 218] on select "12 mois 18 mois 24 mois 30 mois 36 mois 42 mois 48 mois 60 mois 72 mois 84 mois…" at bounding box center [80, 221] width 64 height 6
select select "120"
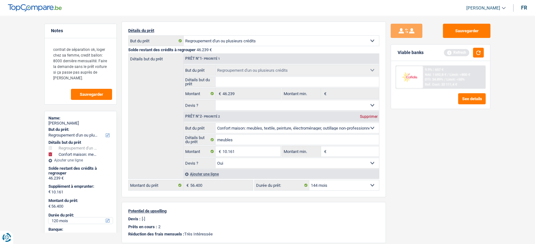
select select "120"
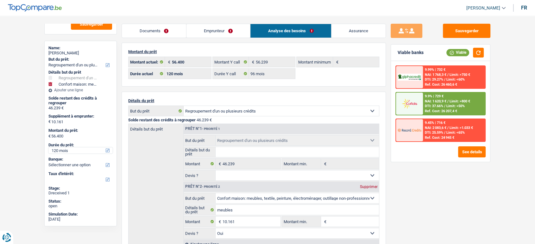
click at [67, 148] on select "12 mois 18 mois 24 mois 30 mois 36 mois 42 mois 48 mois 60 mois 72 mois 84 mois…" at bounding box center [80, 151] width 64 height 6
select select "96"
click at [48, 148] on select "12 mois 18 mois 24 mois 30 mois 36 mois 42 mois 48 mois 60 mois 72 mois 84 mois…" at bounding box center [80, 151] width 64 height 6
select select "96"
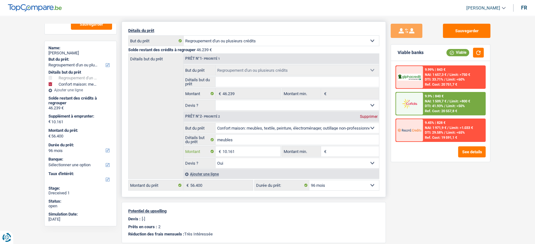
click at [230, 150] on input "10.161" at bounding box center [252, 152] width 58 height 10
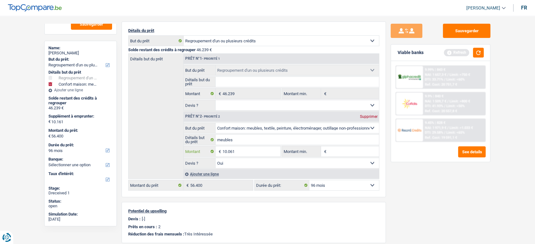
type input "10.061"
type input "56.300"
select select "144"
type input "56.300"
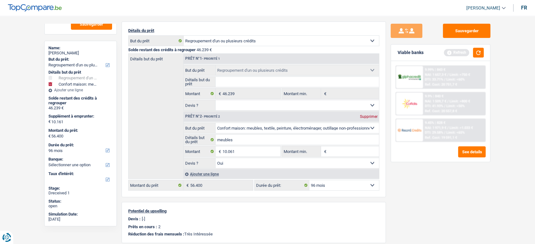
select select "144"
type input "56.300"
select select "144"
click at [454, 212] on div "Sauvegarder Viable banks Refresh 9.99% | 843 € NAI: 1 657,3 € / Limit: >750 € D…" at bounding box center [440, 128] width 109 height 209
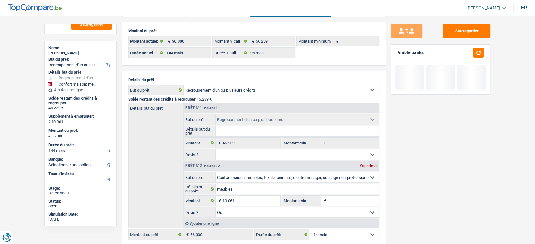
scroll to position [0, 0]
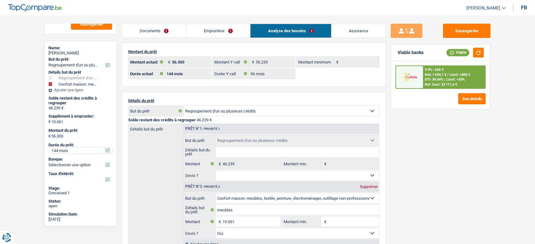
click at [88, 149] on select "12 mois 18 mois 24 mois 30 mois 36 mois 42 mois 48 mois 60 mois 72 mois 84 mois…" at bounding box center [80, 151] width 64 height 6
select select "96"
click at [48, 148] on select "12 mois 18 mois 24 mois 30 mois 36 mois 42 mois 48 mois 60 mois 72 mois 84 mois…" at bounding box center [80, 151] width 64 height 6
select select "96"
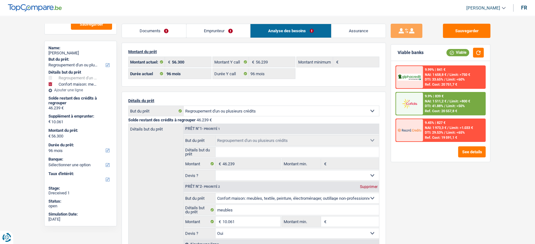
click at [444, 95] on div "9.9% | 839 € NAI: 1 511,2 € / Limit: >800 € DTI: 41.88% / Limit: <50% Ref. Cost…" at bounding box center [454, 104] width 62 height 22
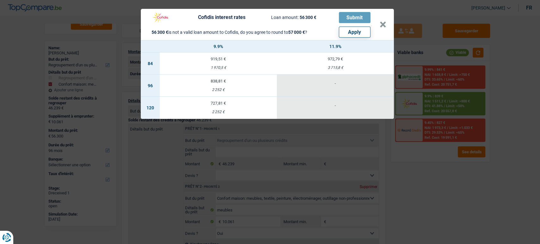
click at [227, 89] on div "2 252 €" at bounding box center [218, 90] width 117 height 4
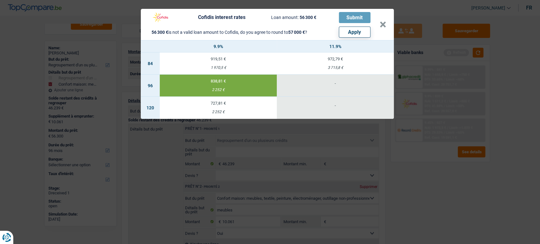
select select "cofidis"
type input "9,90"
click at [353, 31] on button "Apply" at bounding box center [355, 32] width 32 height 11
type input "10.761"
type input "57.000"
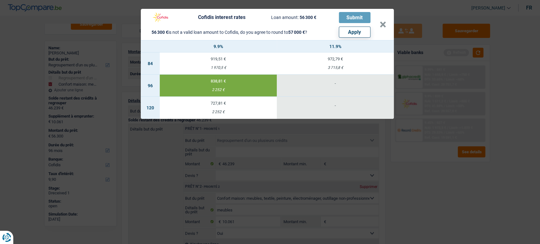
select select "144"
type input "57.000"
select select "144"
type input "57.000"
select select "144"
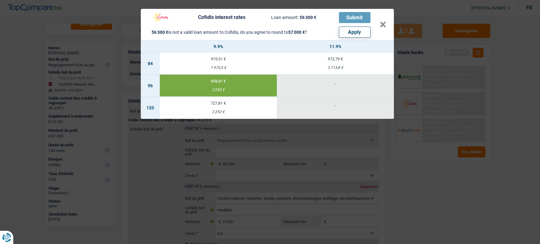
select select "other"
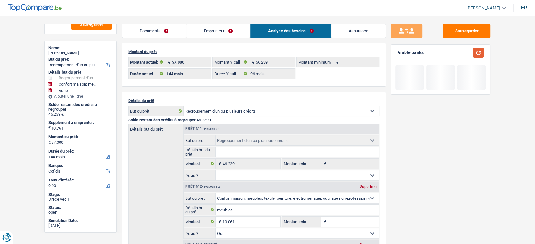
click at [479, 51] on button "button" at bounding box center [478, 53] width 11 height 10
click at [469, 33] on button "Sauvegarder" at bounding box center [466, 31] width 47 height 14
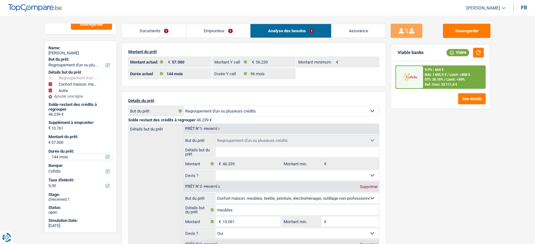
click at [67, 157] on select "12 mois 18 mois 24 mois 30 mois 36 mois 42 mois 48 mois 60 mois 72 mois 84 mois…" at bounding box center [80, 157] width 64 height 6
select select "96"
click at [48, 154] on select "12 mois 18 mois 24 mois 30 mois 36 mois 42 mois 48 mois 60 mois 72 mois 84 mois…" at bounding box center [80, 157] width 64 height 6
select select "96"
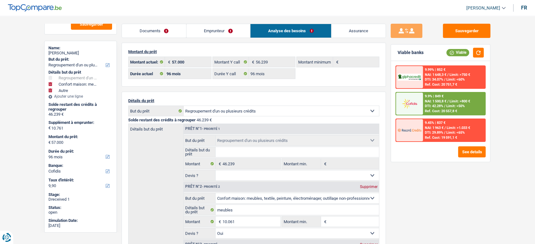
click at [449, 98] on div "9.9% | 849 € NAI: 1 500,8 € / Limit: >800 € DTI: 42.28% / Limit: <50% Ref. Cost…" at bounding box center [454, 104] width 62 height 22
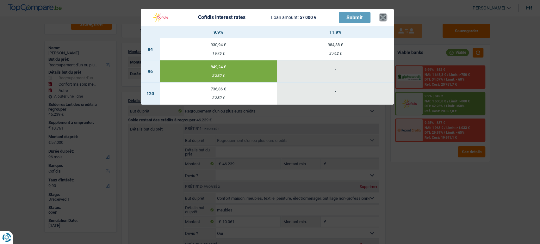
click at [382, 17] on button "×" at bounding box center [383, 17] width 7 height 6
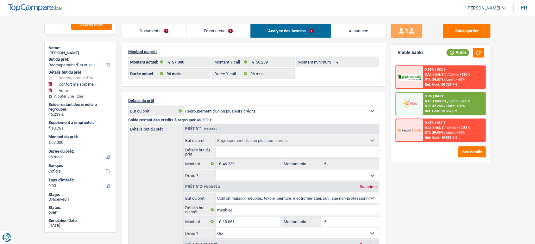
click at [223, 25] on link "Emprunteur" at bounding box center [218, 31] width 64 height 14
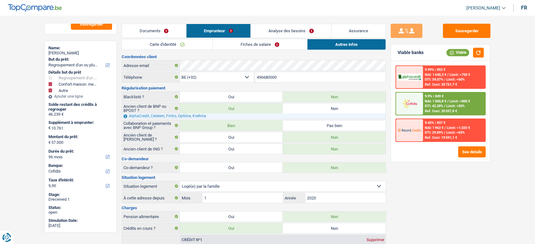
click at [240, 46] on link "Fiches de salaire" at bounding box center [260, 44] width 94 height 10
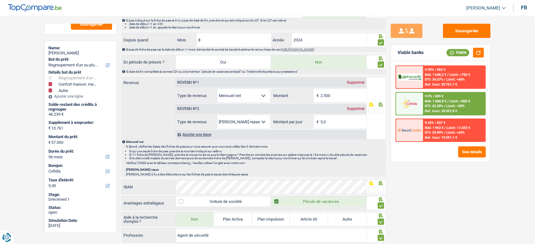
scroll to position [422, 0]
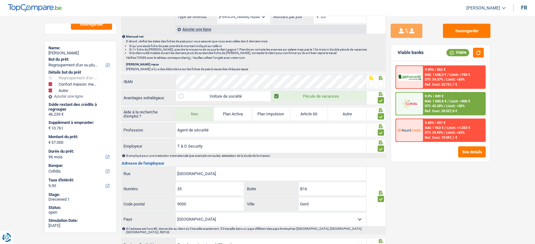
click at [379, 84] on span at bounding box center [381, 84] width 6 height 6
click at [0, 0] on input "radio" at bounding box center [0, 0] width 0 height 0
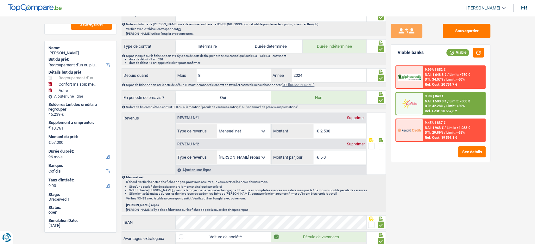
click at [271, 129] on fieldset "2.500 € Montant N'utilisez que des lettres pour répondre" at bounding box center [318, 131] width 95 height 14
click at [310, 130] on label "Montant" at bounding box center [292, 131] width 41 height 14
click at [320, 130] on input "2.500" at bounding box center [343, 131] width 46 height 14
click at [310, 130] on label "Montant" at bounding box center [292, 131] width 41 height 14
click at [320, 130] on input "2.500" at bounding box center [343, 131] width 46 height 14
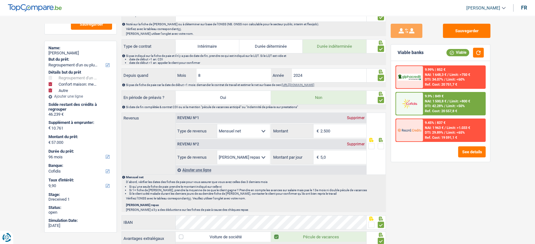
click at [320, 128] on span "€" at bounding box center [316, 131] width 7 height 14
click at [323, 127] on input "2.500" at bounding box center [343, 131] width 46 height 14
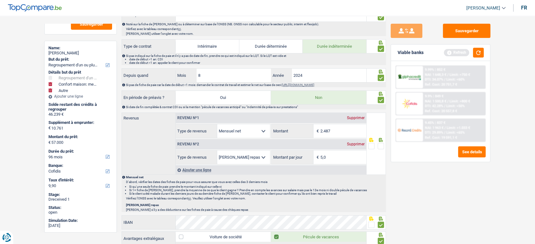
type input "2.487"
drag, startPoint x: 378, startPoint y: 144, endPoint x: 334, endPoint y: 104, distance: 59.6
click at [379, 144] on span at bounding box center [381, 146] width 6 height 6
click at [0, 0] on input "radio" at bounding box center [0, 0] width 0 height 0
drag, startPoint x: 347, startPoint y: 156, endPoint x: 259, endPoint y: 155, distance: 88.0
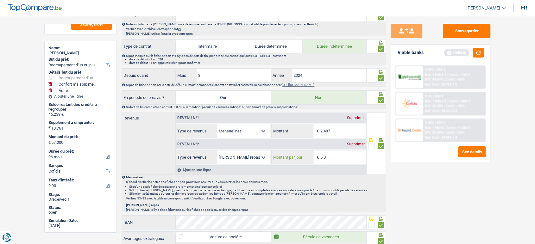
click at [259, 155] on div "Allocation d'handicap Allocations chômage Allocations familiales Chèques repas …" at bounding box center [271, 157] width 191 height 14
type input "4,0"
click at [449, 210] on div "Sauvegarder Viable banks Refresh 9.99% | 852 € NAI: 1 648,3 € / Limit: >750 € D…" at bounding box center [440, 128] width 109 height 209
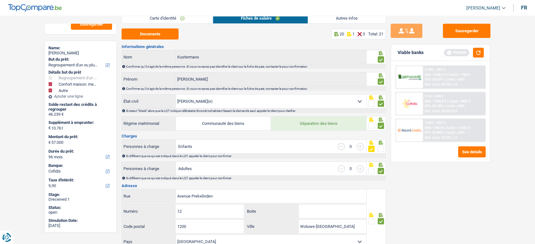
scroll to position [0, 0]
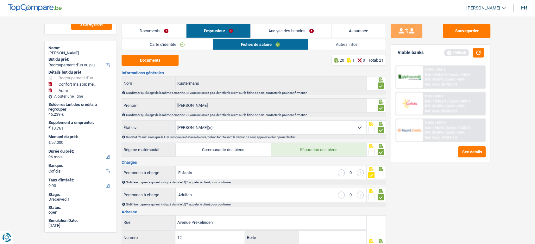
click at [329, 47] on link "Autres infos" at bounding box center [347, 44] width 78 height 10
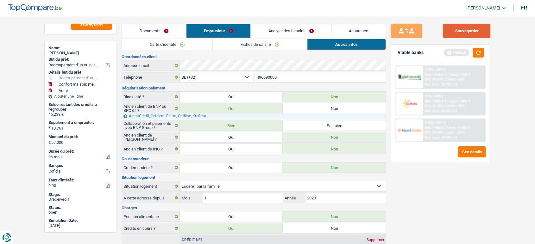
click at [455, 35] on button "Sauvegarder" at bounding box center [466, 31] width 47 height 14
click at [482, 53] on button "button" at bounding box center [478, 53] width 11 height 10
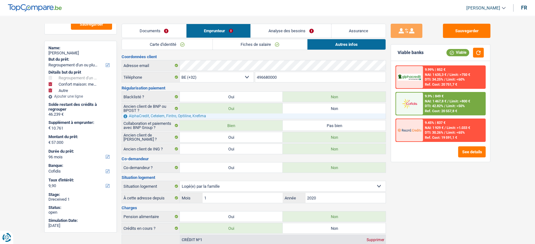
click at [448, 106] on span "Limit: <50%" at bounding box center [455, 106] width 18 height 4
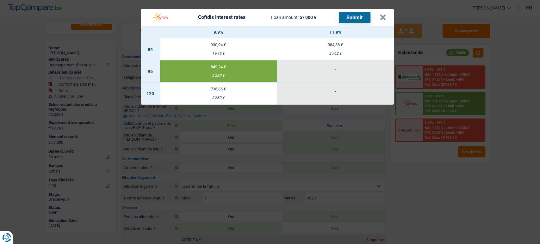
click at [347, 16] on button "Submit" at bounding box center [355, 17] width 32 height 11
click at [383, 20] on button "×" at bounding box center [383, 17] width 7 height 6
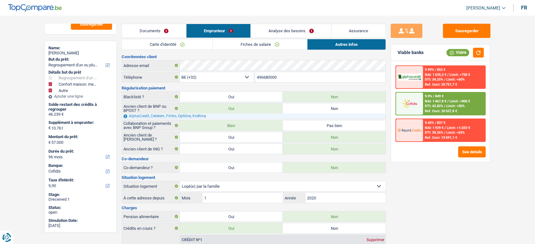
click at [288, 29] on link "Analyse des besoins" at bounding box center [291, 31] width 80 height 14
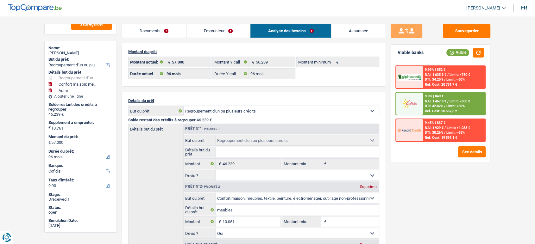
click at [171, 31] on link "Documents" at bounding box center [154, 31] width 64 height 14
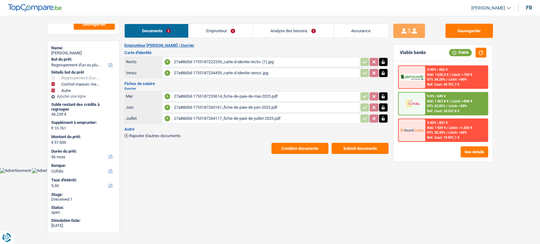
click at [347, 146] on button "Submit documents" at bounding box center [360, 148] width 57 height 11
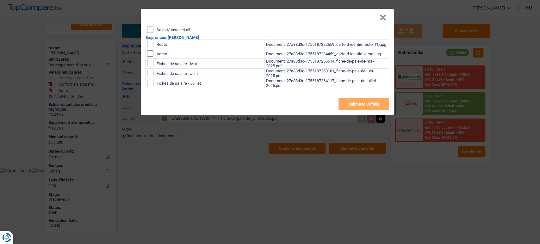
click at [150, 32] on input "Select/unselect all" at bounding box center [150, 30] width 6 height 6
checkbox input "true"
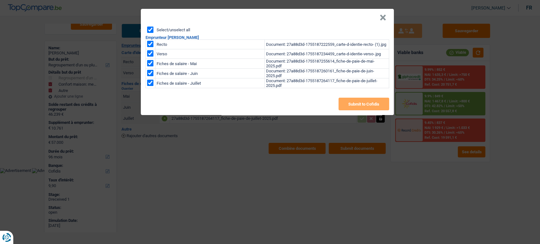
checkbox input "true"
click at [362, 106] on button "Submit to Cofidis" at bounding box center [364, 104] width 51 height 13
click at [380, 20] on button "×" at bounding box center [383, 18] width 7 height 6
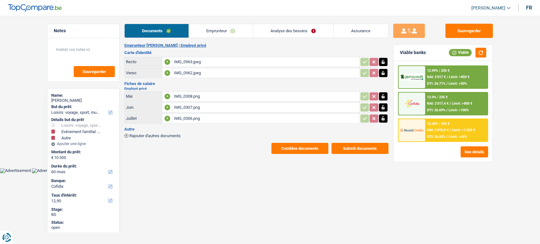
select select "hobbies"
select select "familyEvent"
select select "other"
select select "60"
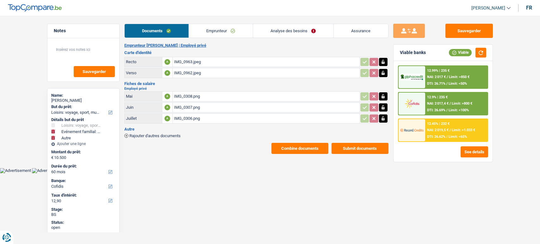
select select "cofidis"
click at [202, 97] on div "IMG_0308.png" at bounding box center [266, 96] width 184 height 9
click at [189, 106] on div "IMG_0307.png" at bounding box center [266, 107] width 184 height 9
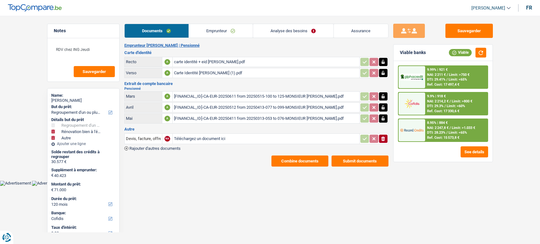
select select "refinancing"
select select "renovatingAbroad"
select select "other"
select select "120"
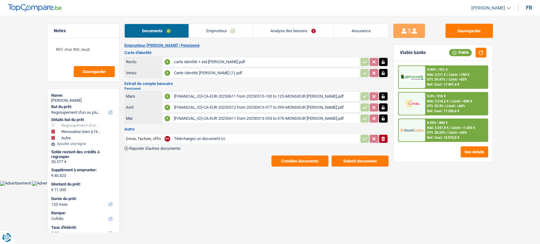
click at [428, 134] on span "DTI: 28.23%" at bounding box center [436, 133] width 18 height 4
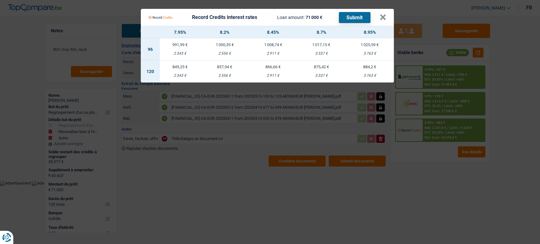
click at [370, 77] on div "3 763 €" at bounding box center [370, 76] width 48 height 4
select select "record credits"
type input "8,95"
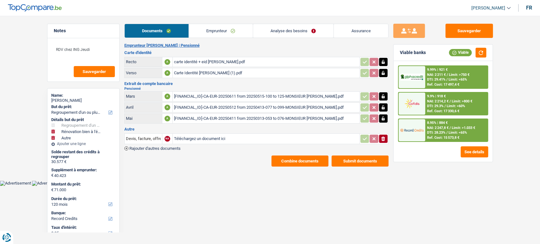
click at [435, 126] on span "NAI: 2 247,8 €" at bounding box center [438, 128] width 22 height 4
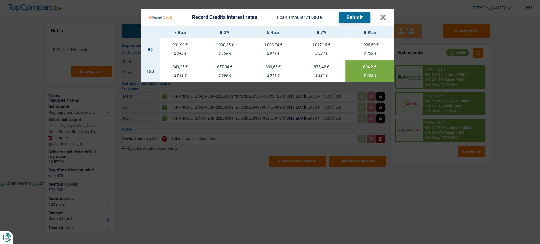
click at [352, 19] on button "Submit" at bounding box center [355, 17] width 32 height 11
click at [380, 19] on button "×" at bounding box center [383, 17] width 7 height 6
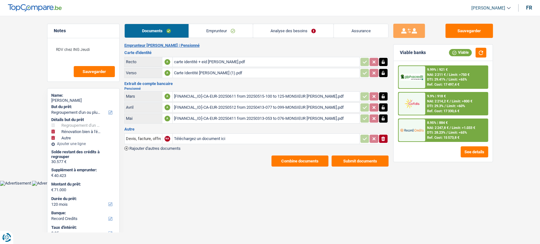
click at [72, 97] on div "Name:" at bounding box center [83, 95] width 64 height 5
click at [72, 101] on div "[PERSON_NAME]" at bounding box center [83, 100] width 64 height 5
copy div "[PERSON_NAME]"
click at [426, 133] on div "8.95% | 884 € NAI: 2 247,8 € / Limit: >1.033 € DTI: 28.23% / Limit: <65% Ref. C…" at bounding box center [456, 130] width 62 height 22
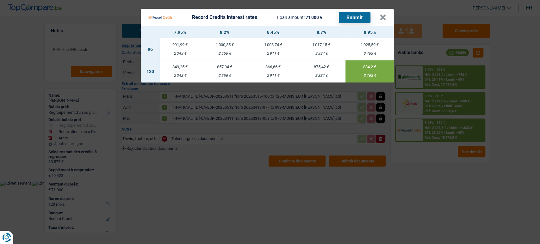
click at [399, 181] on Credits "Record Credits interest rates Loan amount: 71 000 € Submit × 7.95% 8.2% 8.45% 8…" at bounding box center [270, 122] width 540 height 244
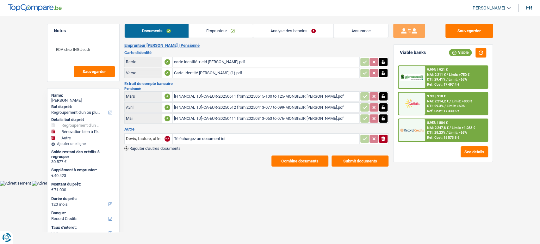
click at [174, 29] on link "Documents" at bounding box center [157, 31] width 64 height 14
click at [328, 28] on link "Analyse des besoins" at bounding box center [293, 31] width 80 height 14
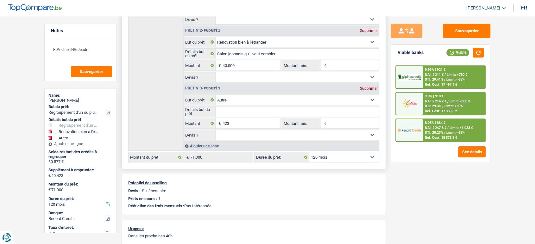
scroll to position [141, 0]
